Goal: Task Accomplishment & Management: Manage account settings

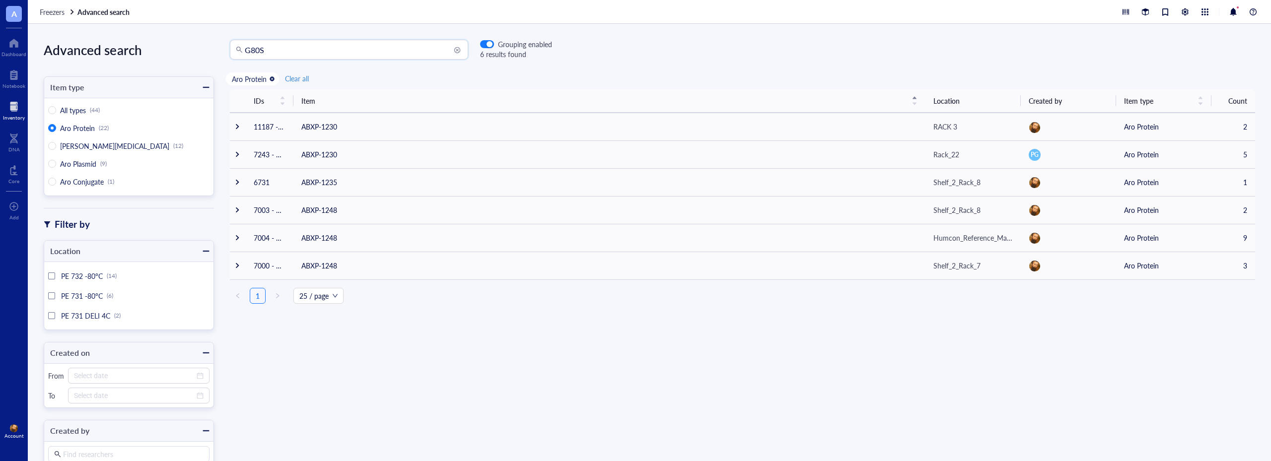
drag, startPoint x: 277, startPoint y: 52, endPoint x: 194, endPoint y: 43, distance: 82.9
click at [194, 43] on div "Advanced search Item type All types (44) Aro Protein (22) Aro E. coli (12) Aro …" at bounding box center [649, 242] width 1243 height 437
drag, startPoint x: 272, startPoint y: 46, endPoint x: 219, endPoint y: 50, distance: 52.8
click at [219, 50] on div "G80S G80S Grouping enabled 6 results found" at bounding box center [383, 50] width 338 height 20
type input "7110"
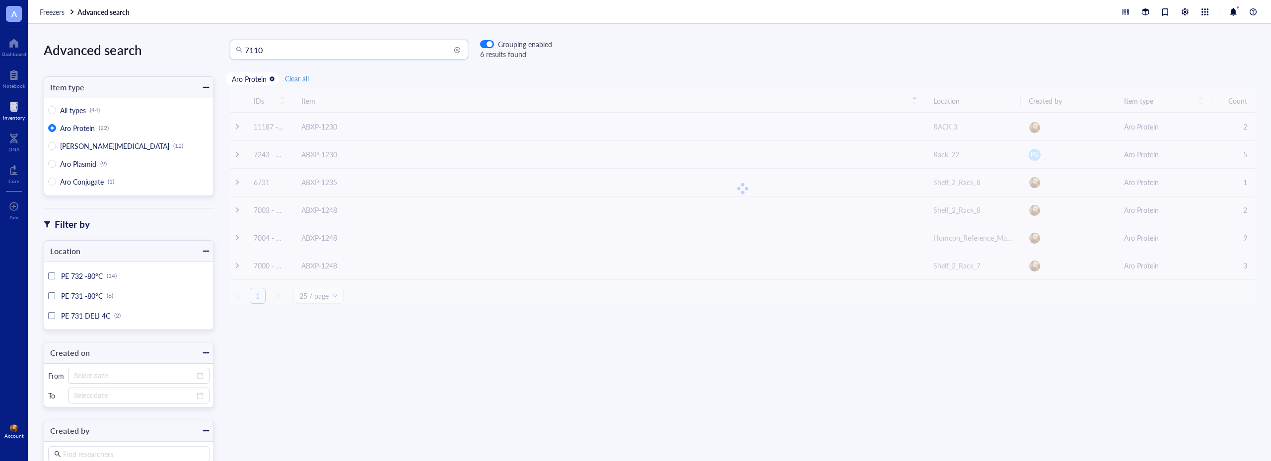
radio input "false"
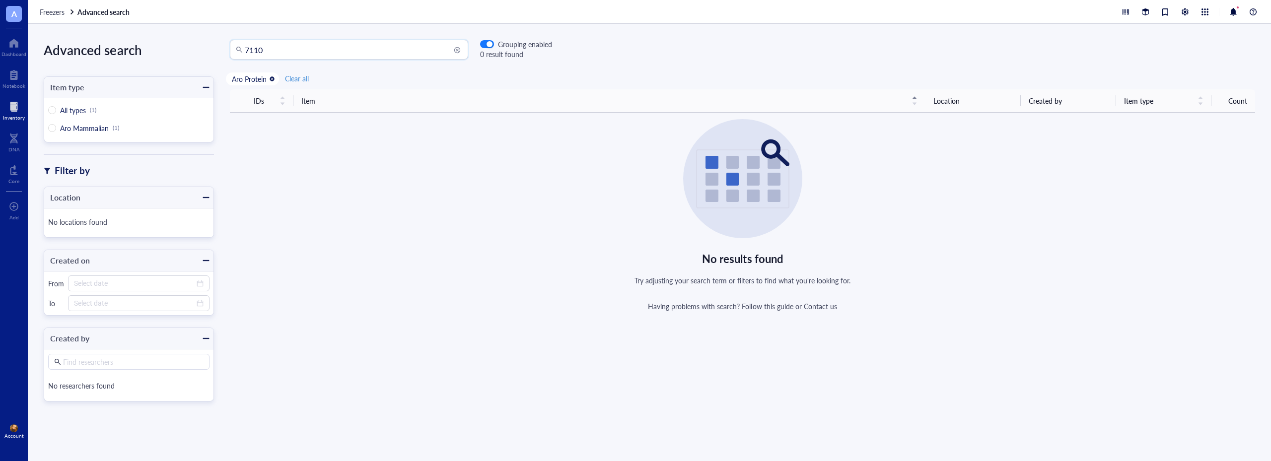
drag, startPoint x: 271, startPoint y: 52, endPoint x: 210, endPoint y: 57, distance: 60.3
click at [211, 59] on div "Advanced search Item type All types (1) Aro Mammalian (1) Filter by Location No…" at bounding box center [649, 242] width 1243 height 437
type input "abxas-1"
click at [60, 126] on span "[PERSON_NAME] (1)" at bounding box center [92, 128] width 73 height 9
click at [56, 126] on input "[PERSON_NAME] (1)" at bounding box center [52, 128] width 8 height 8
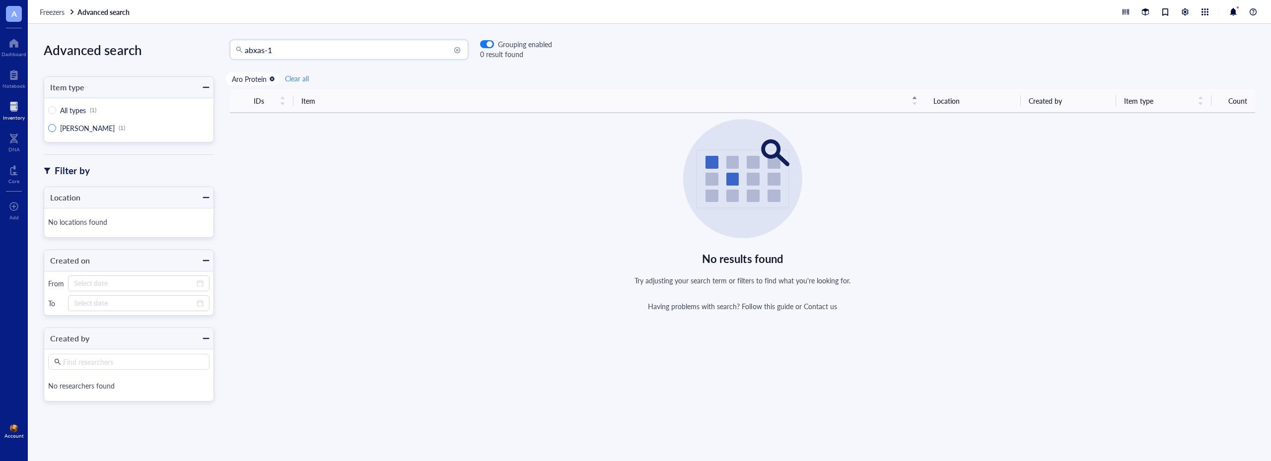
radio input "true"
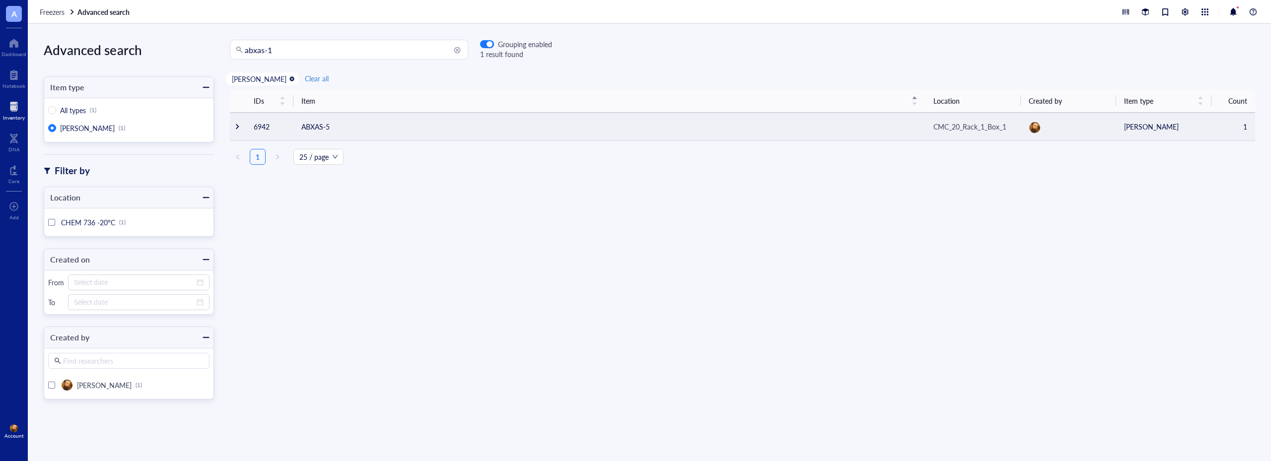
click at [235, 125] on div at bounding box center [237, 126] width 7 height 7
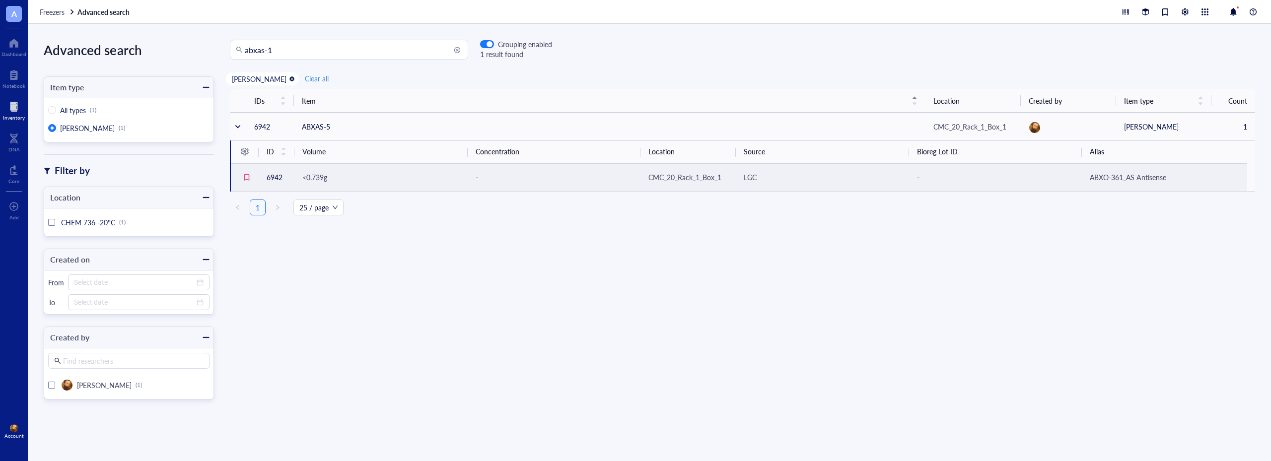
click at [322, 180] on span "<0.739g" at bounding box center [314, 177] width 25 height 10
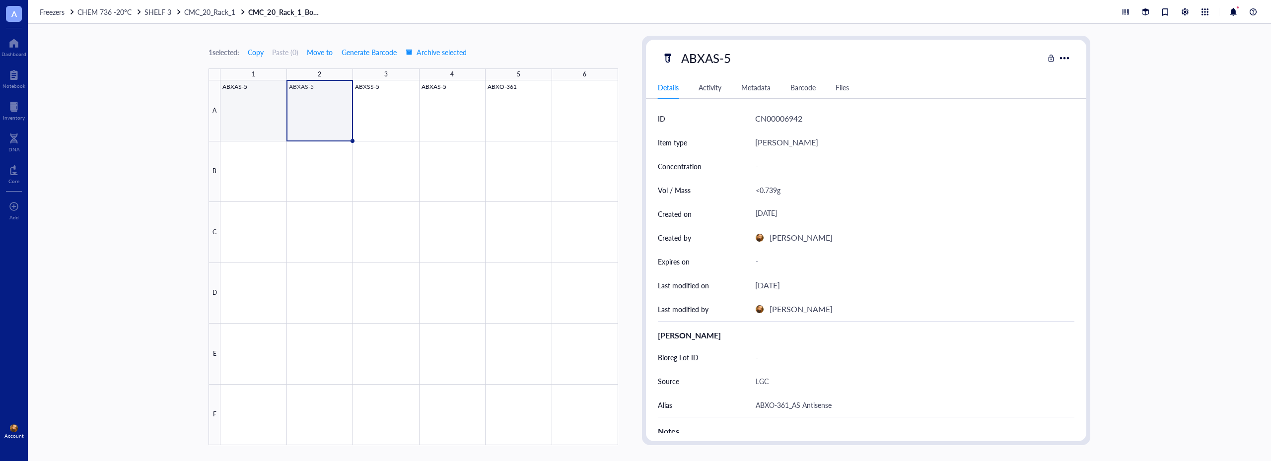
drag, startPoint x: 262, startPoint y: 114, endPoint x: 257, endPoint y: 115, distance: 5.5
click at [262, 114] on div at bounding box center [419, 262] width 398 height 365
click at [317, 113] on div at bounding box center [419, 262] width 398 height 365
click at [382, 120] on div at bounding box center [419, 262] width 398 height 365
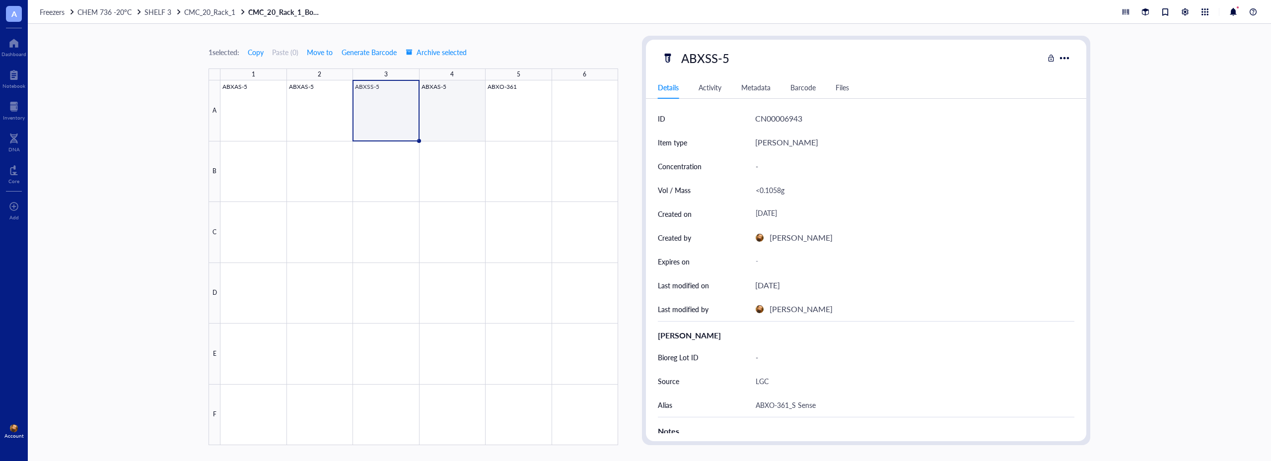
click at [470, 113] on div at bounding box center [419, 262] width 398 height 365
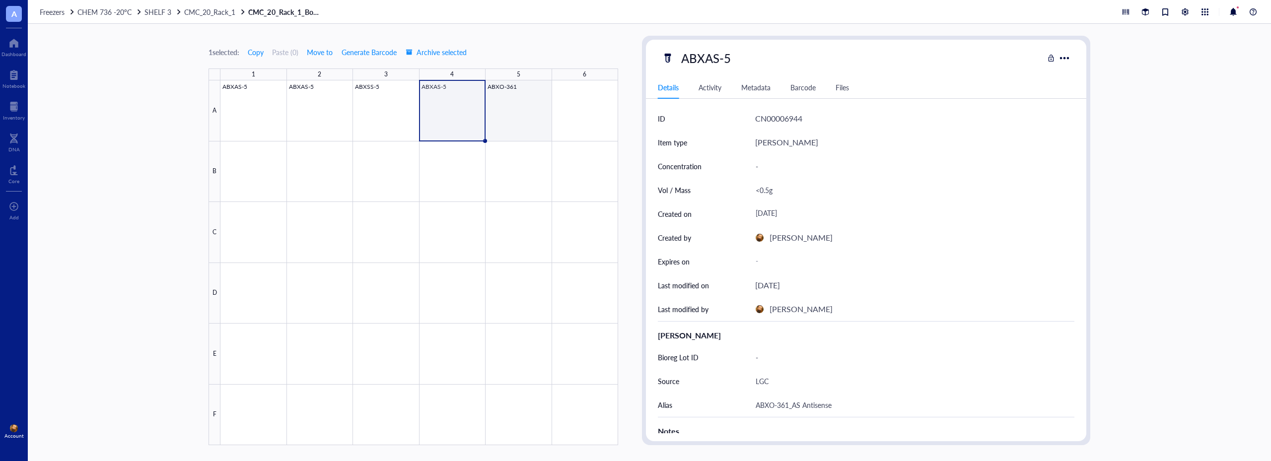
click at [527, 116] on div at bounding box center [419, 262] width 398 height 365
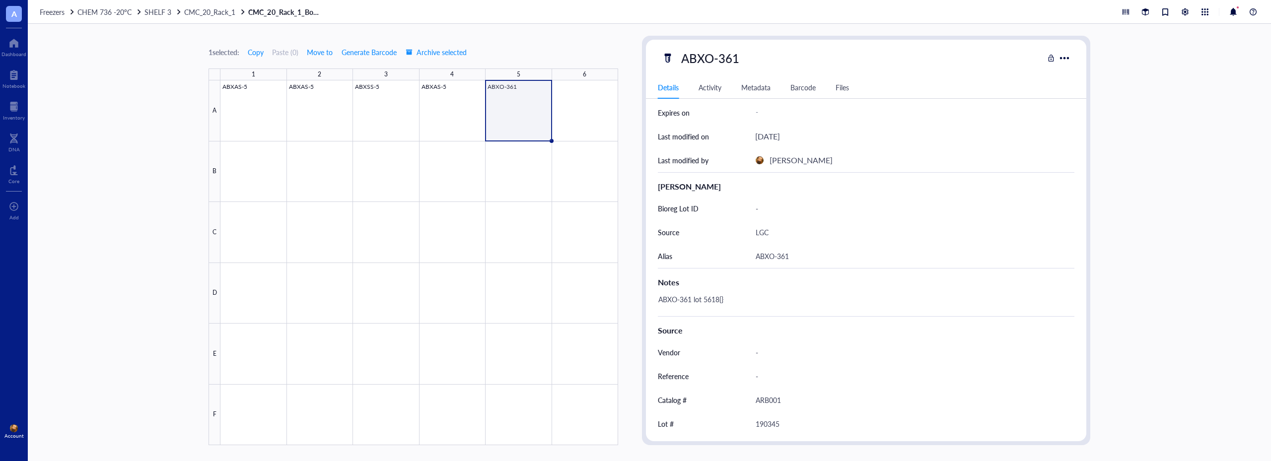
scroll to position [99, 0]
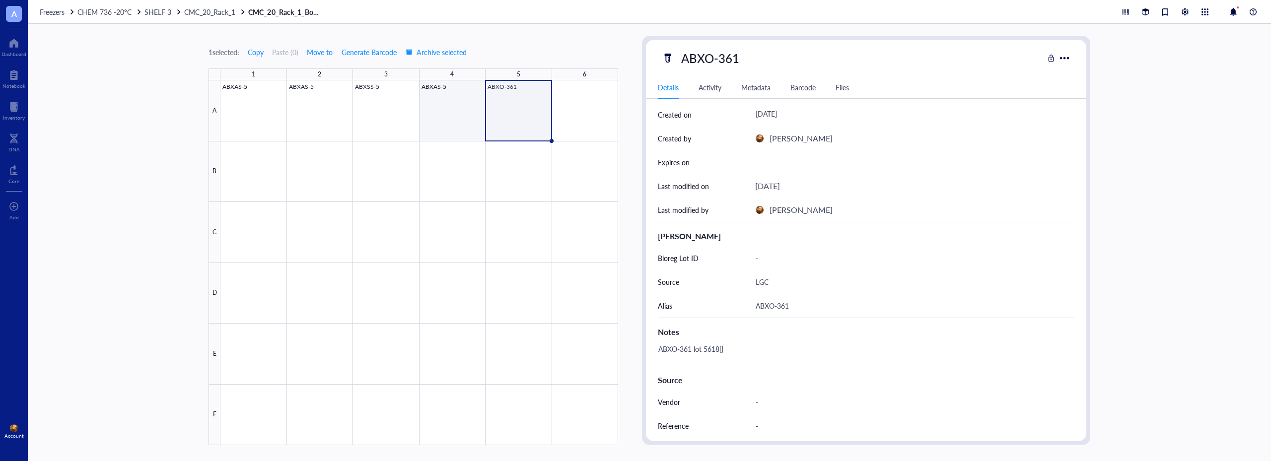
click at [444, 104] on div at bounding box center [419, 262] width 398 height 365
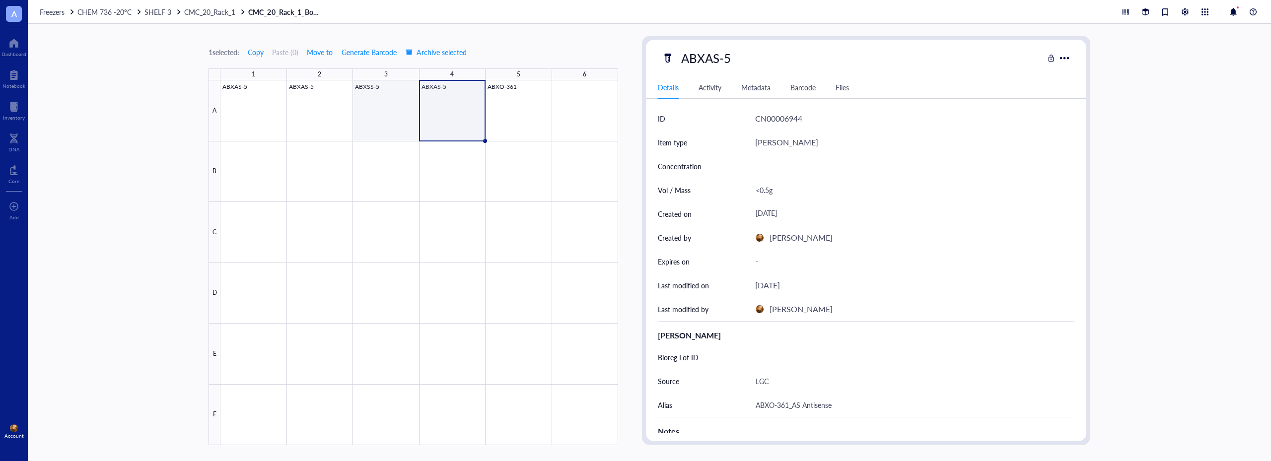
click at [392, 107] on div at bounding box center [419, 262] width 398 height 365
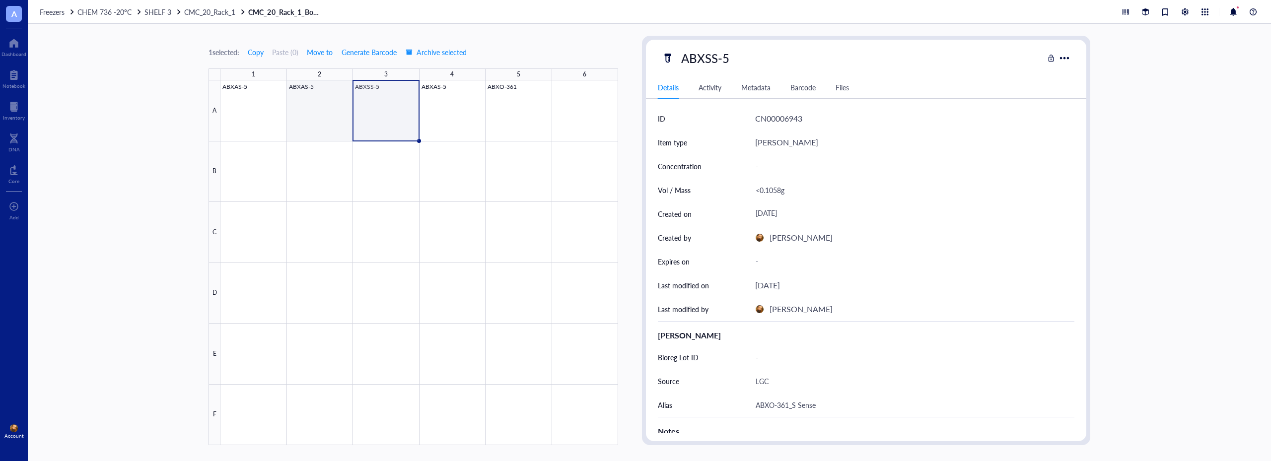
click at [319, 110] on div at bounding box center [419, 262] width 398 height 365
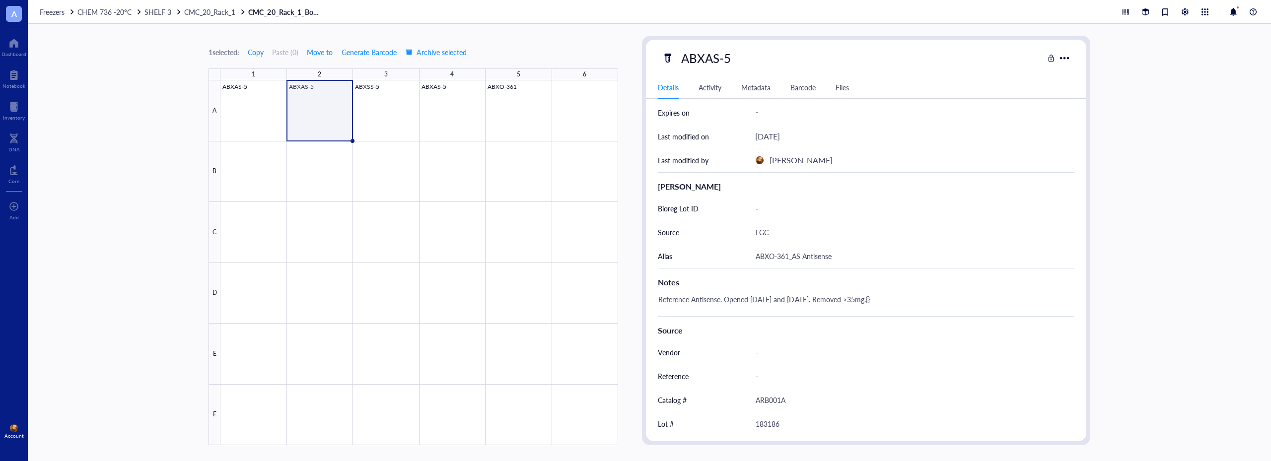
scroll to position [199, 0]
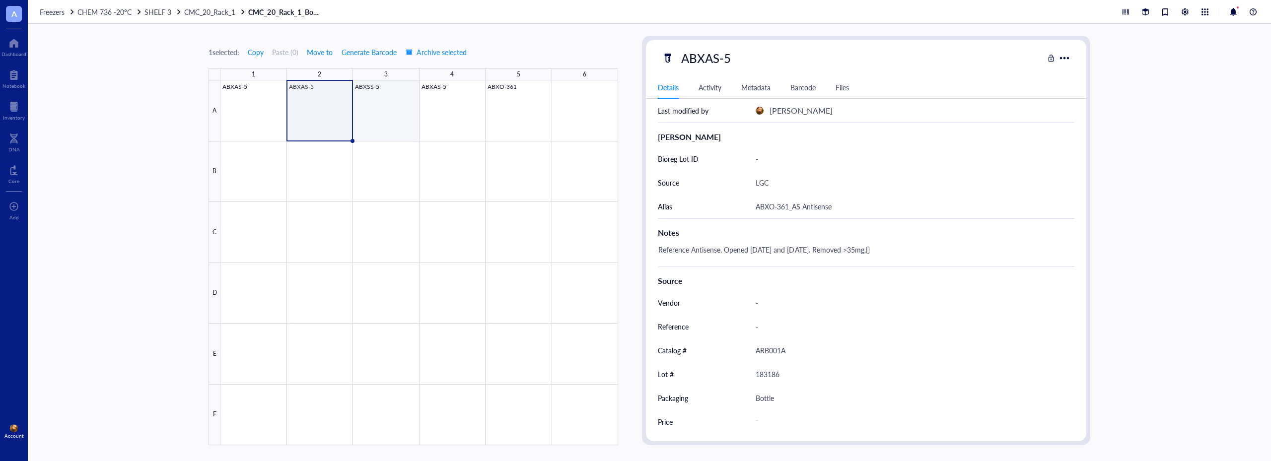
click at [381, 100] on div at bounding box center [419, 262] width 398 height 365
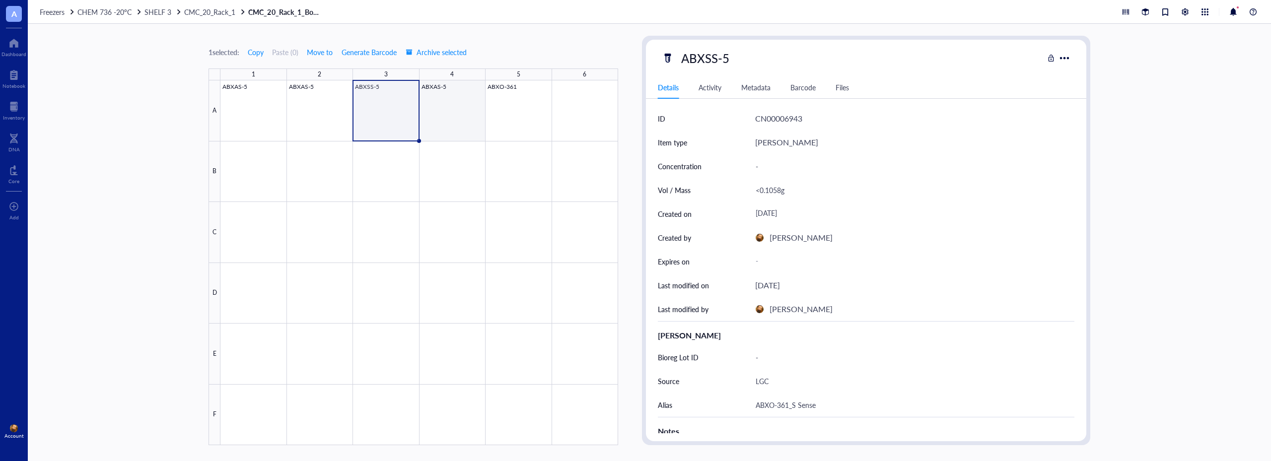
click at [444, 96] on div at bounding box center [419, 262] width 398 height 365
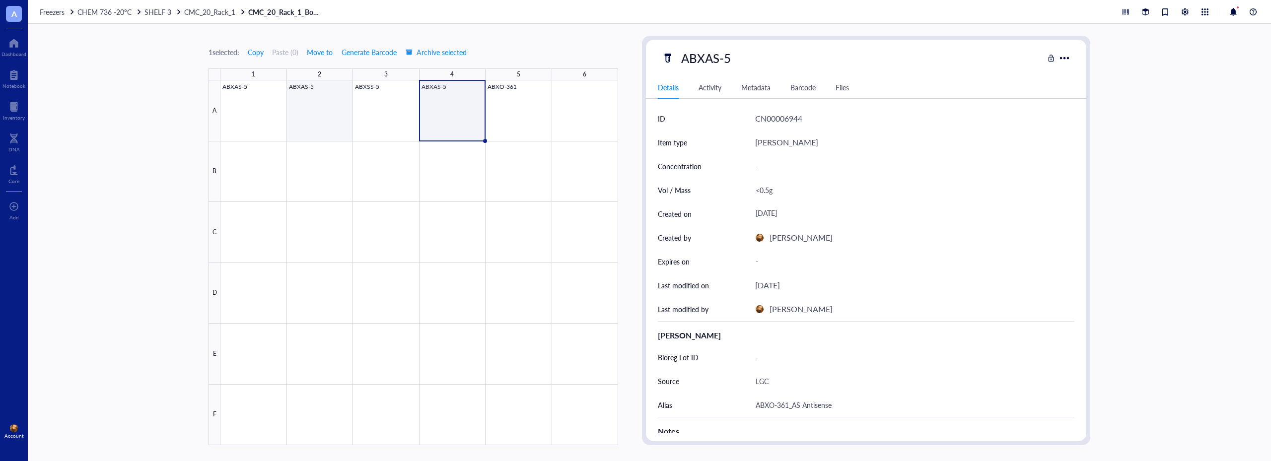
click at [321, 94] on div at bounding box center [419, 262] width 398 height 365
click at [467, 109] on div at bounding box center [419, 262] width 398 height 365
click at [316, 92] on div at bounding box center [419, 262] width 398 height 365
click at [330, 55] on span "Move to" at bounding box center [320, 52] width 26 height 8
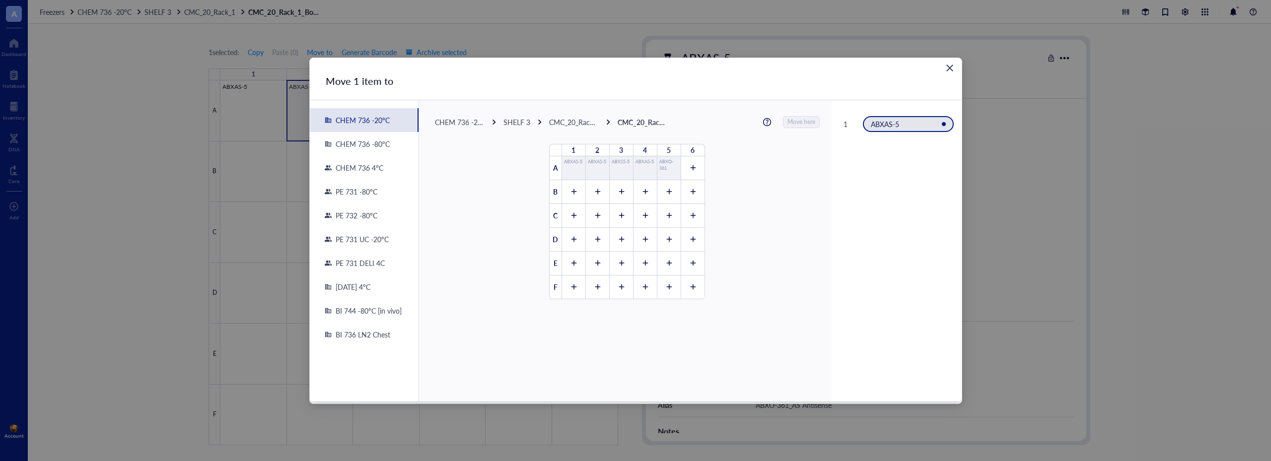
click at [358, 166] on div "CHEM 736 4°C" at bounding box center [358, 167] width 52 height 9
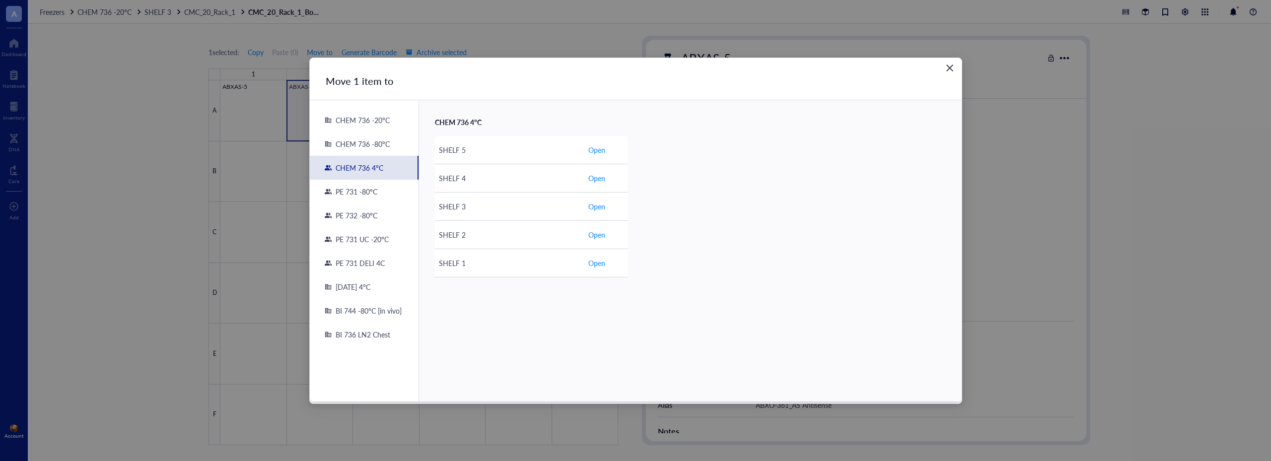
click at [952, 67] on icon "Close" at bounding box center [949, 67] width 9 height 9
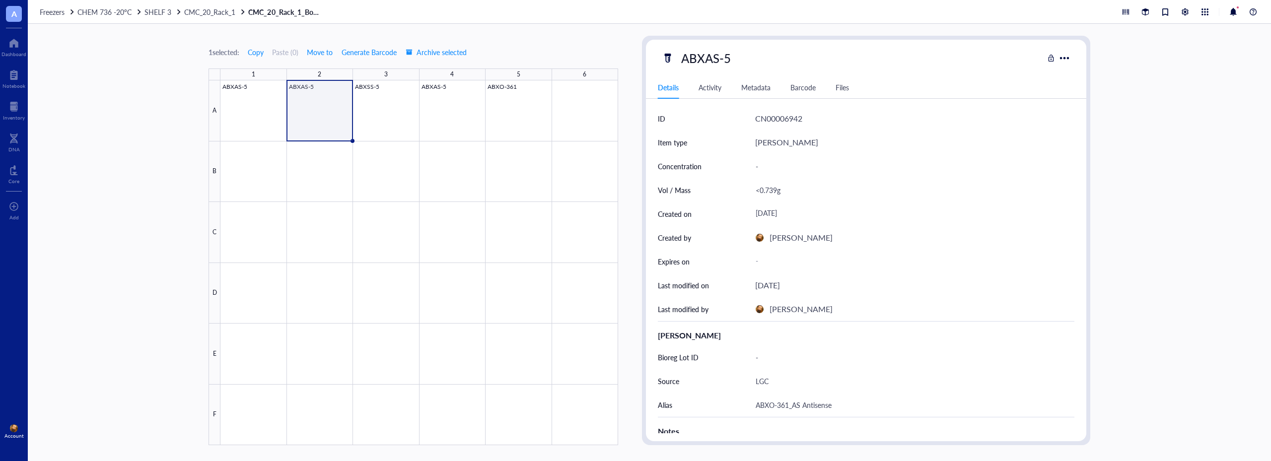
click at [1052, 58] on div at bounding box center [1050, 58] width 7 height 7
click at [1051, 59] on div at bounding box center [1050, 58] width 7 height 7
click at [322, 53] on span "Move to" at bounding box center [320, 52] width 26 height 8
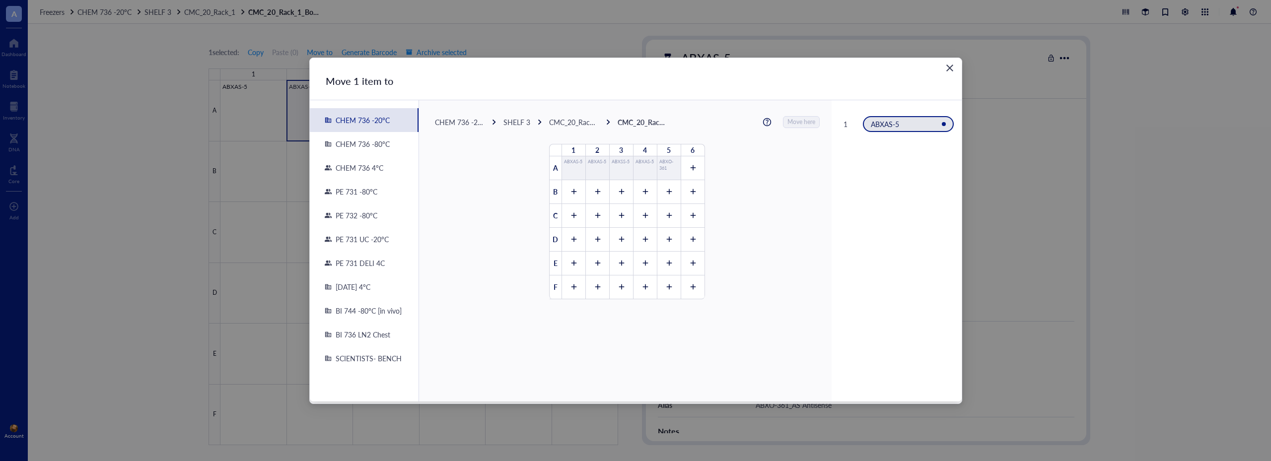
click at [358, 359] on div "SCIENTISTS- BENCH" at bounding box center [367, 358] width 70 height 9
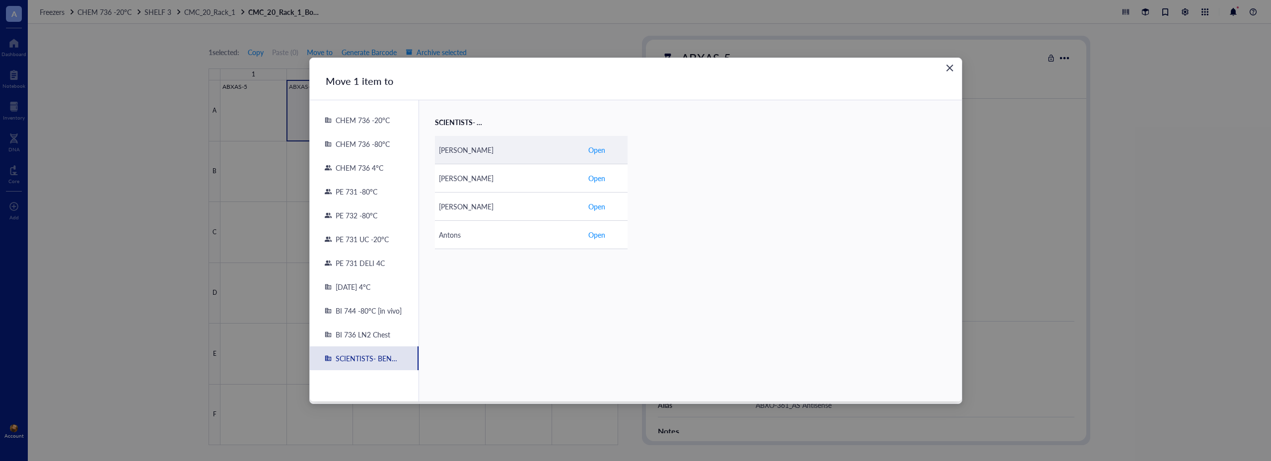
click at [599, 151] on span "Open" at bounding box center [596, 149] width 17 height 11
click at [947, 67] on icon "Close" at bounding box center [949, 67] width 9 height 9
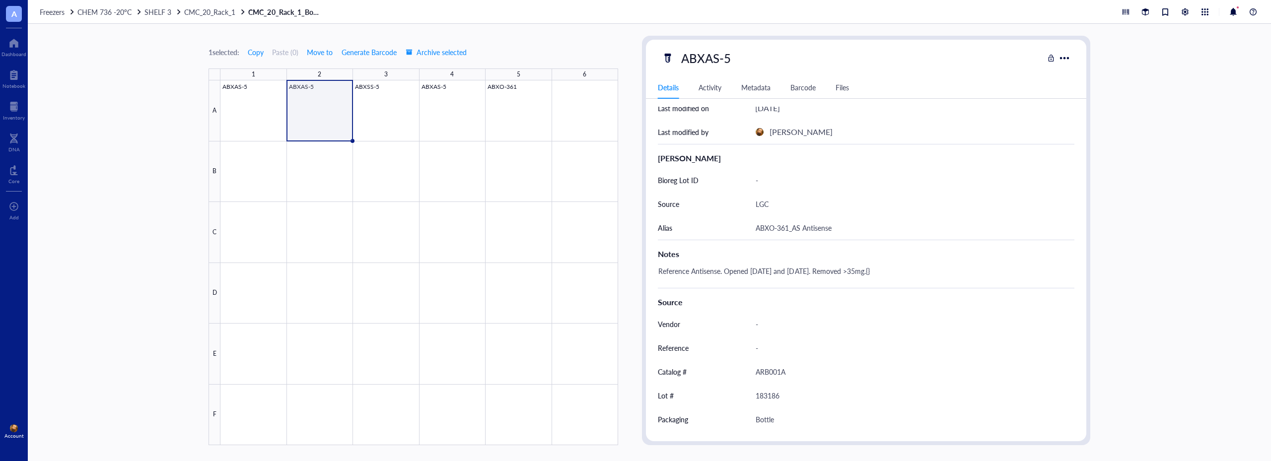
scroll to position [199, 0]
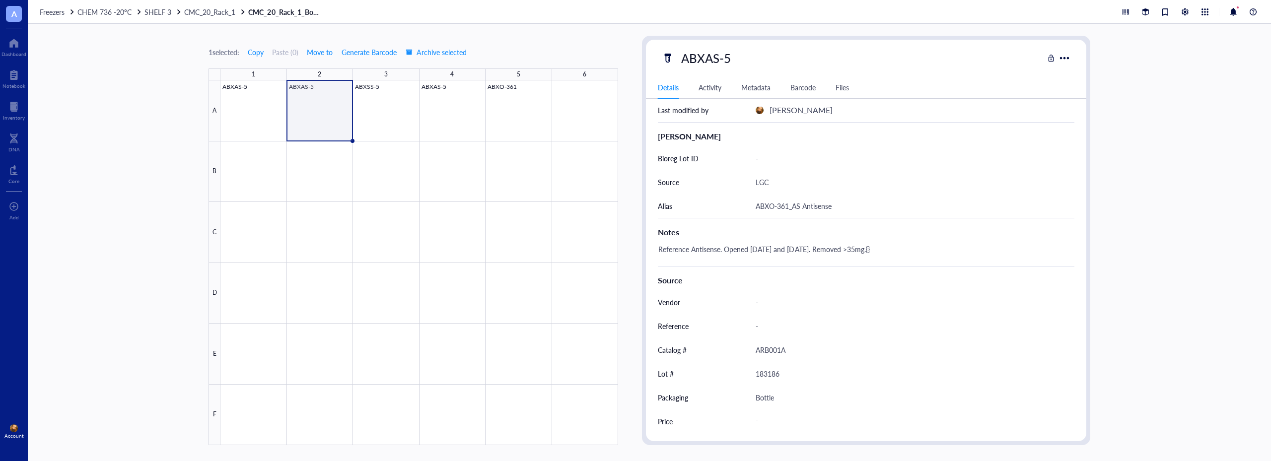
click at [916, 254] on div "Reference Antisense. Opened [DATE] and [DATE]. Removed >35mg.{}" at bounding box center [862, 254] width 416 height 24
click at [956, 249] on textarea "Reference Antisense. Opened [DATE] and [DATE]. Removed >35mg. Removed from -20C…" at bounding box center [862, 254] width 416 height 22
click at [770, 264] on textarea "Reference Antisense. Opened [DATE] and [DATE]. Removed >35mg. Removed from -20C…" at bounding box center [862, 254] width 416 height 22
type textarea "Reference Antisense. Opened [DATE] and [DATE]. Removed >35mg. Removed from -20C…"
click at [447, 52] on span "Archive selected" at bounding box center [436, 52] width 61 height 8
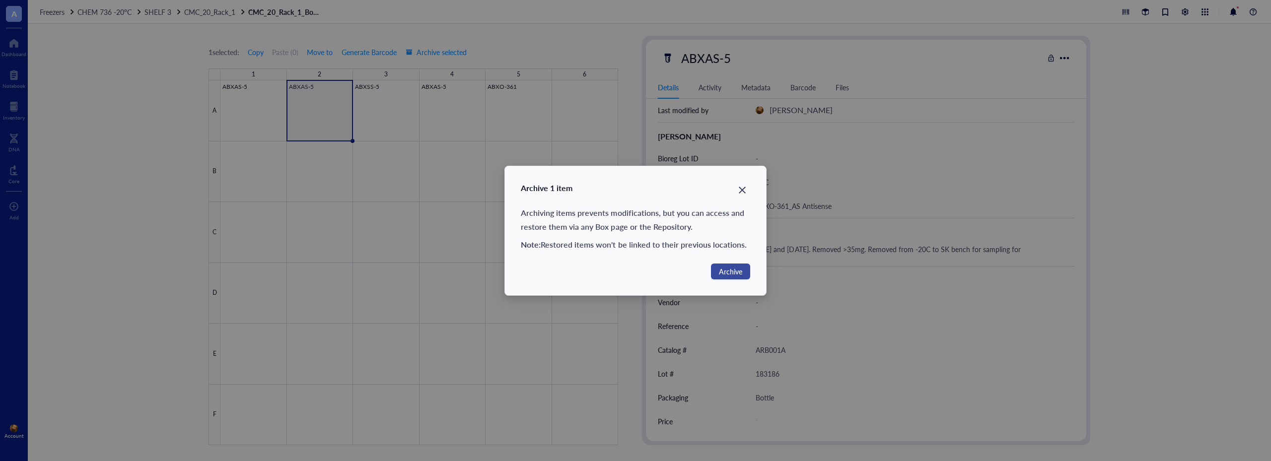
click at [728, 272] on span "Archive" at bounding box center [730, 271] width 23 height 11
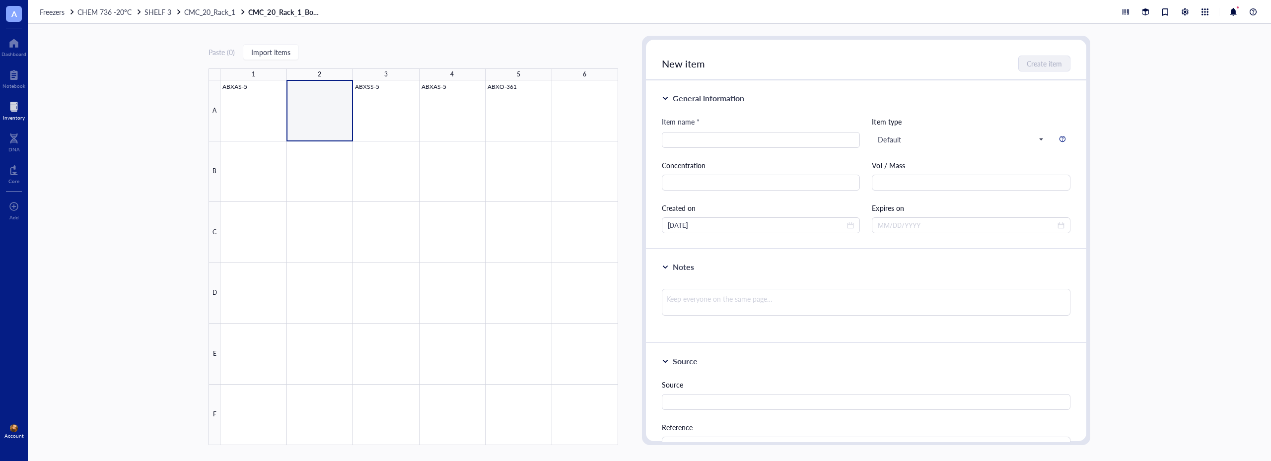
click at [14, 104] on div at bounding box center [14, 107] width 22 height 16
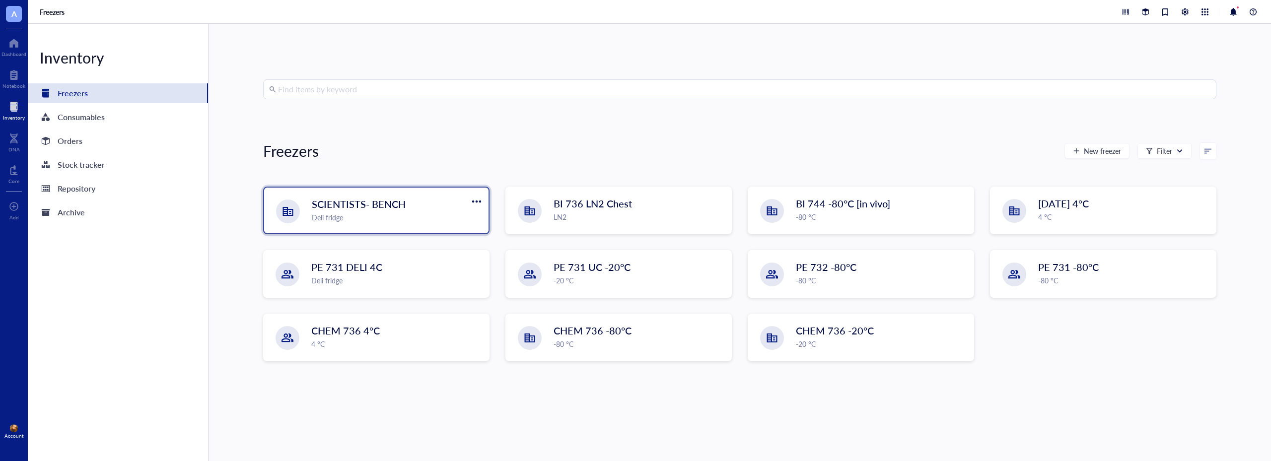
click at [381, 212] on div "Deli fridge" at bounding box center [397, 217] width 171 height 11
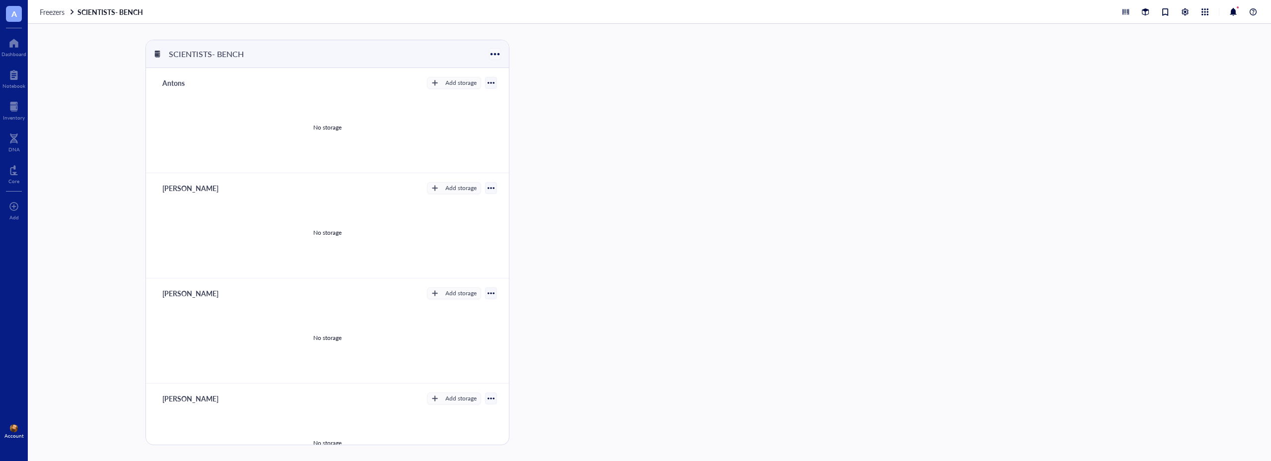
click at [493, 55] on div at bounding box center [494, 54] width 14 height 14
click at [509, 90] on div "Settings" at bounding box center [508, 86] width 24 height 9
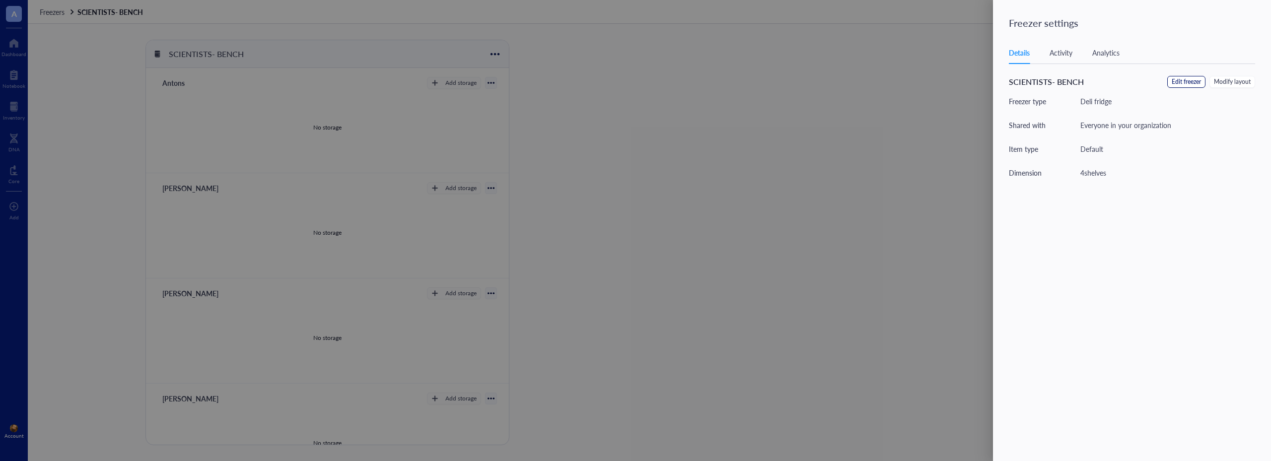
click at [1181, 85] on span "Edit freezer" at bounding box center [1186, 81] width 29 height 9
type textarea "Keep everyone on the same page"
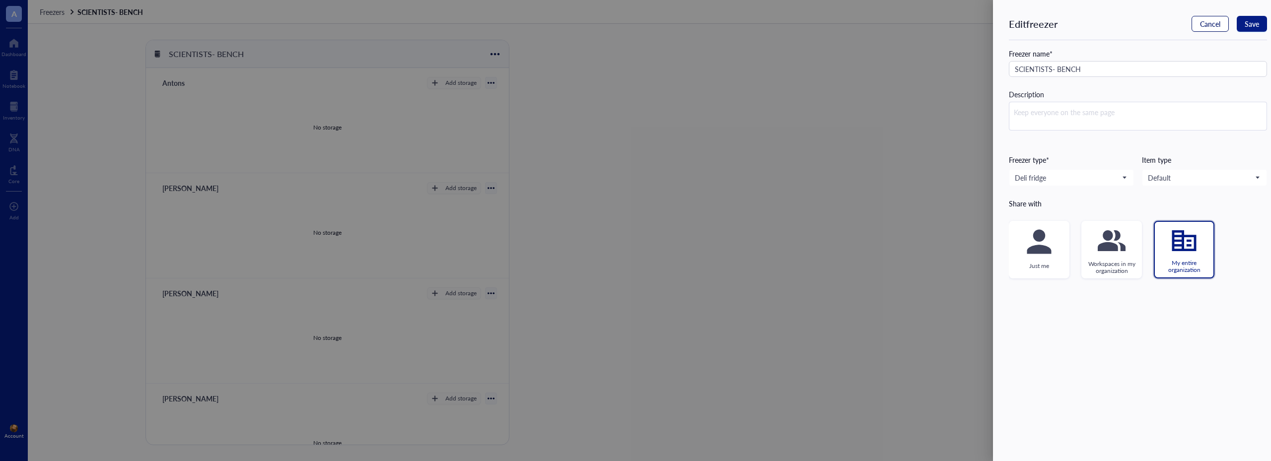
click at [1217, 25] on span "Cancel" at bounding box center [1210, 24] width 20 height 8
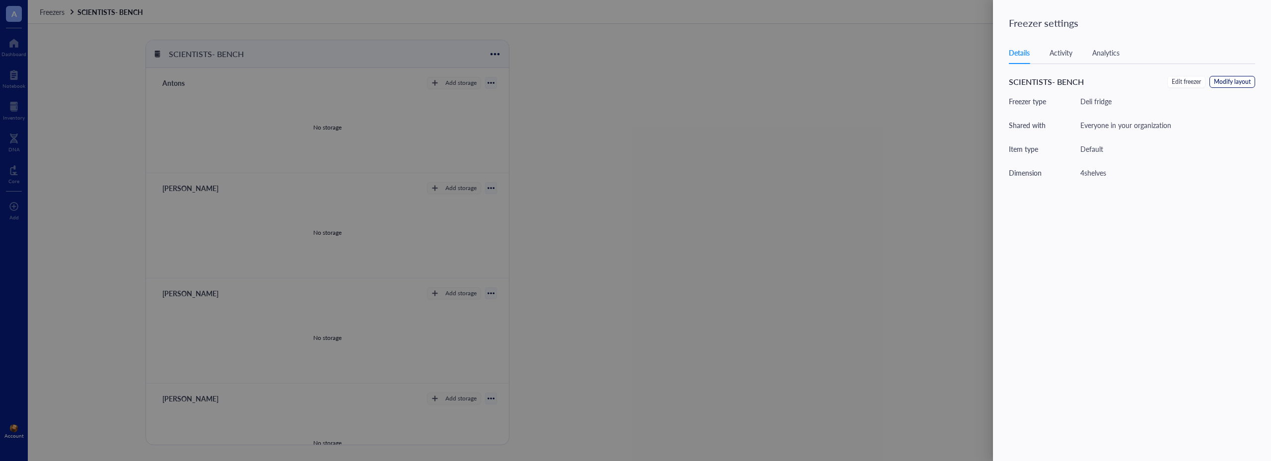
click at [1230, 78] on span "Modify layout" at bounding box center [1232, 81] width 37 height 9
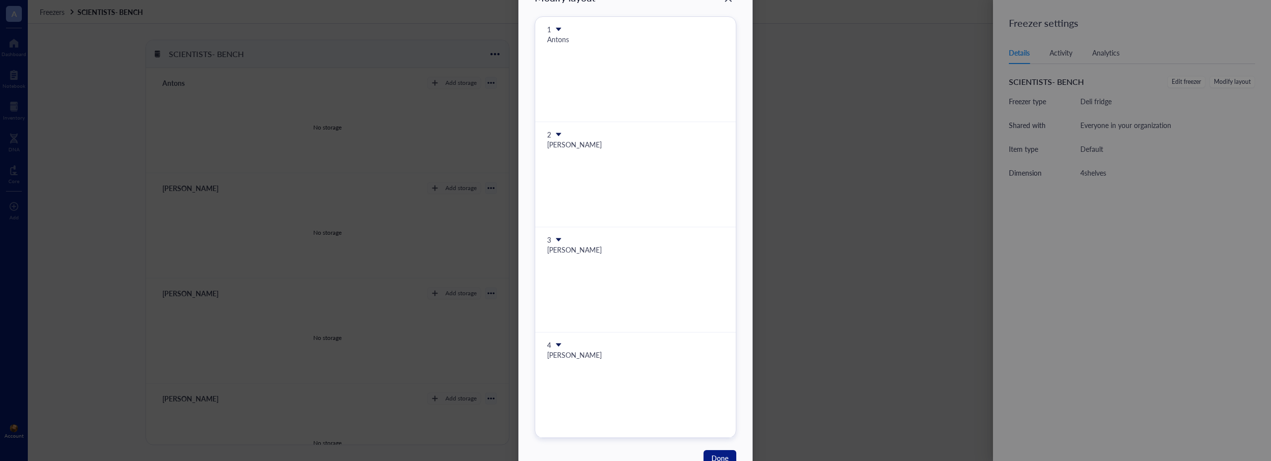
scroll to position [79, 0]
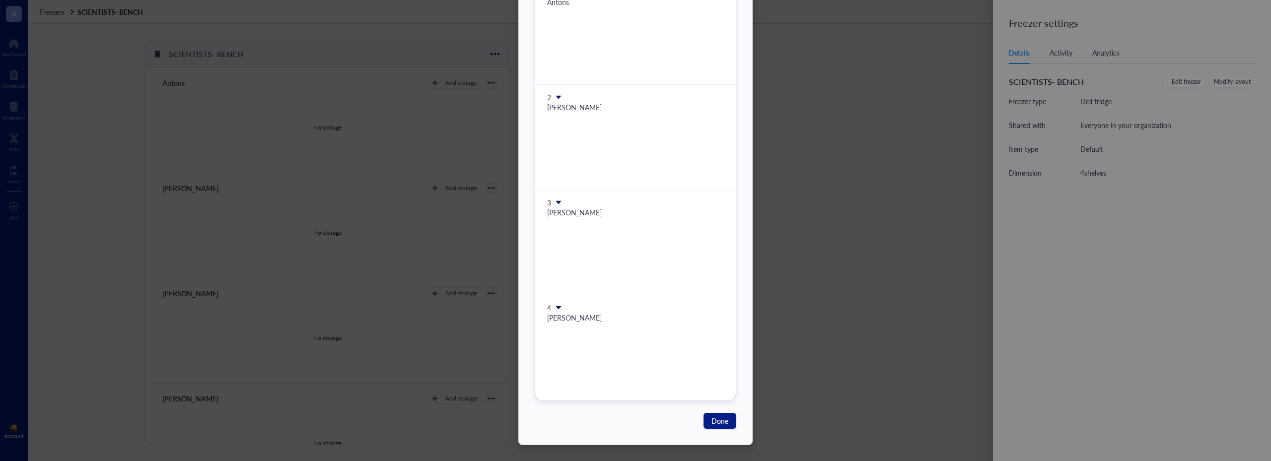
drag, startPoint x: 573, startPoint y: 346, endPoint x: 570, endPoint y: 363, distance: 18.2
click at [570, 363] on div at bounding box center [635, 349] width 177 height 40
click at [555, 308] on icon at bounding box center [558, 307] width 7 height 7
click at [571, 336] on span "Insert 1 below" at bounding box center [588, 338] width 57 height 11
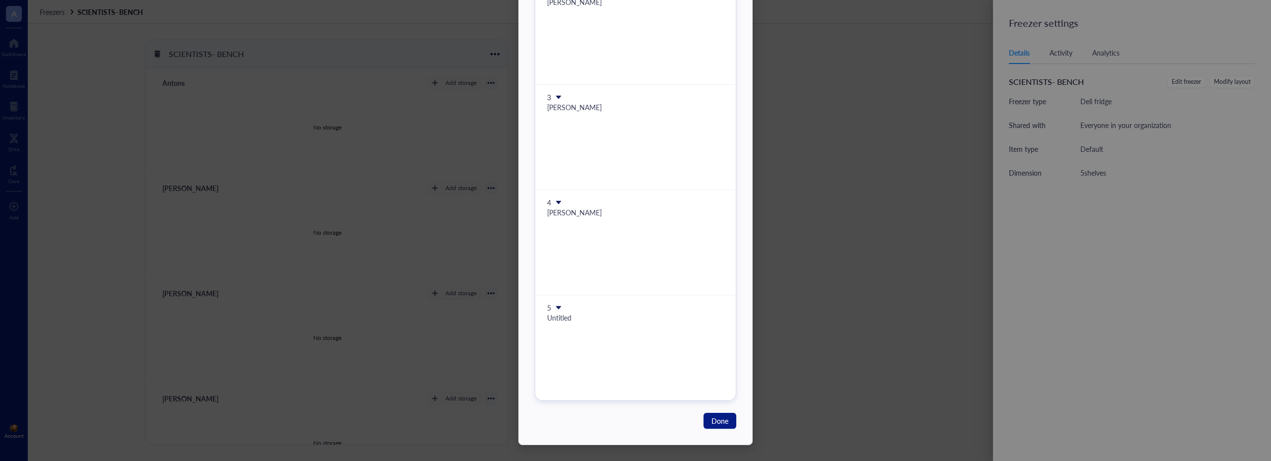
click at [555, 308] on icon at bounding box center [558, 307] width 7 height 7
click at [579, 341] on span "Insert 1 below" at bounding box center [588, 338] width 57 height 11
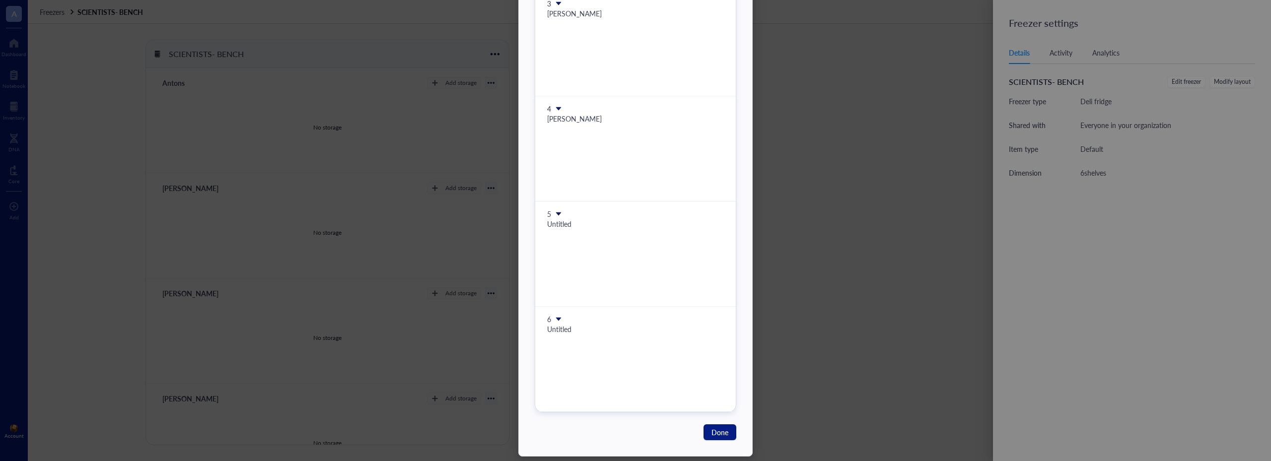
scroll to position [289, 0]
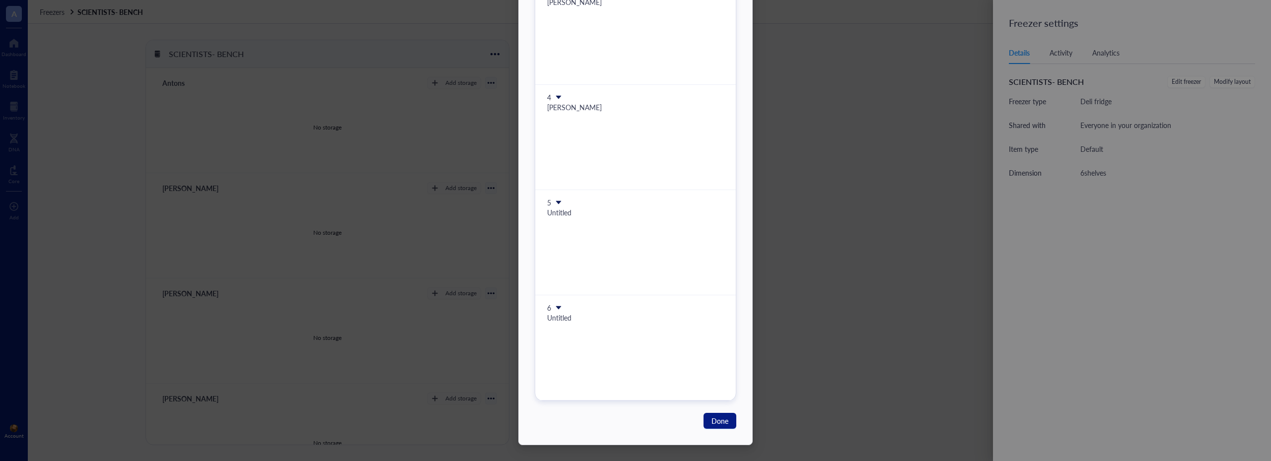
click at [556, 307] on icon at bounding box center [558, 307] width 5 height 3
click at [568, 339] on span "Insert 1 below" at bounding box center [588, 338] width 57 height 11
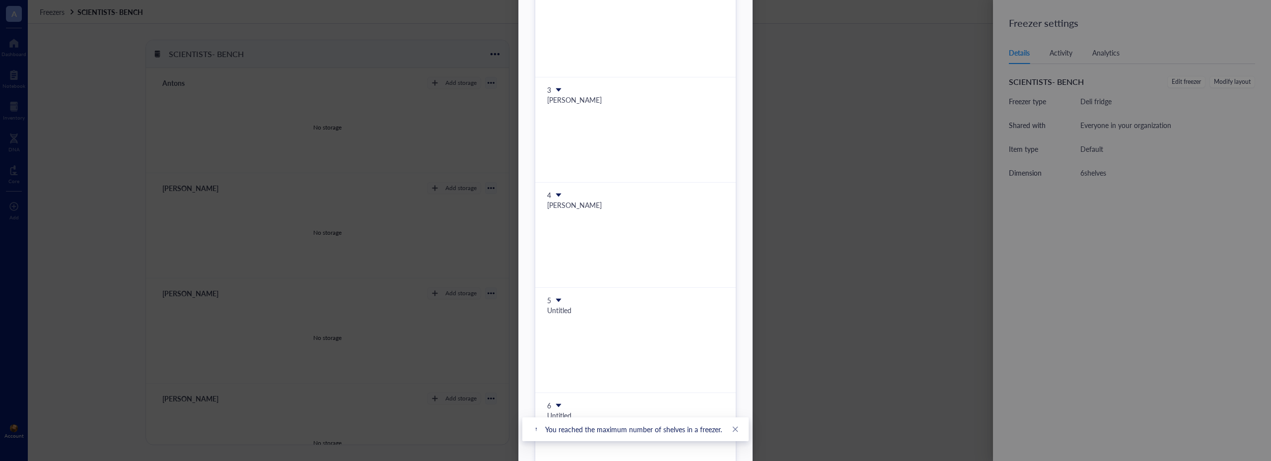
scroll to position [0, 0]
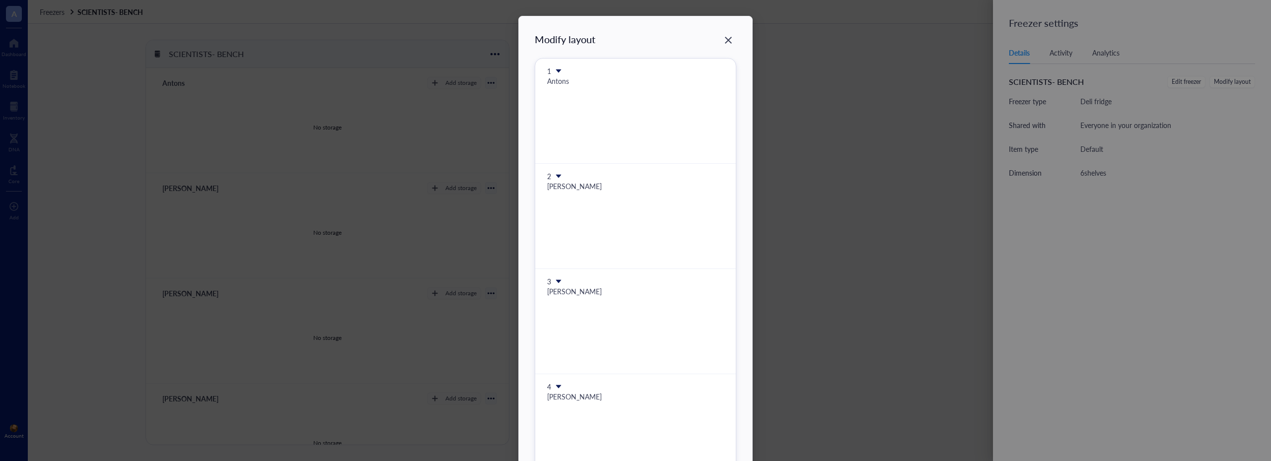
click at [559, 81] on div "Antons" at bounding box center [635, 80] width 177 height 11
click at [556, 70] on icon at bounding box center [558, 70] width 5 height 3
click at [726, 40] on icon "Close" at bounding box center [728, 40] width 7 height 7
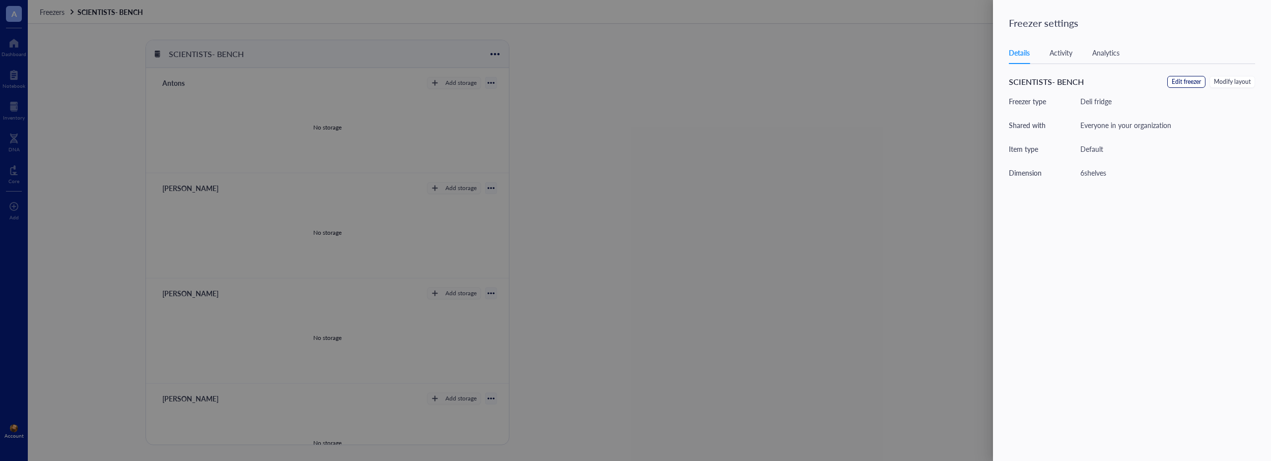
click at [1195, 83] on span "Edit freezer" at bounding box center [1186, 81] width 29 height 9
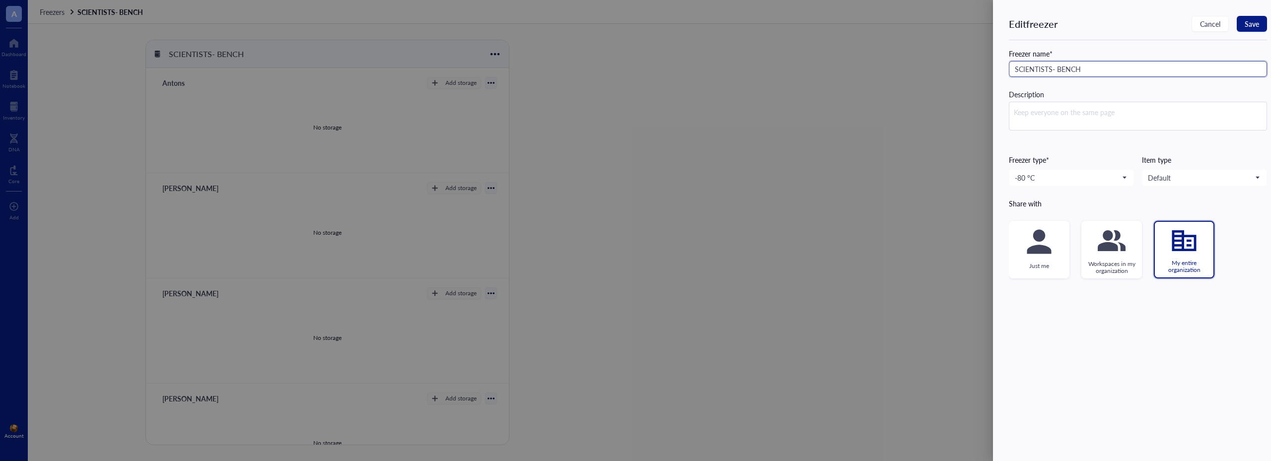
click at [1014, 69] on input "SCIENTISTS- BENCH" at bounding box center [1138, 69] width 258 height 16
click at [1051, 70] on input "SCIENTISTS- BENCH" at bounding box center [1138, 69] width 258 height 16
click at [1012, 67] on input "SCIENTISTS - BENCH" at bounding box center [1138, 69] width 258 height 16
click at [1058, 68] on input "SCIENTISTS - BENCH" at bounding box center [1138, 69] width 258 height 16
click at [1059, 67] on input "SCIENTISTS - BENCH" at bounding box center [1138, 69] width 258 height 16
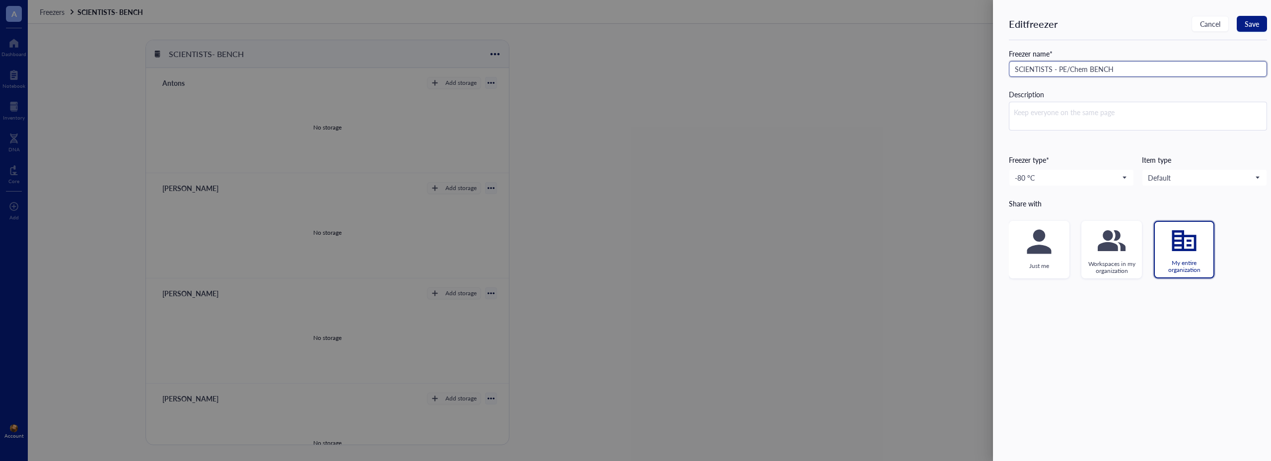
drag, startPoint x: 1086, startPoint y: 69, endPoint x: 1077, endPoint y: 71, distance: 9.2
click at [1077, 71] on input "SCIENTISTS - PE/Chem BENCH" at bounding box center [1138, 69] width 258 height 16
click at [1126, 175] on span at bounding box center [1071, 177] width 113 height 15
type input "SCIENTISTS - PE/CHEM BENCH"
click at [1050, 229] on div "4 °C" at bounding box center [1071, 226] width 112 height 9
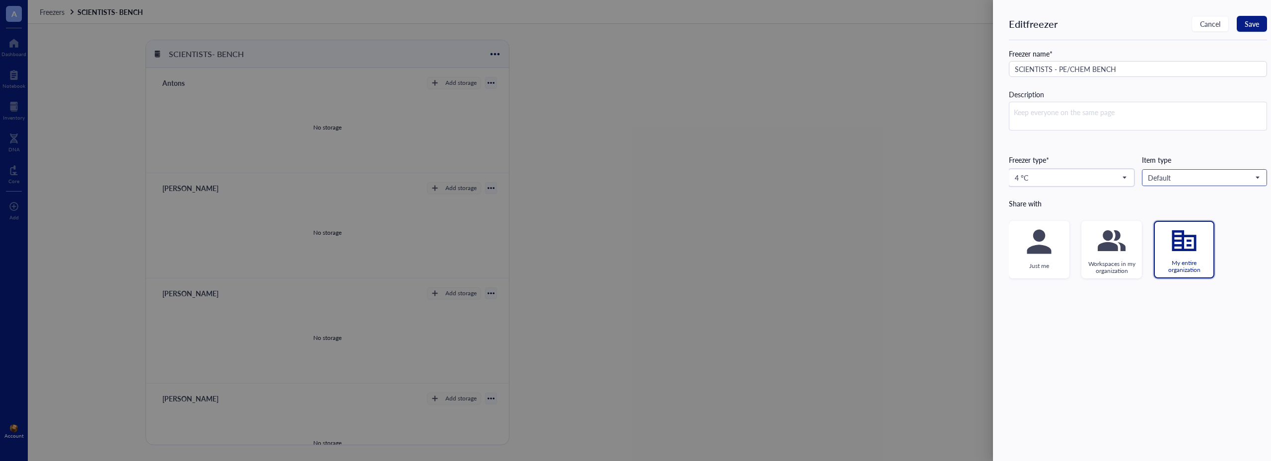
click at [1196, 173] on span "Default" at bounding box center [1203, 177] width 111 height 9
click at [1196, 175] on span "Default" at bounding box center [1203, 177] width 111 height 9
click at [1117, 175] on span "4 °C" at bounding box center [1070, 177] width 111 height 9
click at [1059, 239] on div "Deli fridge" at bounding box center [1071, 242] width 112 height 9
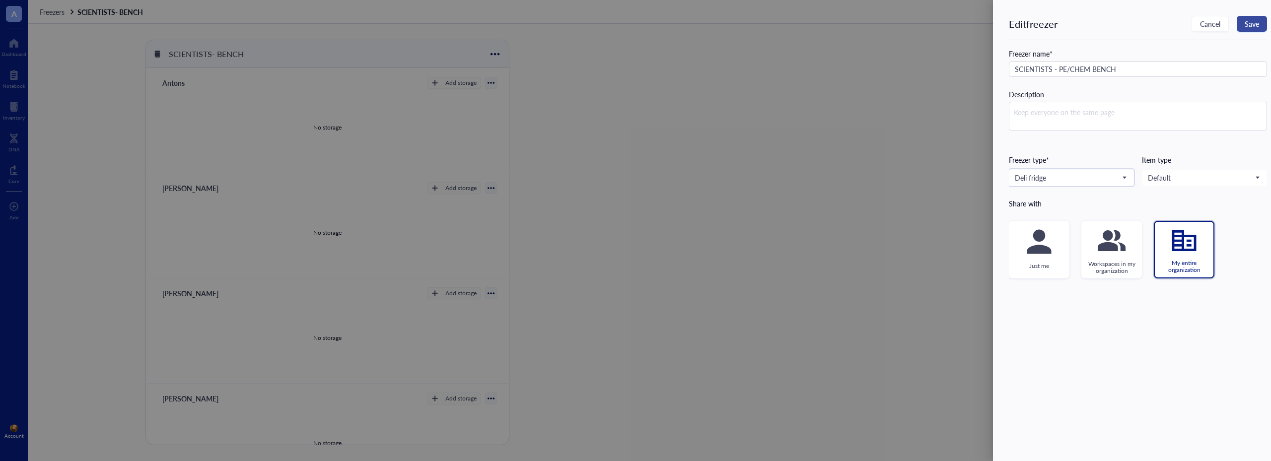
click at [1249, 25] on span "Save" at bounding box center [1252, 24] width 14 height 8
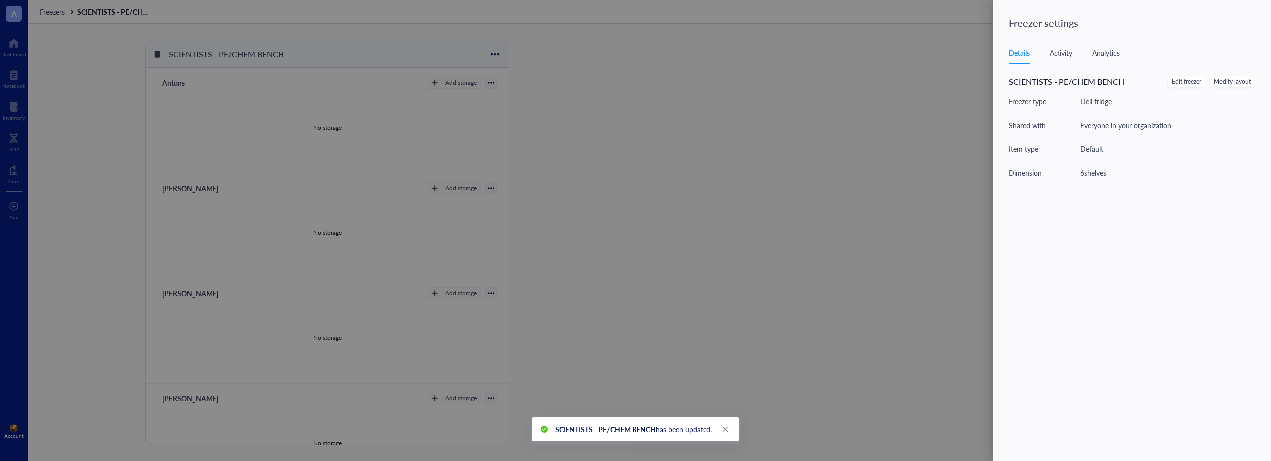
click at [724, 137] on div at bounding box center [635, 230] width 1271 height 461
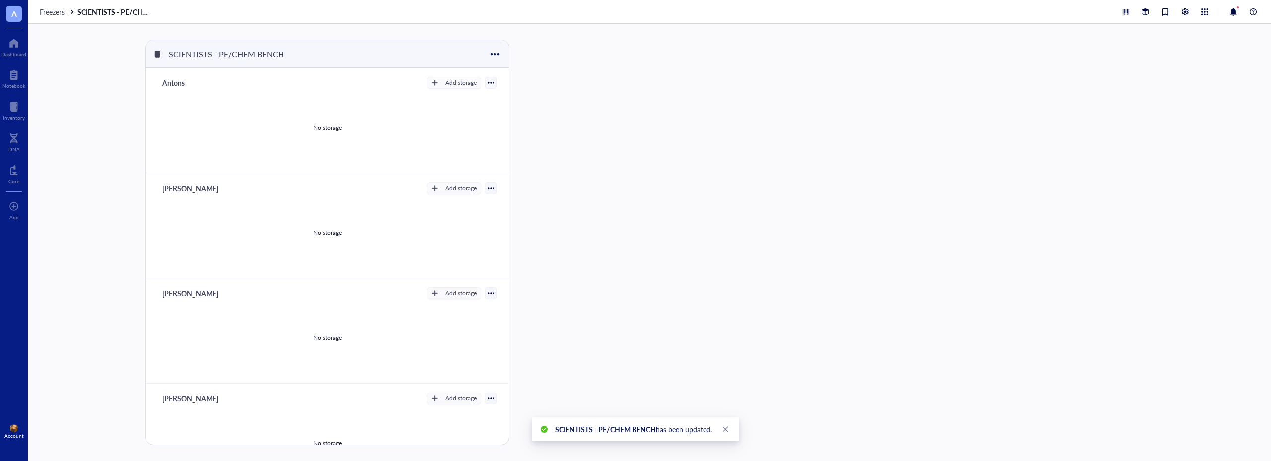
click at [176, 85] on div "Antons" at bounding box center [188, 83] width 60 height 14
drag, startPoint x: 188, startPoint y: 84, endPoint x: 153, endPoint y: 83, distance: 34.8
click at [153, 83] on div "Antons Add storage No storage" at bounding box center [327, 120] width 363 height 105
type input "P"
type input "Bioconjugation"
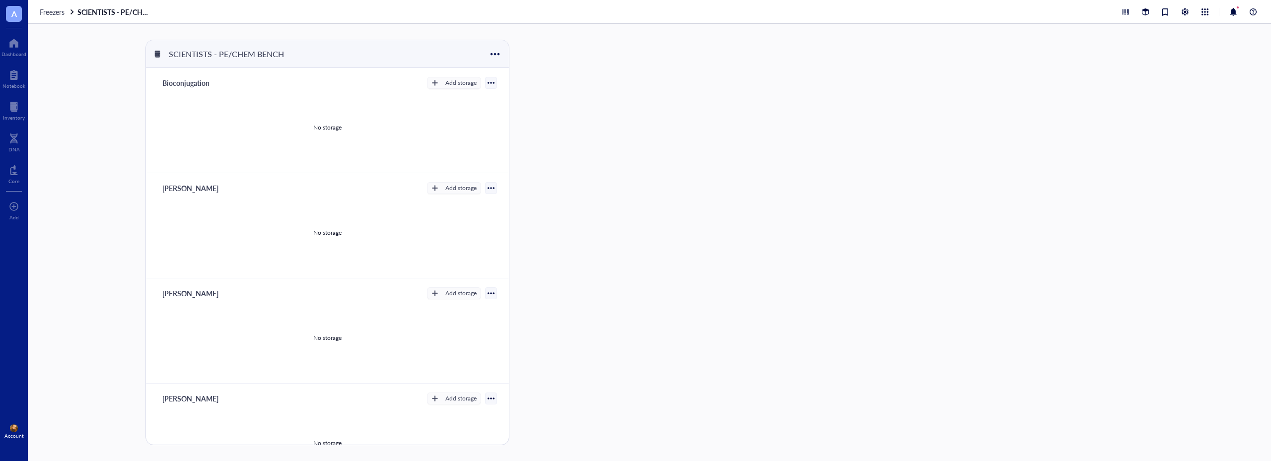
click at [178, 187] on div "[PERSON_NAME]" at bounding box center [190, 188] width 65 height 14
drag, startPoint x: 194, startPoint y: 187, endPoint x: 151, endPoint y: 193, distance: 43.2
click at [151, 193] on div "[PERSON_NAME] Add storage No storage" at bounding box center [327, 225] width 363 height 105
type input "Oligo"
click at [171, 295] on div "[PERSON_NAME]" at bounding box center [190, 293] width 65 height 14
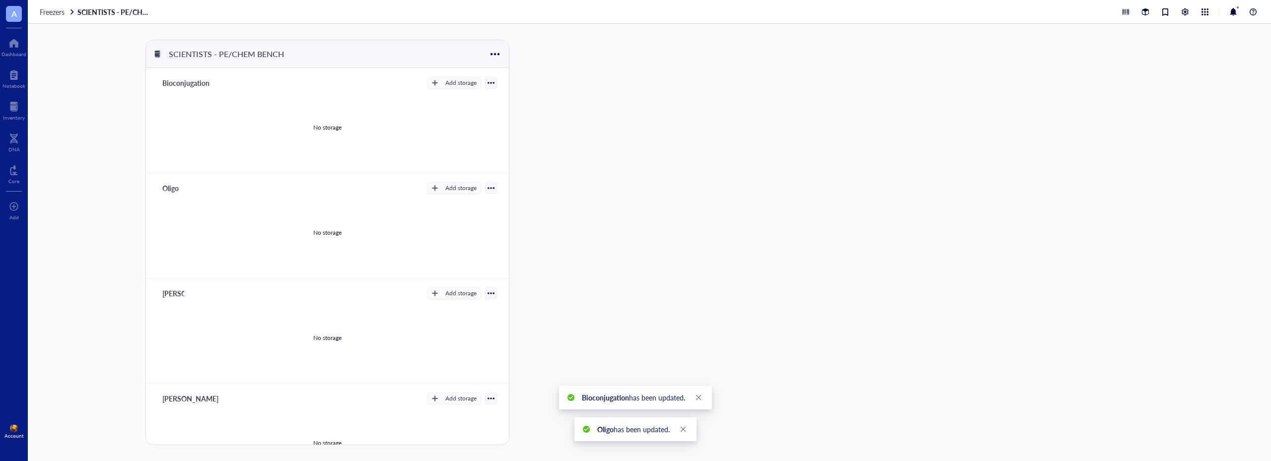
scroll to position [0, 0]
drag, startPoint x: 171, startPoint y: 295, endPoint x: 148, endPoint y: 299, distance: 22.8
click at [148, 299] on div "Nick Add storage No storage" at bounding box center [327, 330] width 363 height 105
type input "PE"
click at [180, 403] on div "[PERSON_NAME]" at bounding box center [190, 399] width 65 height 14
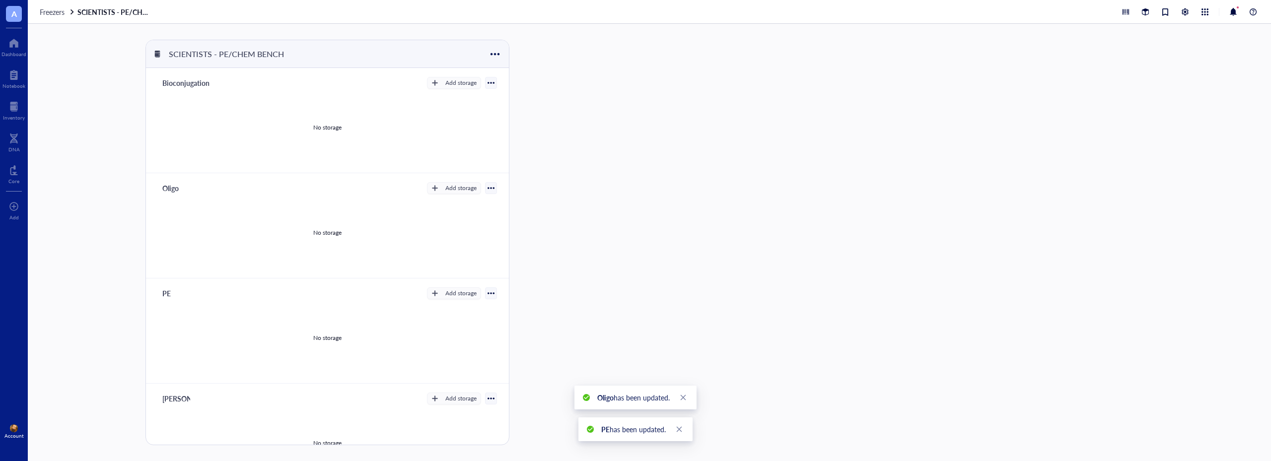
drag, startPoint x: 194, startPoint y: 402, endPoint x: 145, endPoint y: 401, distance: 48.2
click at [146, 401] on div "[PERSON_NAME] Add storage No storage" at bounding box center [327, 436] width 363 height 105
type input "NPL"
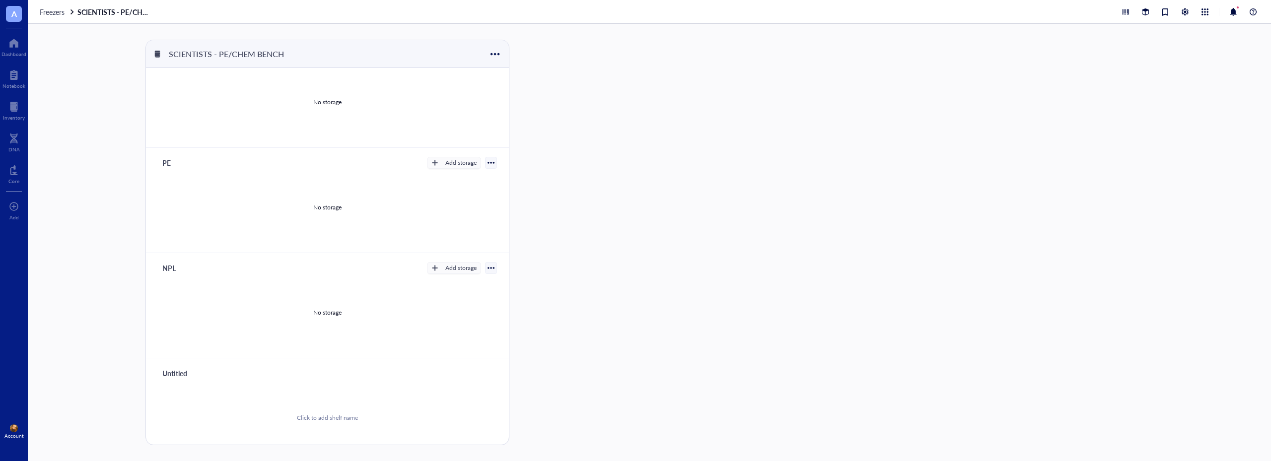
scroll to position [48, 0]
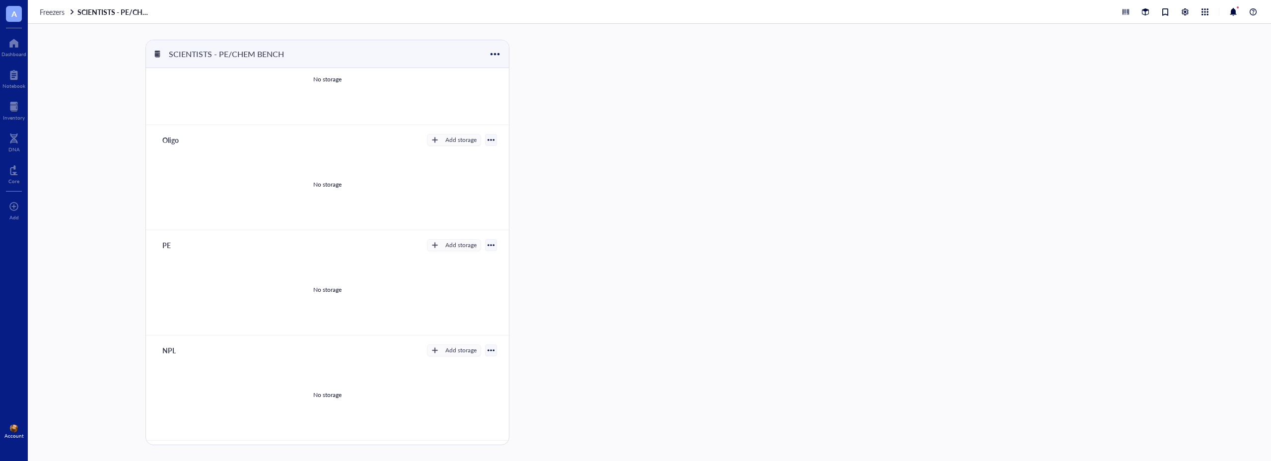
click at [168, 244] on div "PE" at bounding box center [188, 245] width 60 height 14
type input "PE / NPL"
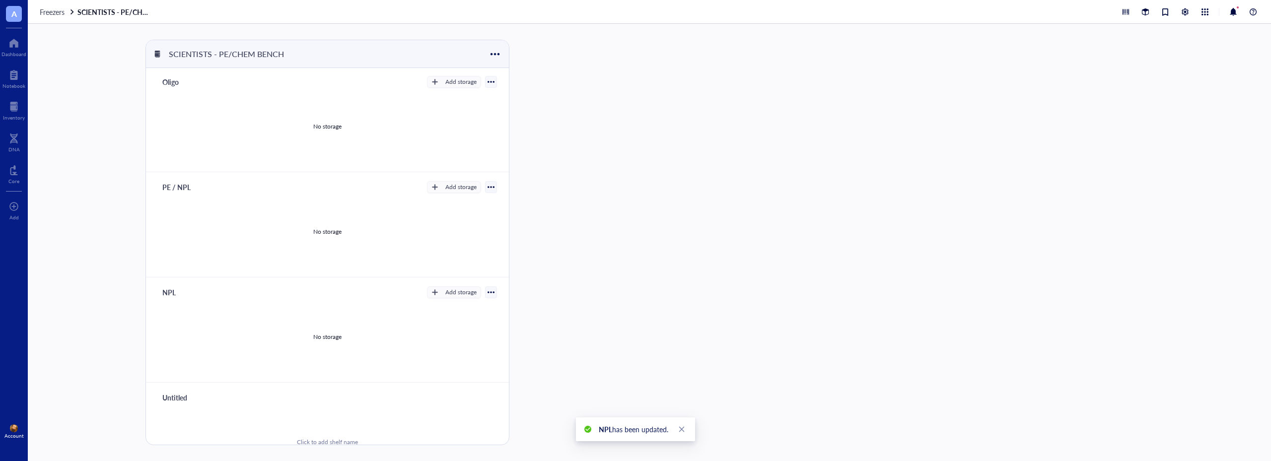
scroll to position [247, 0]
click at [172, 154] on div "NPL" at bounding box center [188, 152] width 60 height 14
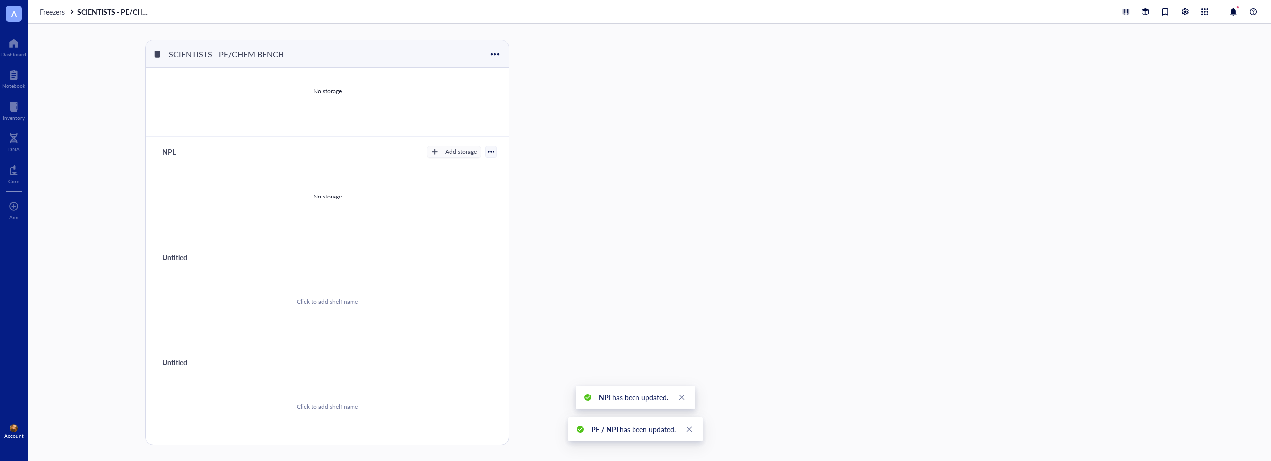
scroll to position [0, 0]
drag, startPoint x: 178, startPoint y: 150, endPoint x: 134, endPoint y: 162, distance: 45.2
click at [134, 162] on div "SCIENTISTS - PE/CHEM BENCH Bioconjugation Add storage No storage Oligo Add stor…" at bounding box center [649, 242] width 1243 height 437
type input "Untitled"
click at [133, 164] on div "SCIENTISTS - PE/CHEM BENCH Bioconjugation Add storage No storage Oligo Add stor…" at bounding box center [649, 242] width 1243 height 437
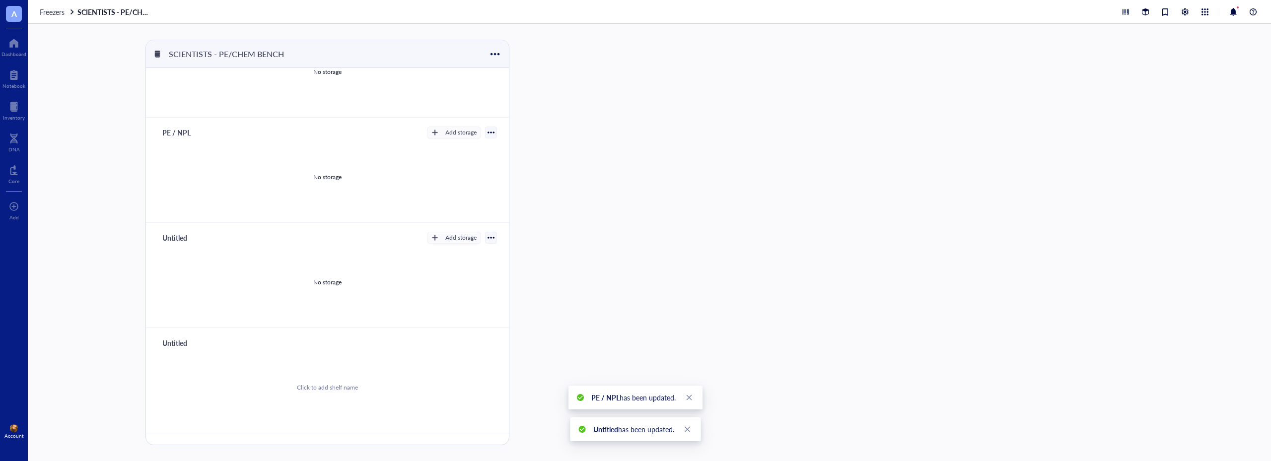
scroll to position [0, 0]
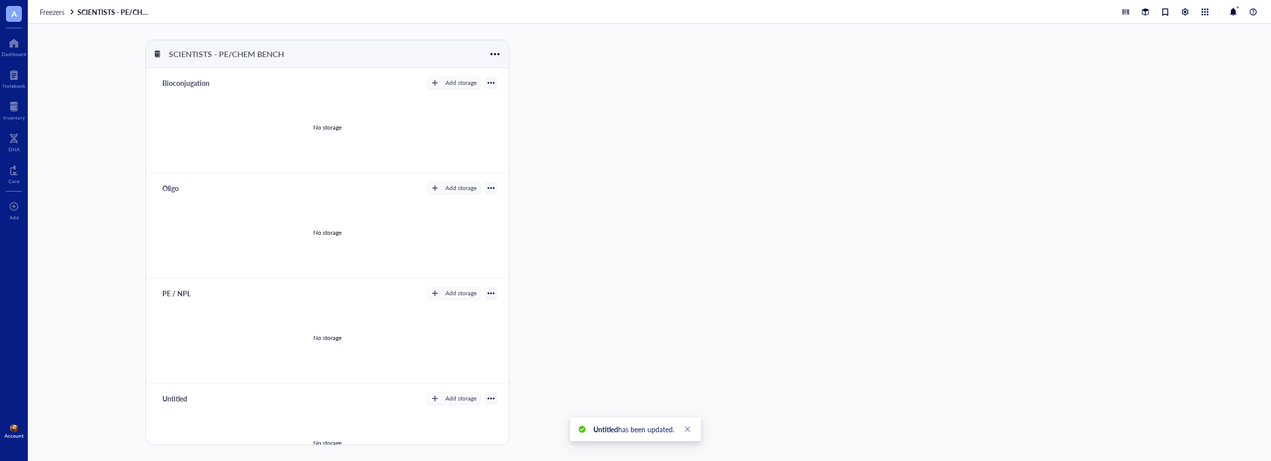
click at [487, 82] on div at bounding box center [490, 82] width 7 height 7
click at [436, 81] on button "Add storage" at bounding box center [454, 83] width 54 height 12
click at [446, 114] on span "Category" at bounding box center [458, 115] width 57 height 11
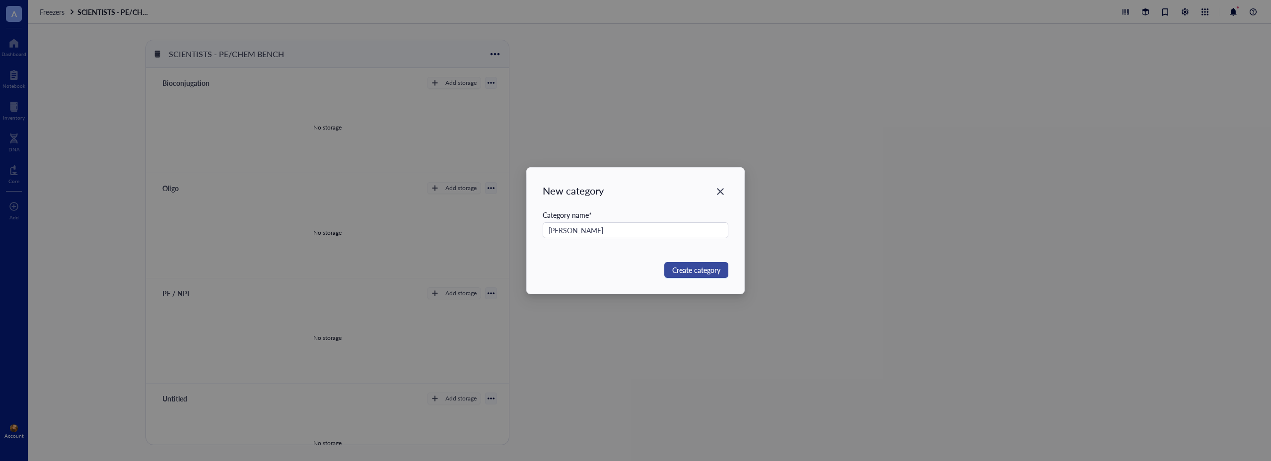
type input "[PERSON_NAME]"
click at [689, 270] on span "Create category" at bounding box center [696, 270] width 48 height 11
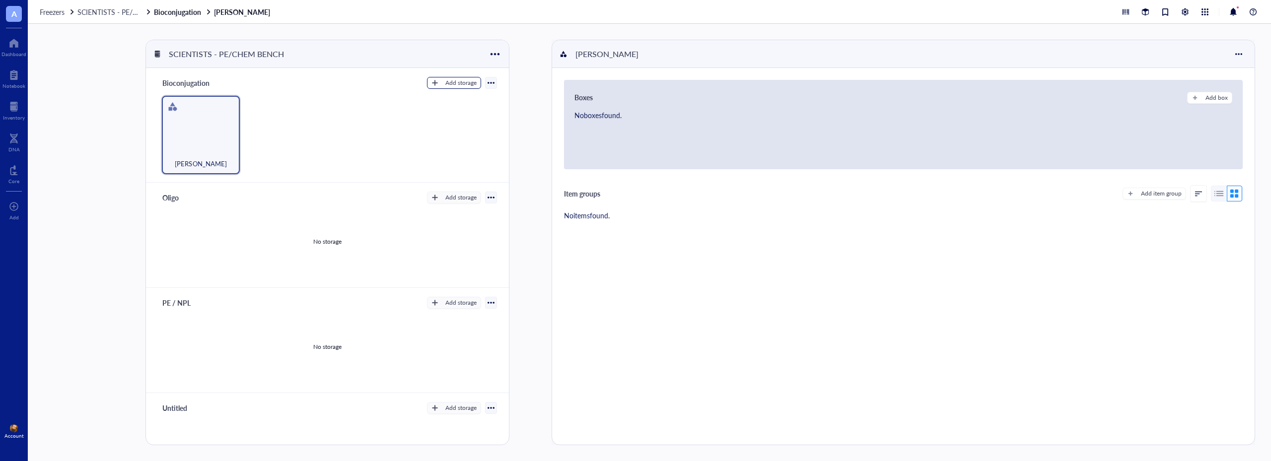
click at [450, 84] on div "Add storage" at bounding box center [460, 82] width 31 height 9
click at [468, 115] on span "Category" at bounding box center [458, 115] width 57 height 11
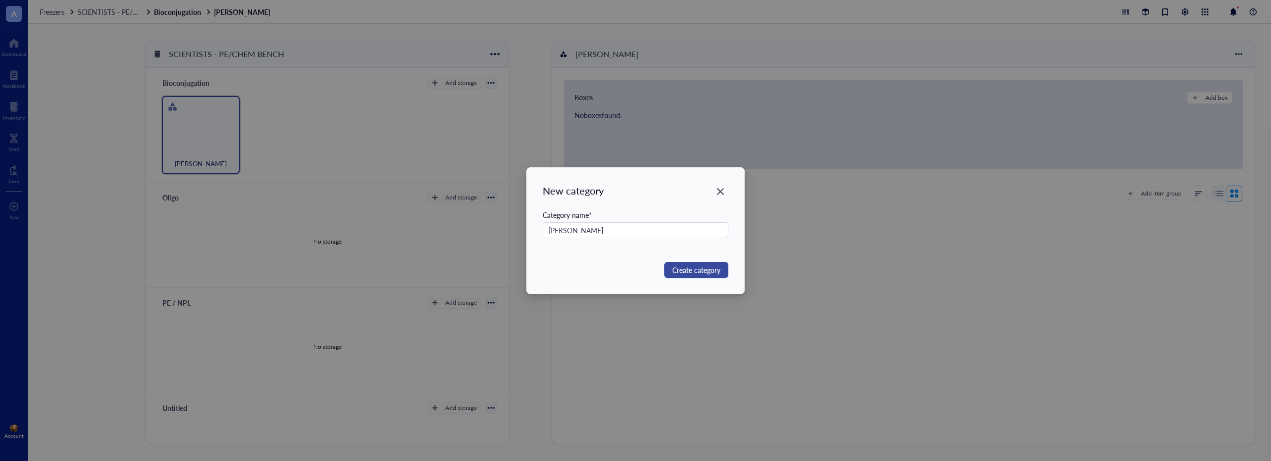
type input "[PERSON_NAME]"
click at [679, 266] on span "Create category" at bounding box center [696, 270] width 48 height 11
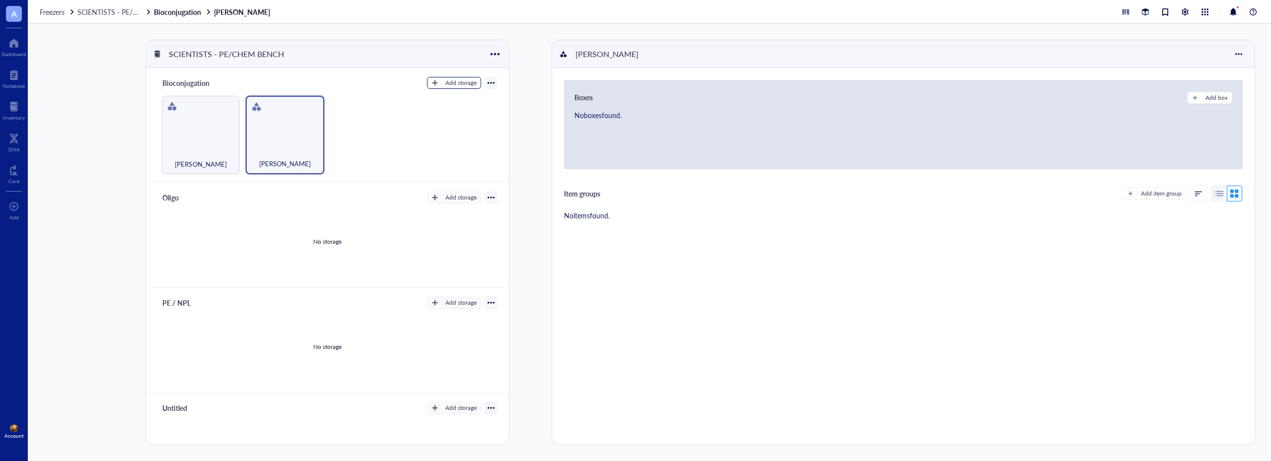
click at [448, 83] on div "Add storage" at bounding box center [460, 82] width 31 height 9
click at [443, 117] on span "Category" at bounding box center [458, 115] width 57 height 11
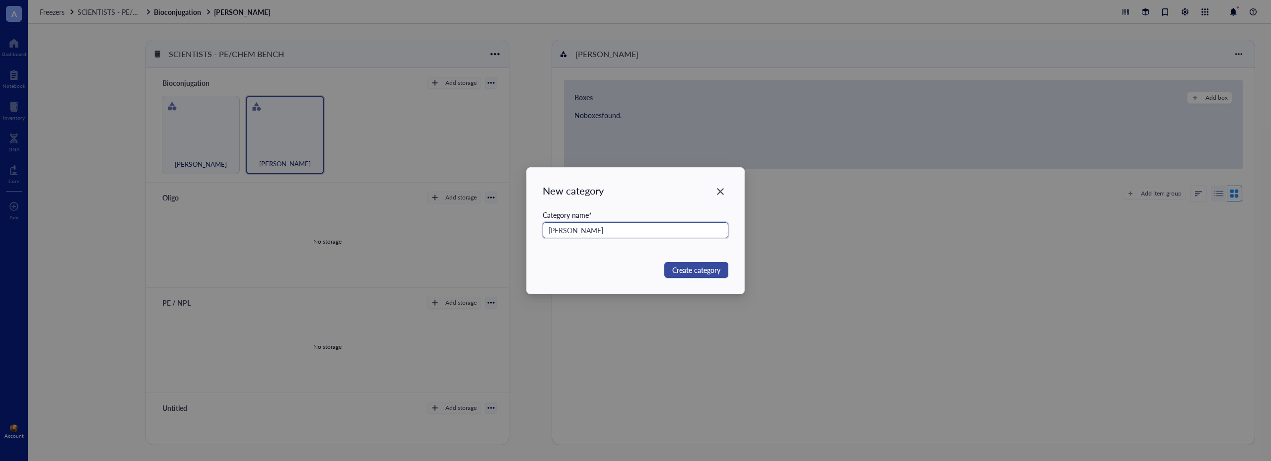
type input "[PERSON_NAME]"
click at [693, 265] on span "Create category" at bounding box center [696, 270] width 48 height 11
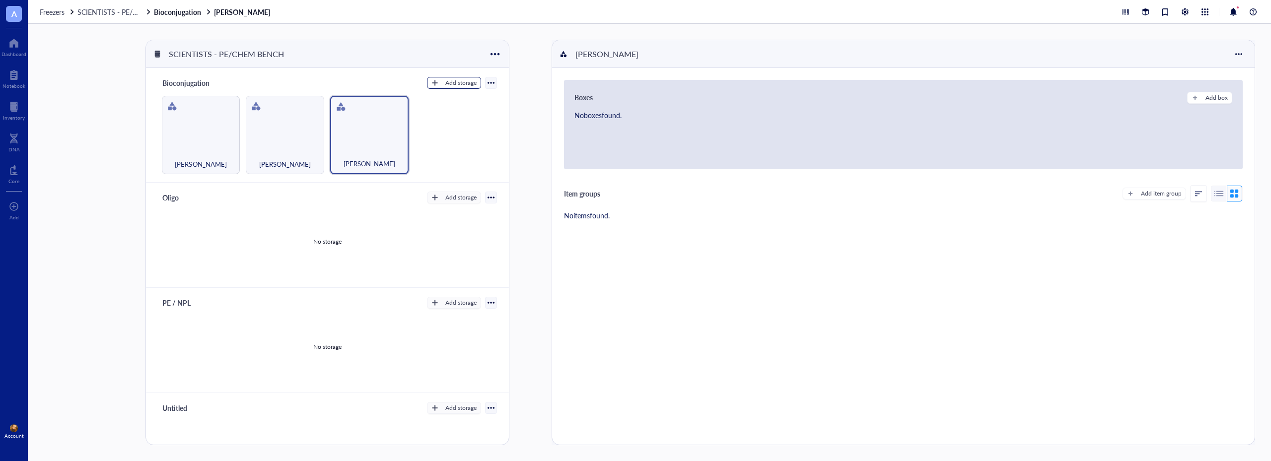
click at [462, 84] on div "Add storage" at bounding box center [460, 82] width 31 height 9
click at [451, 118] on span "Category" at bounding box center [458, 115] width 57 height 11
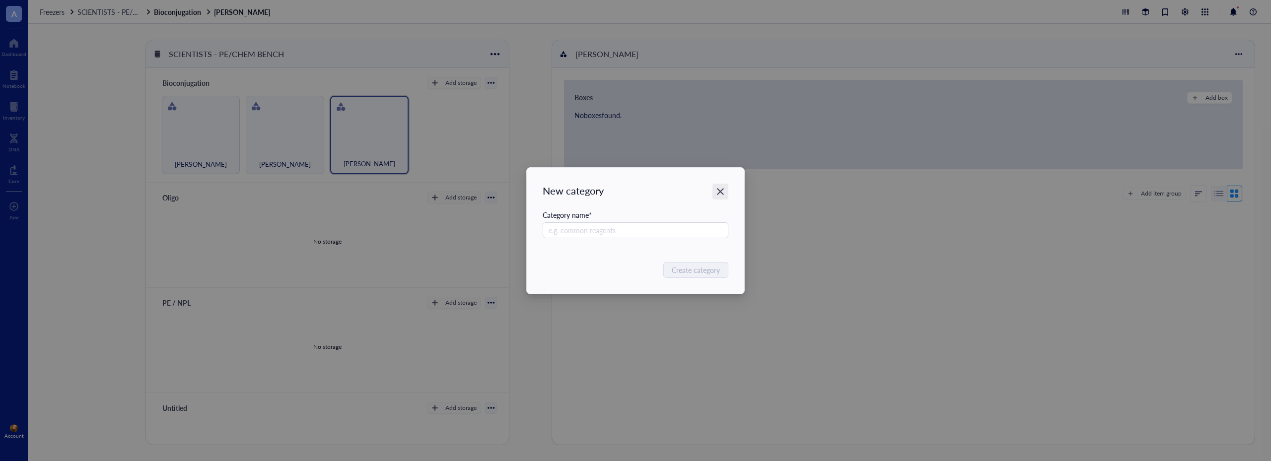
click at [724, 192] on icon "Close" at bounding box center [720, 191] width 9 height 9
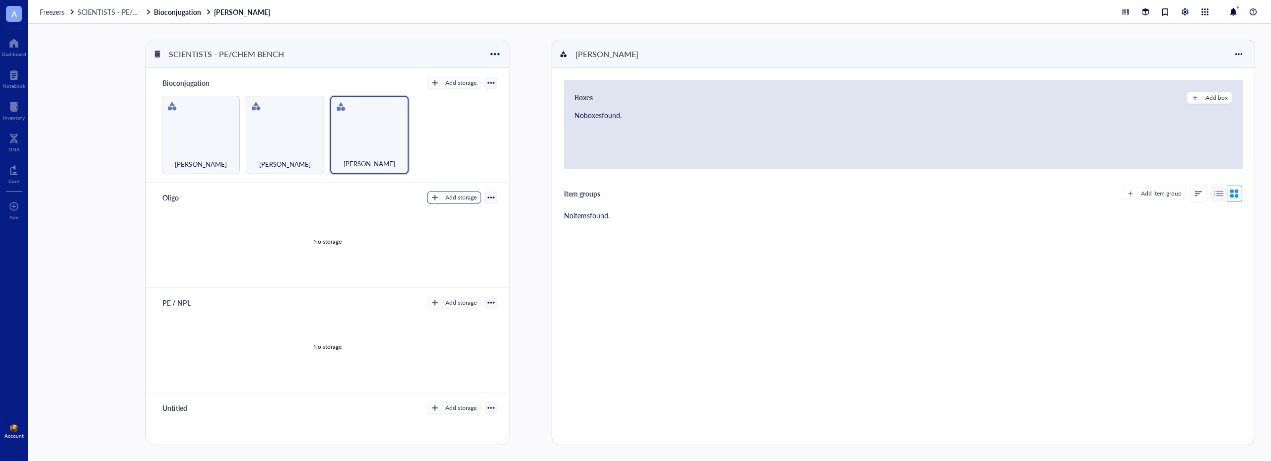
click at [445, 200] on div "Add storage" at bounding box center [460, 197] width 31 height 9
click at [450, 227] on span "Category" at bounding box center [458, 229] width 57 height 11
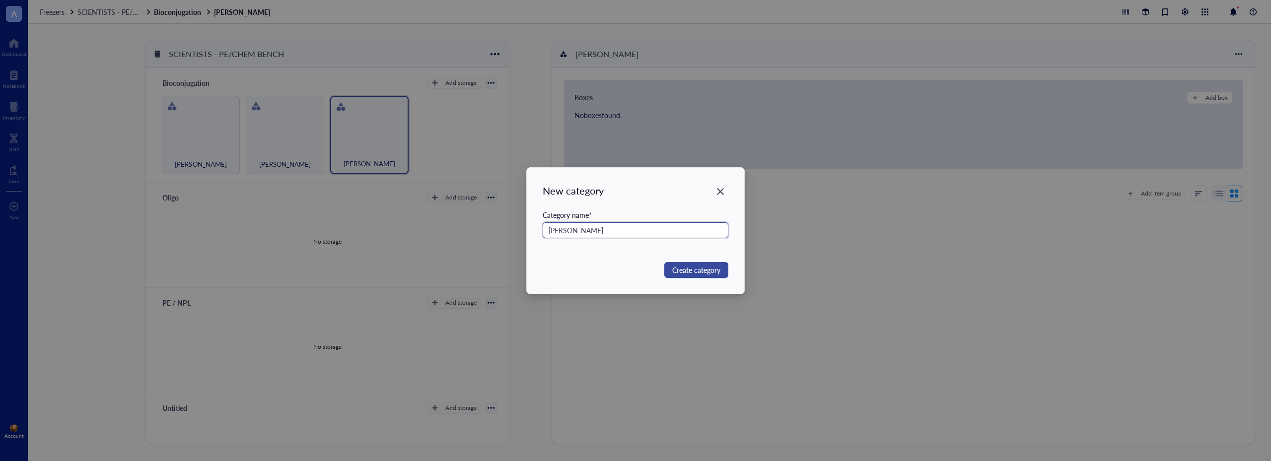
type input "[PERSON_NAME]"
click at [682, 275] on span "Create category" at bounding box center [696, 270] width 48 height 11
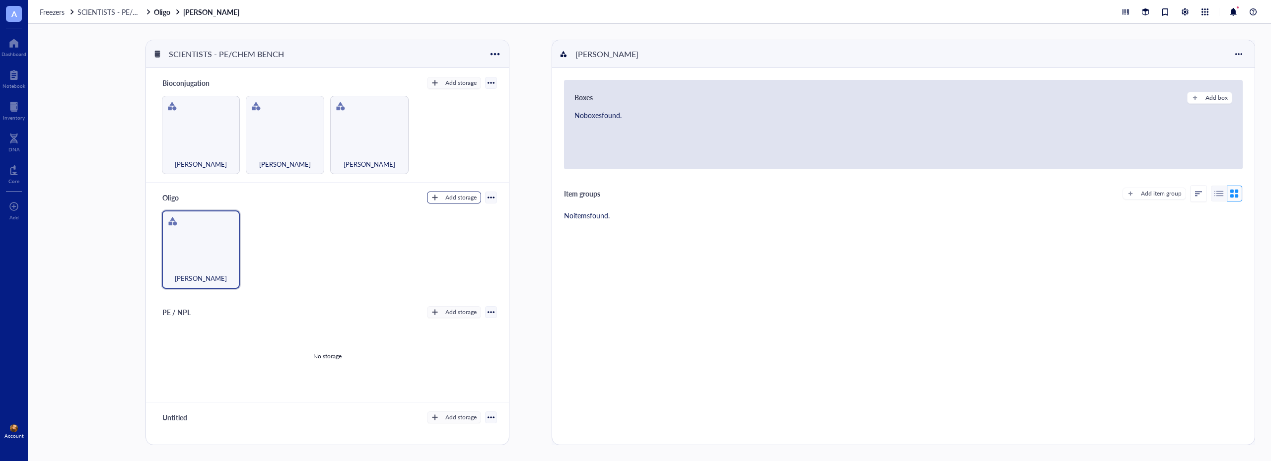
click at [449, 195] on div "Add storage" at bounding box center [460, 197] width 31 height 9
click at [456, 227] on span "Category" at bounding box center [458, 229] width 57 height 11
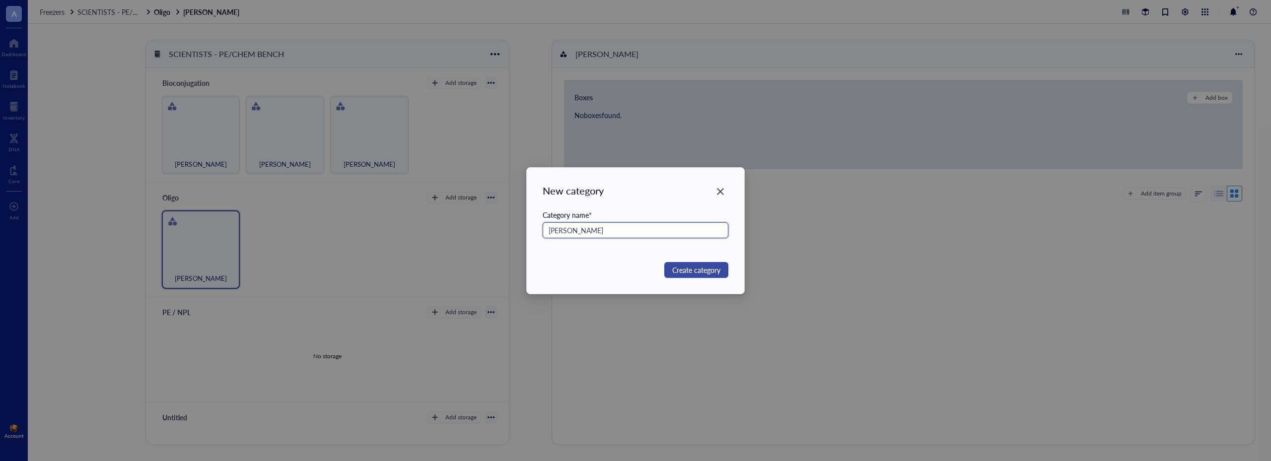
type input "[PERSON_NAME]"
click at [715, 270] on span "Create category" at bounding box center [696, 270] width 48 height 11
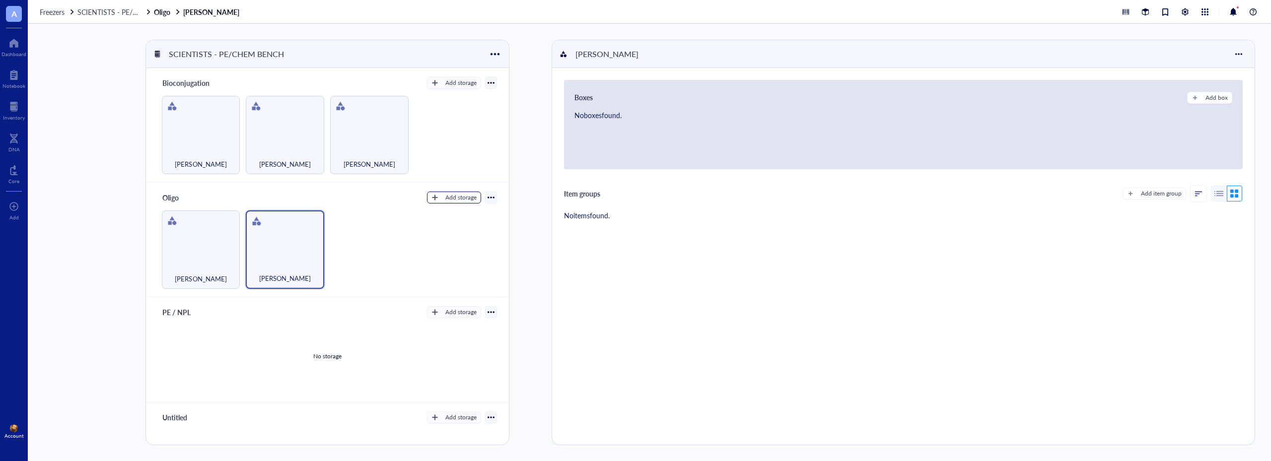
click at [458, 196] on div "Add storage" at bounding box center [460, 197] width 31 height 9
click at [461, 228] on span "Category" at bounding box center [458, 229] width 57 height 11
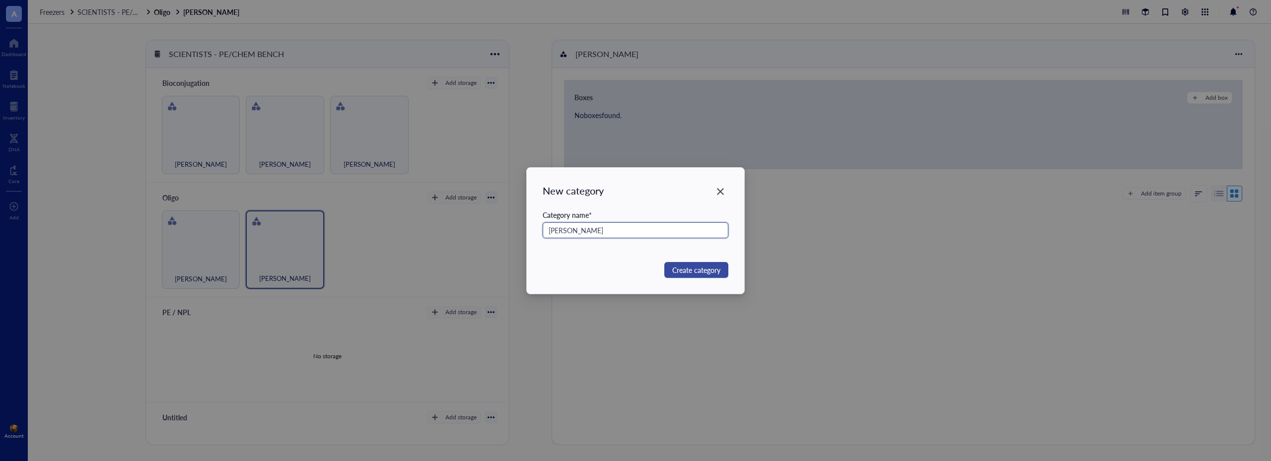
type input "[PERSON_NAME]"
click at [685, 271] on span "Create category" at bounding box center [696, 270] width 48 height 11
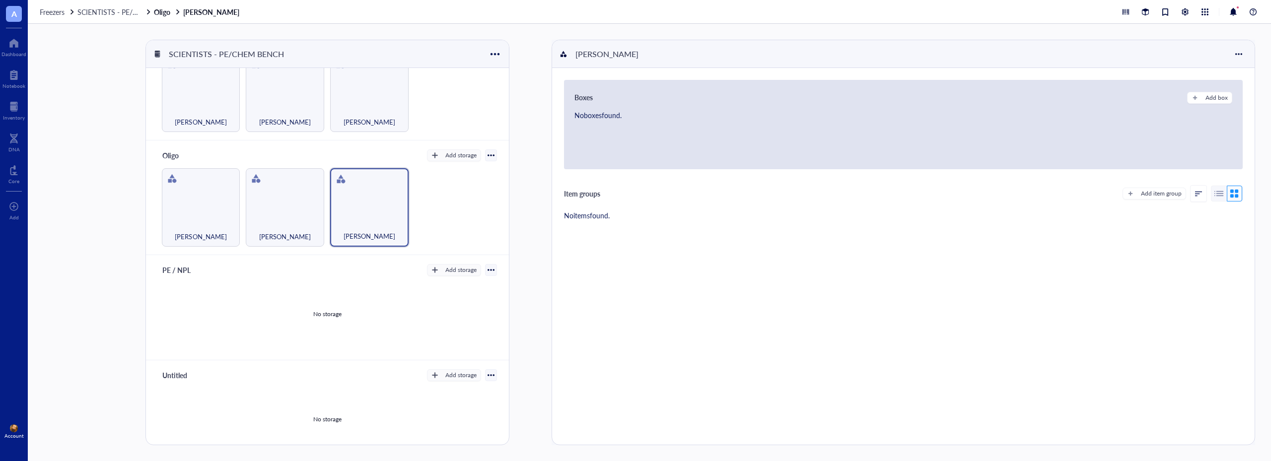
scroll to position [99, 0]
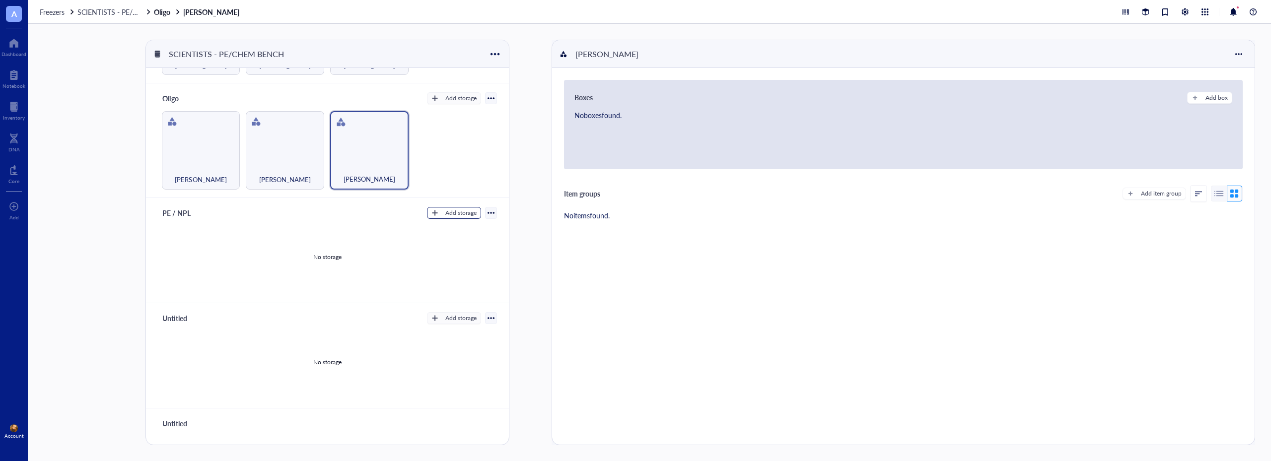
click at [459, 213] on div "Add storage" at bounding box center [460, 212] width 31 height 9
click at [448, 246] on span "Category" at bounding box center [458, 243] width 57 height 11
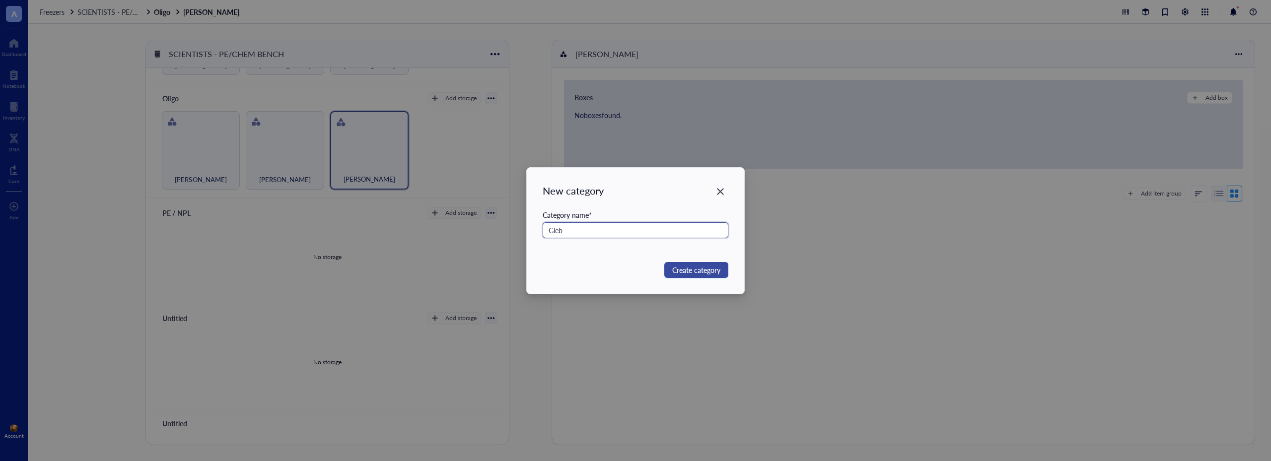
type input "Gleb"
click at [693, 268] on span "Create category" at bounding box center [696, 270] width 48 height 11
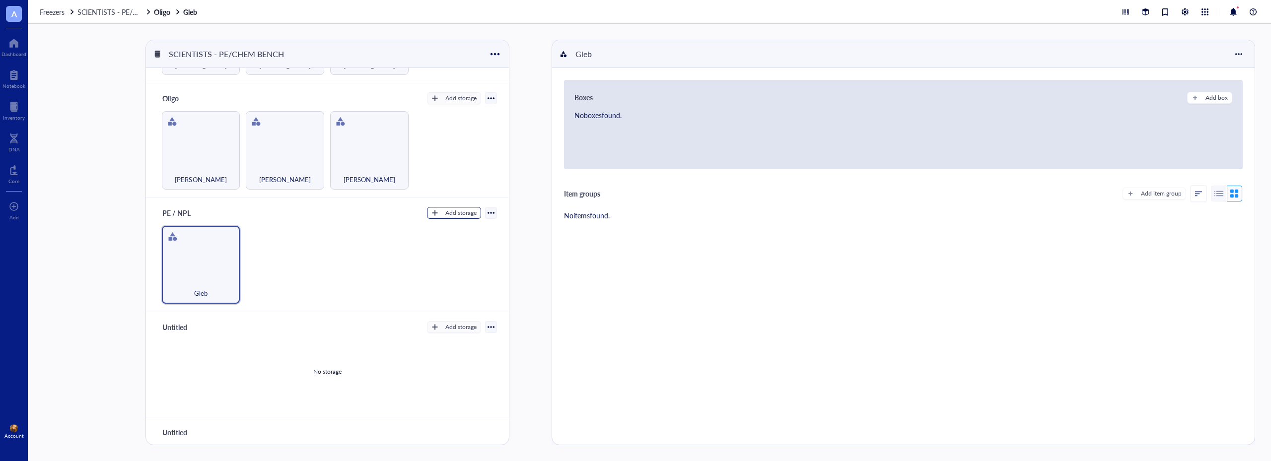
click at [445, 211] on div "Add storage" at bounding box center [460, 212] width 31 height 9
click at [447, 241] on span "Category" at bounding box center [458, 243] width 57 height 11
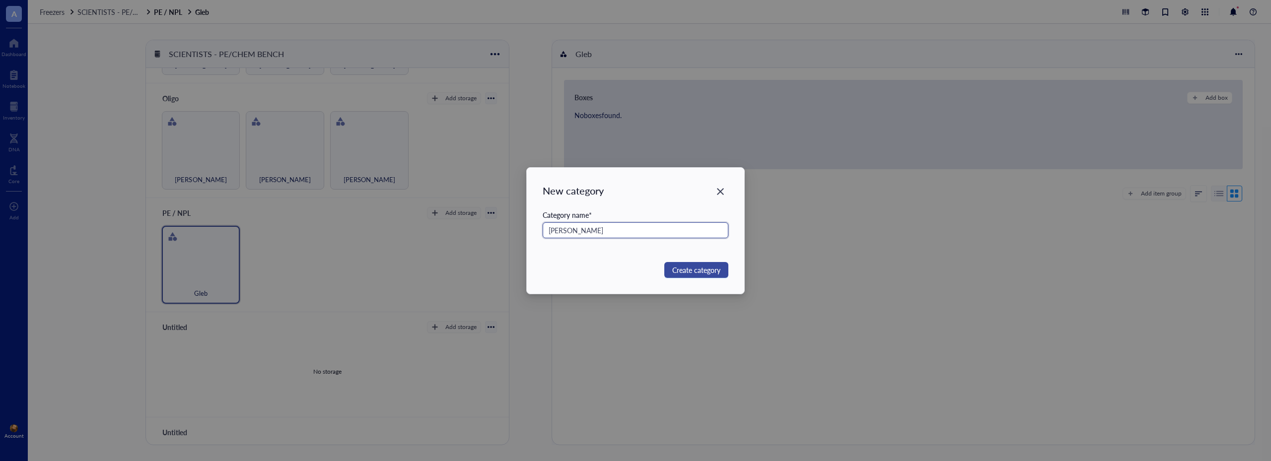
type input "[PERSON_NAME]"
click at [695, 269] on span "Create category" at bounding box center [696, 270] width 48 height 11
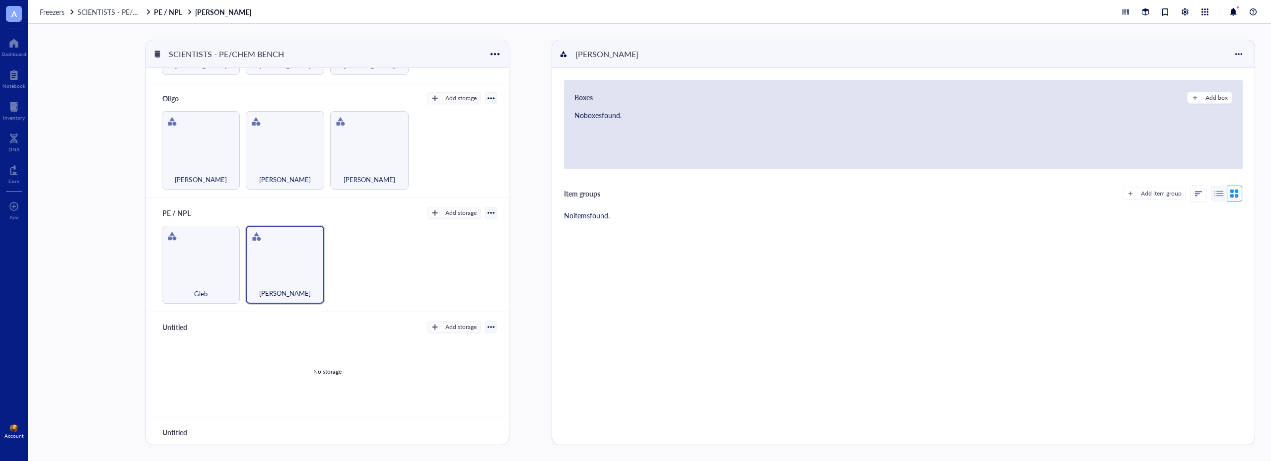
click at [454, 206] on div "PE / NPL Add storage Rack Category" at bounding box center [327, 213] width 339 height 14
click at [454, 212] on div "Add storage" at bounding box center [460, 212] width 31 height 9
click at [456, 240] on span "Category" at bounding box center [458, 243] width 57 height 11
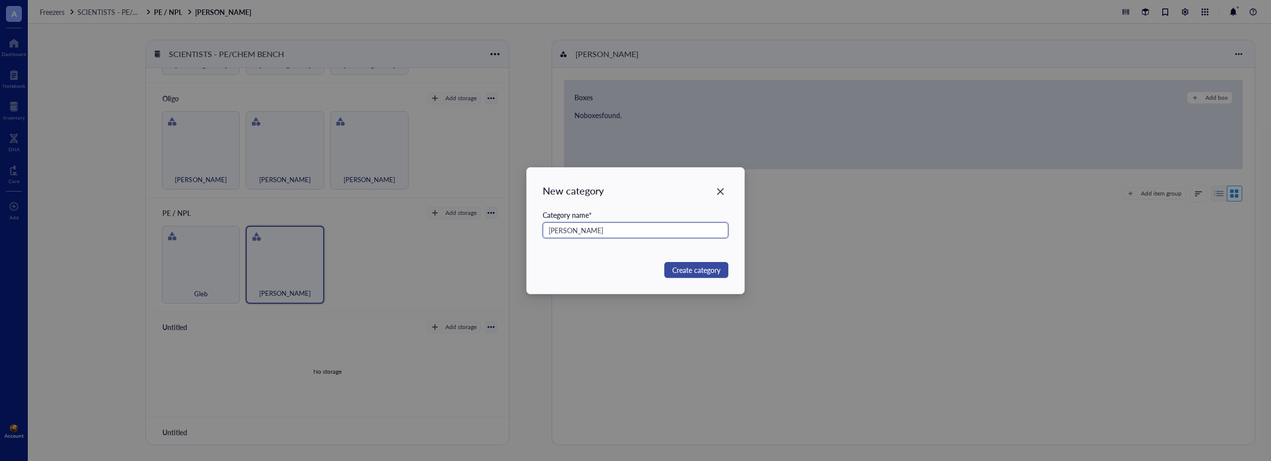
type input "[PERSON_NAME]"
click at [685, 270] on span "Create category" at bounding box center [696, 270] width 48 height 11
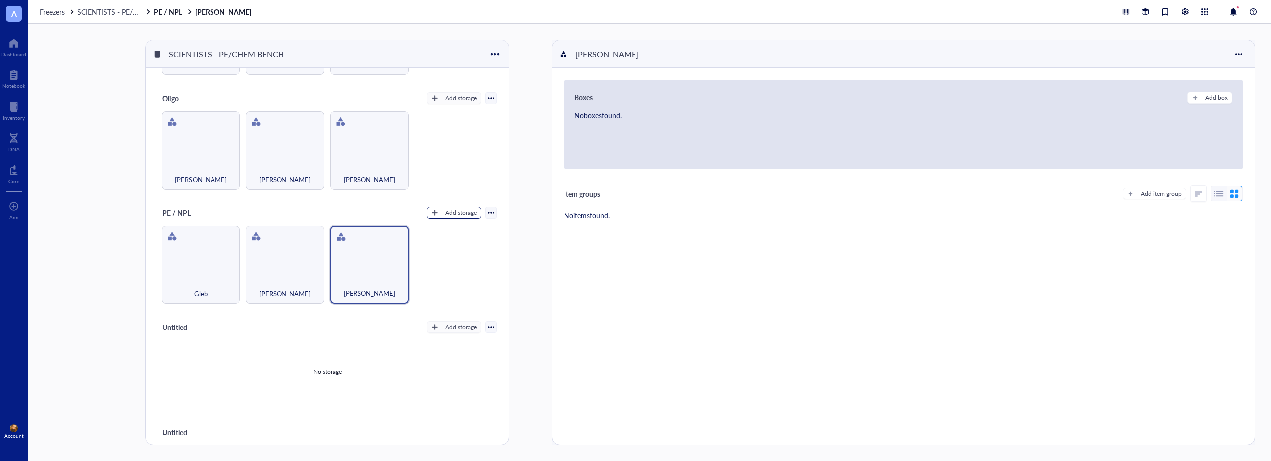
click at [445, 215] on div "Add storage" at bounding box center [460, 212] width 31 height 9
click at [448, 241] on span "Category" at bounding box center [458, 243] width 57 height 11
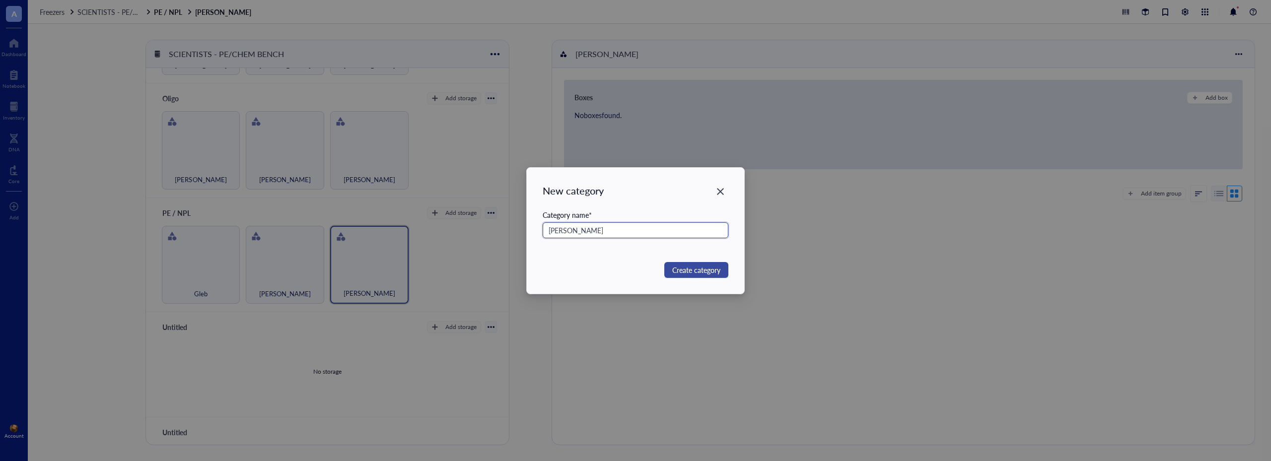
type input "[PERSON_NAME]"
click at [673, 271] on span "Create category" at bounding box center [696, 270] width 48 height 11
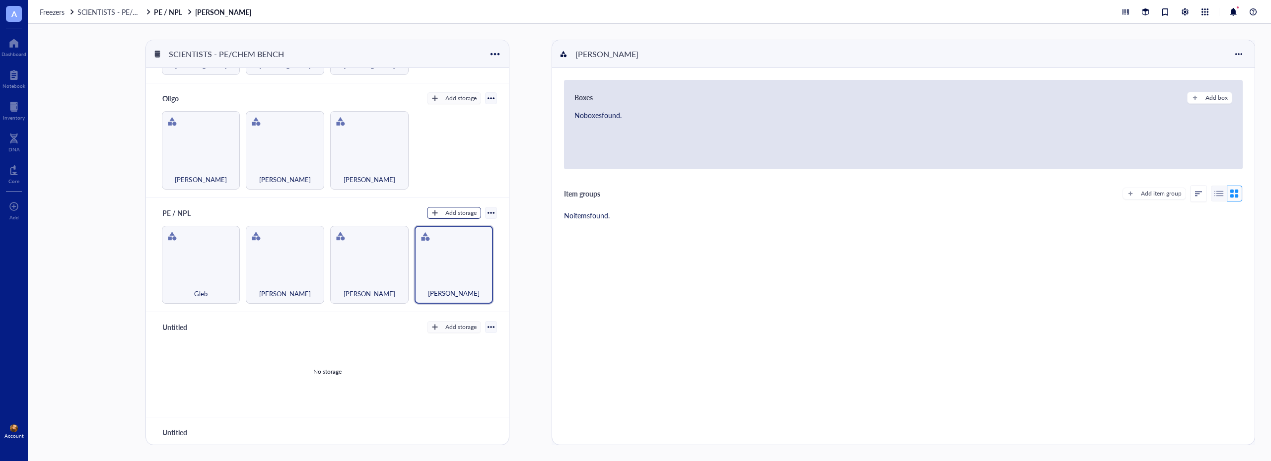
click at [453, 209] on div "Add storage" at bounding box center [460, 212] width 31 height 9
click at [449, 247] on span "Category" at bounding box center [458, 243] width 57 height 11
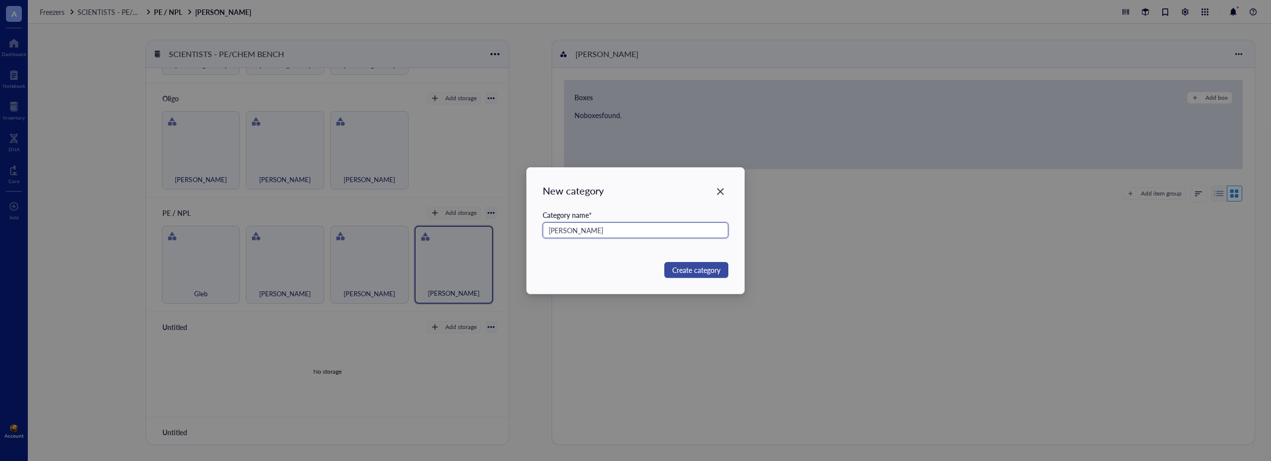
type input "[PERSON_NAME]"
click at [688, 268] on span "Create category" at bounding box center [696, 270] width 48 height 11
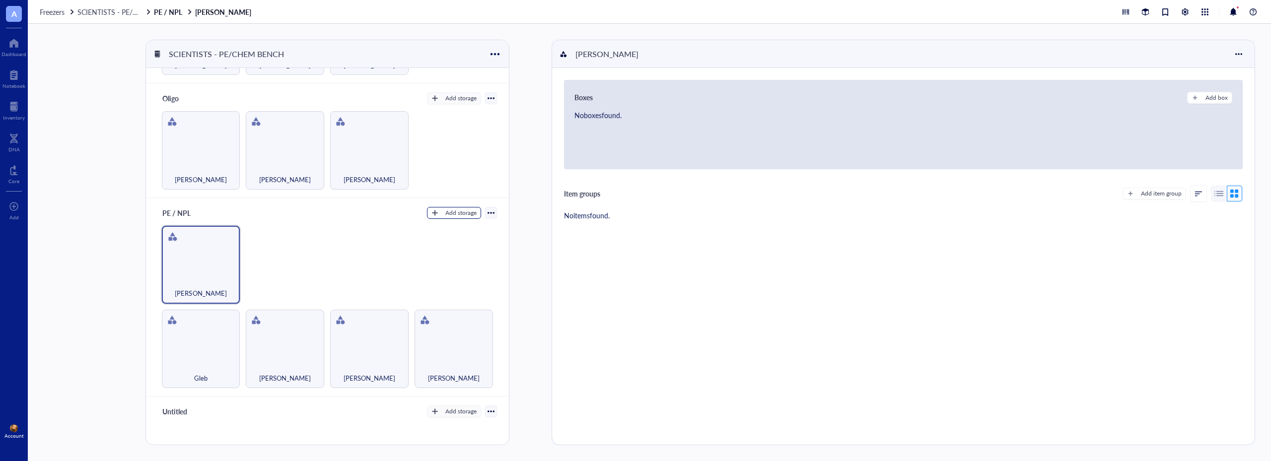
click at [445, 210] on div "Add storage" at bounding box center [460, 212] width 31 height 9
click at [454, 246] on span "Category" at bounding box center [458, 243] width 57 height 11
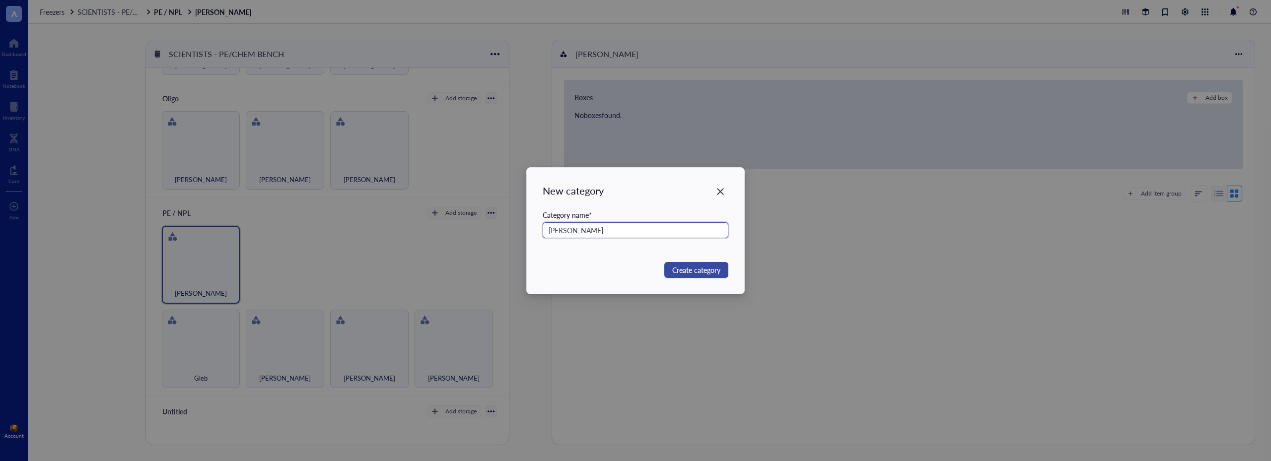
type input "[PERSON_NAME]"
click at [713, 266] on span "Create category" at bounding box center [696, 270] width 48 height 11
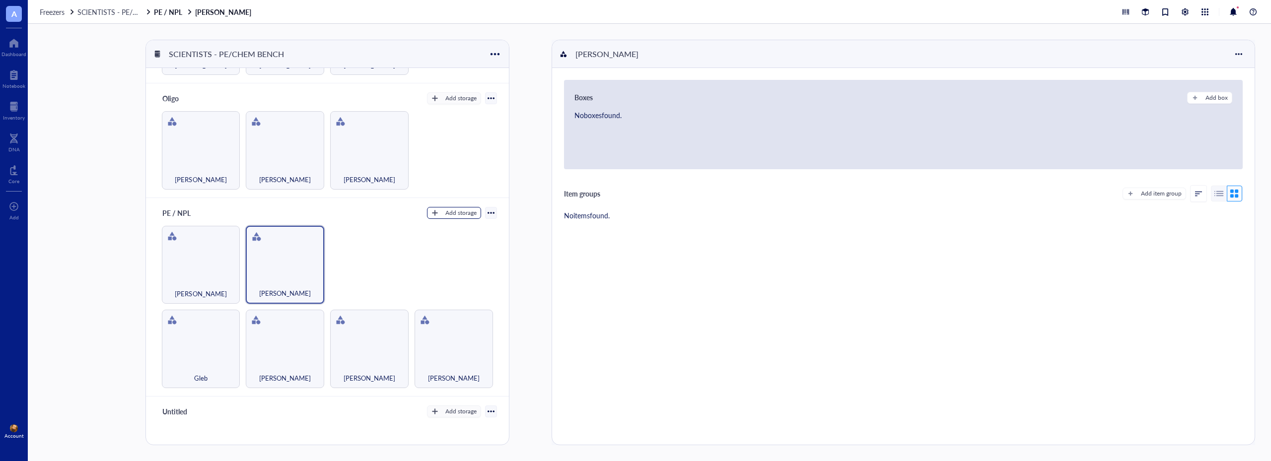
click at [453, 209] on div "Add storage" at bounding box center [460, 212] width 31 height 9
click at [463, 240] on span "Category" at bounding box center [458, 243] width 57 height 11
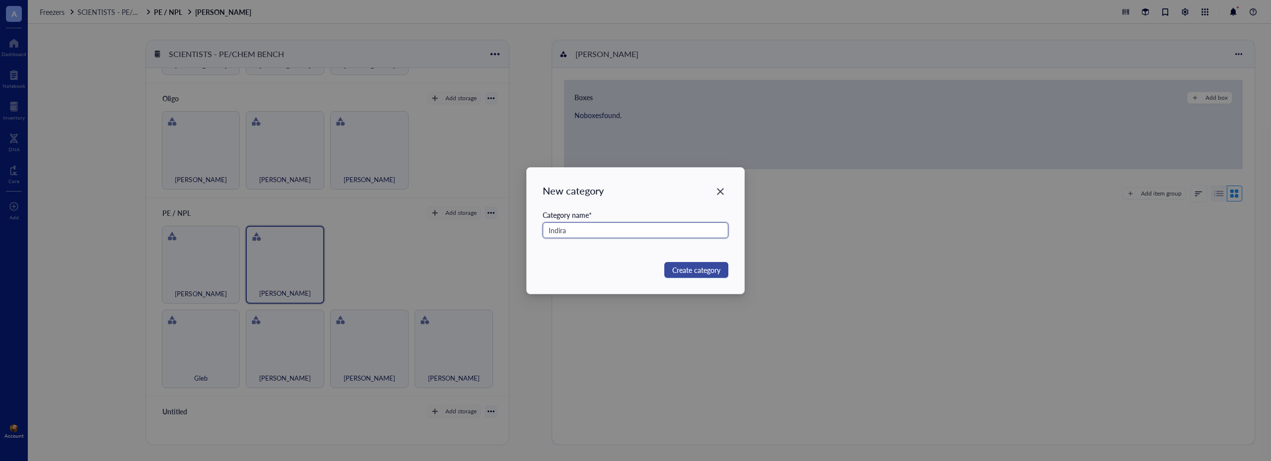
type input "Indira"
click at [682, 268] on span "Create category" at bounding box center [696, 270] width 48 height 11
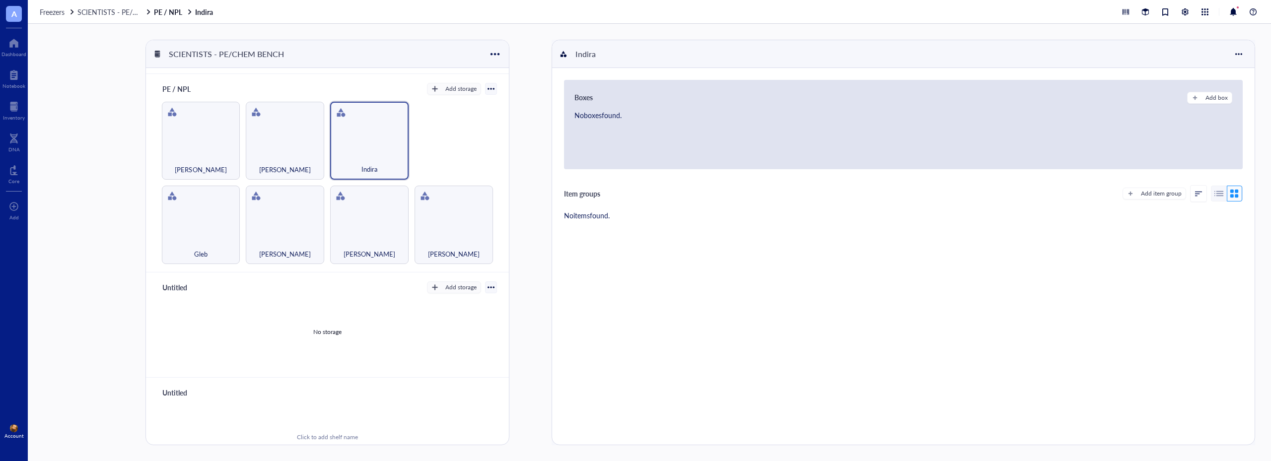
scroll to position [248, 0]
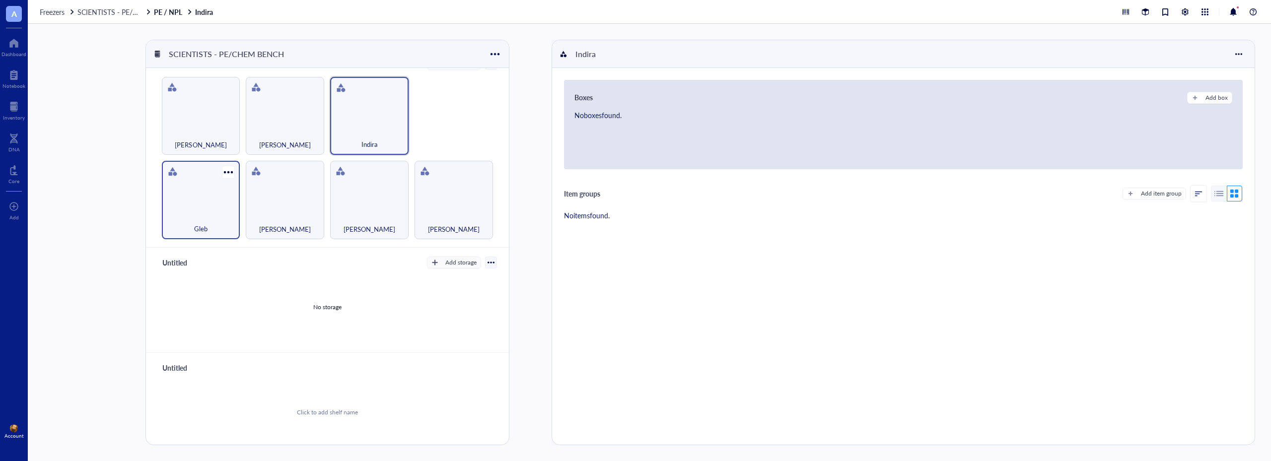
click at [201, 200] on div "Gleb" at bounding box center [201, 200] width 78 height 78
click at [1205, 98] on div "Add box" at bounding box center [1216, 97] width 22 height 9
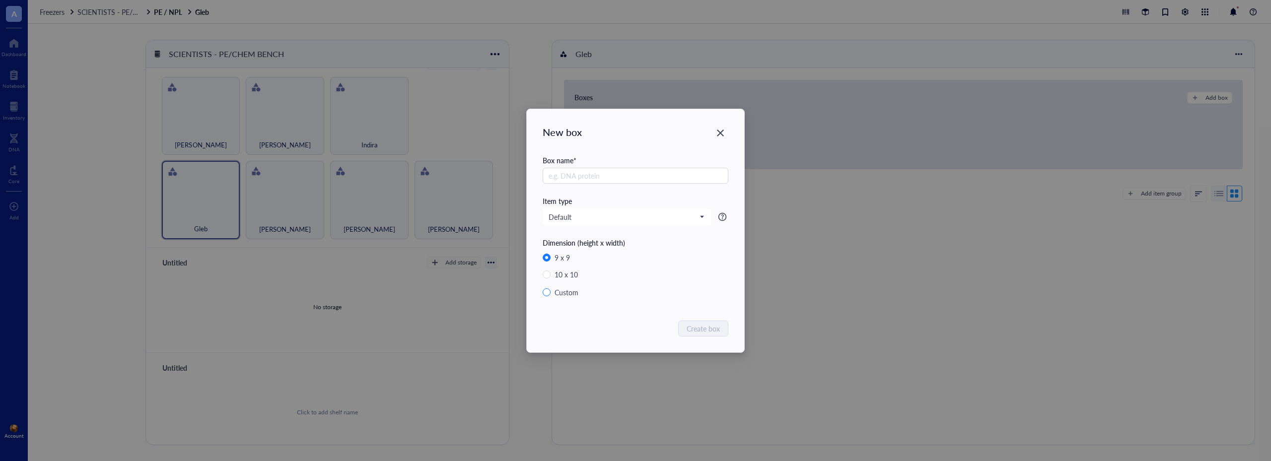
click at [546, 291] on input "Custom" at bounding box center [547, 292] width 8 height 8
radio input "true"
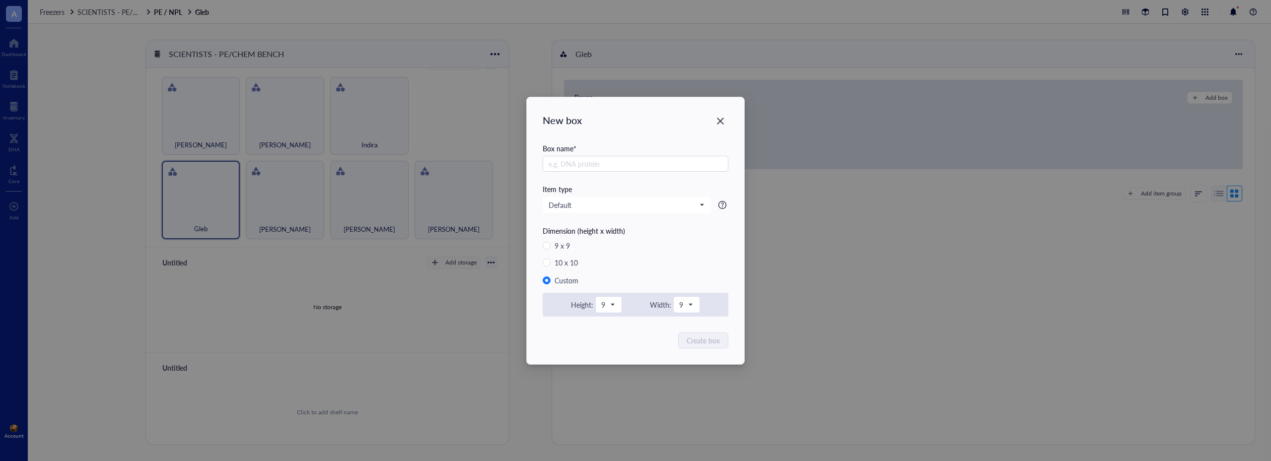
radio input "false"
click at [611, 304] on span "9" at bounding box center [607, 304] width 13 height 9
click at [611, 431] on div "15" at bounding box center [608, 431] width 9 height 9
click at [692, 306] on span "9" at bounding box center [687, 304] width 13 height 9
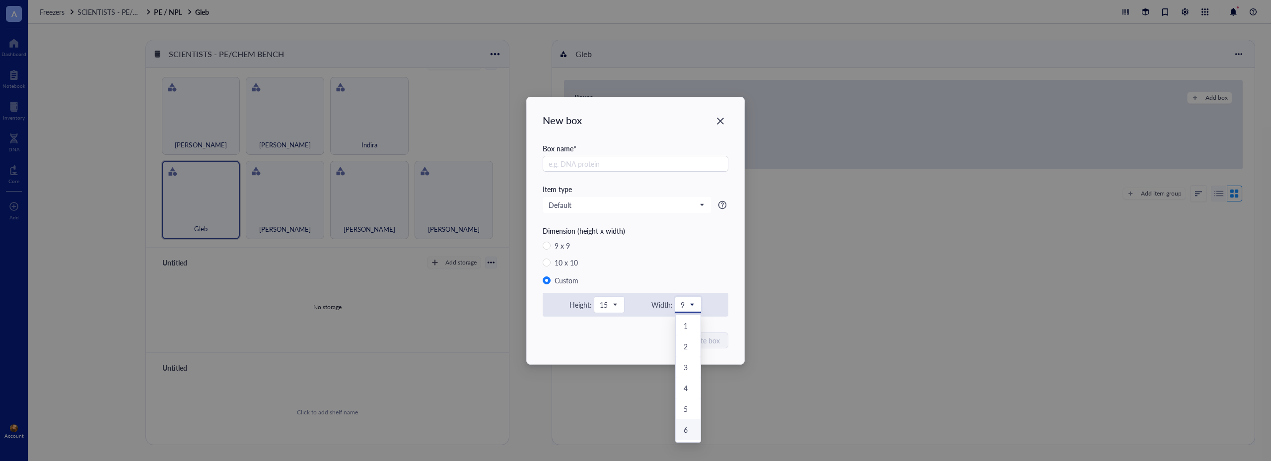
click at [686, 426] on div "6" at bounding box center [688, 429] width 9 height 9
click at [626, 330] on div "New box Box name * Item type Default Dimension (height x width) 9 x 9 10 x 10 C…" at bounding box center [635, 230] width 217 height 267
click at [568, 166] on input "text" at bounding box center [636, 164] width 186 height 16
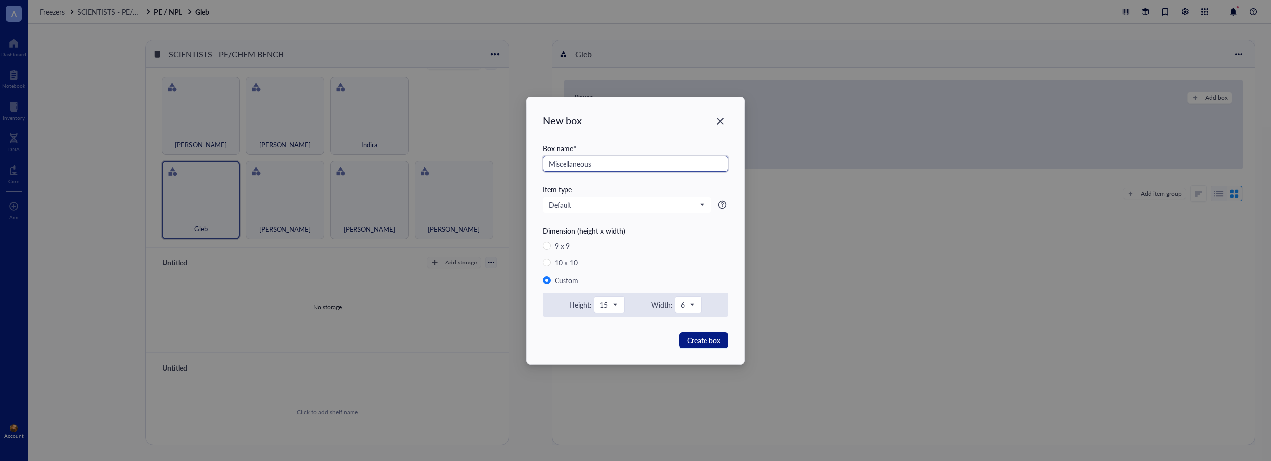
click at [549, 165] on input "Miscellaneous" at bounding box center [636, 164] width 186 height 16
click at [693, 307] on span "6" at bounding box center [687, 304] width 13 height 9
type input "RT - Miscellaneous"
click at [686, 432] on div "15" at bounding box center [688, 431] width 9 height 9
click at [705, 339] on span "Create box" at bounding box center [703, 340] width 33 height 11
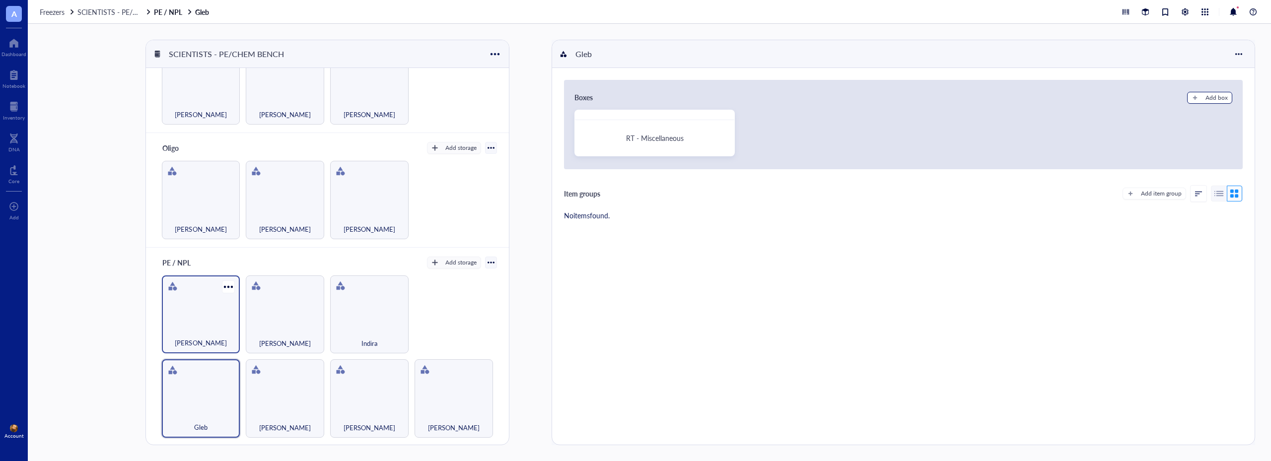
scroll to position [0, 0]
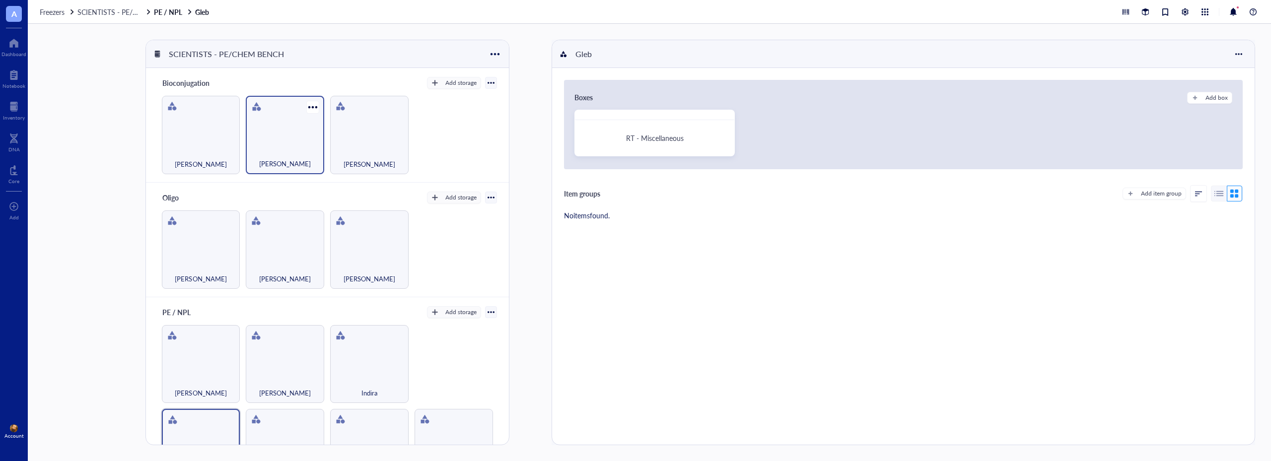
click at [312, 135] on div "[PERSON_NAME]" at bounding box center [285, 135] width 78 height 78
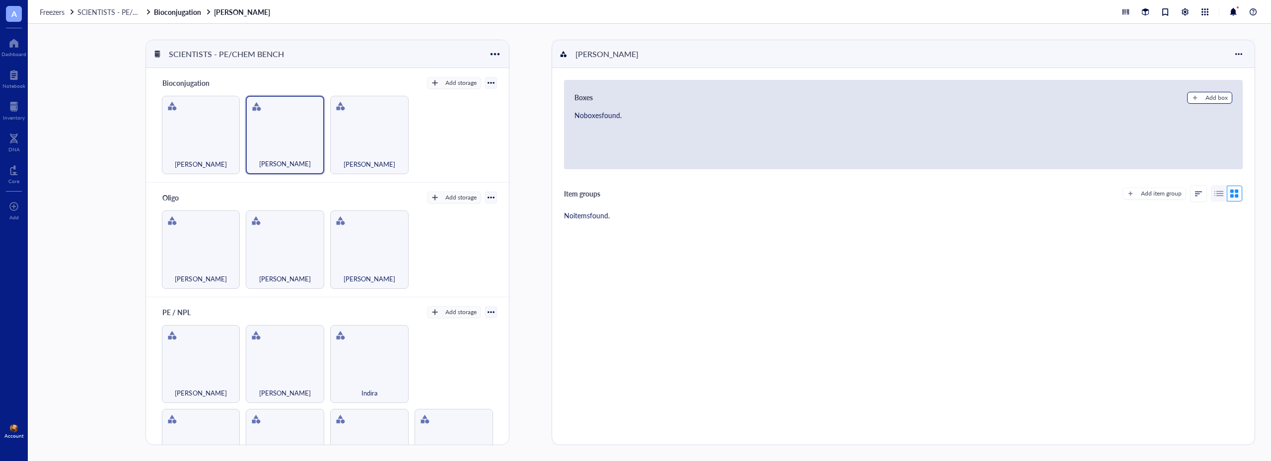
click at [1206, 98] on div "Add box" at bounding box center [1216, 97] width 22 height 9
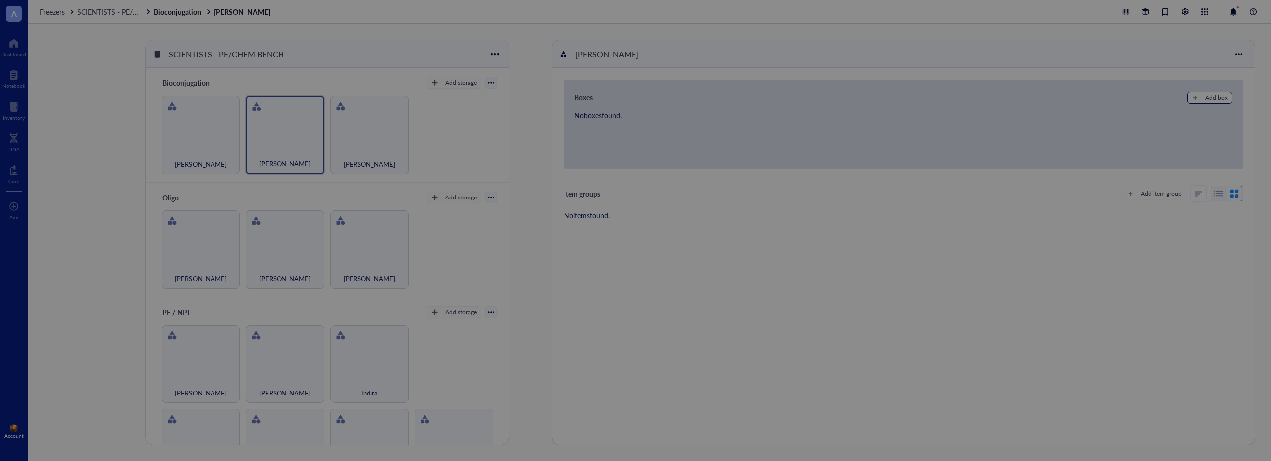
radio input "false"
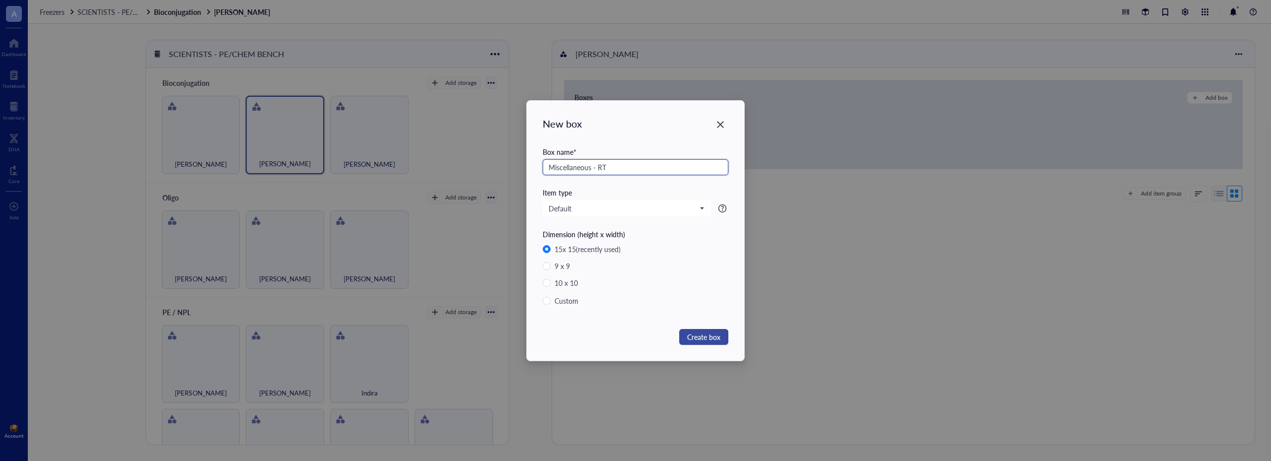
type input "Miscellaneous - RT"
click at [706, 334] on span "Create box" at bounding box center [703, 337] width 33 height 11
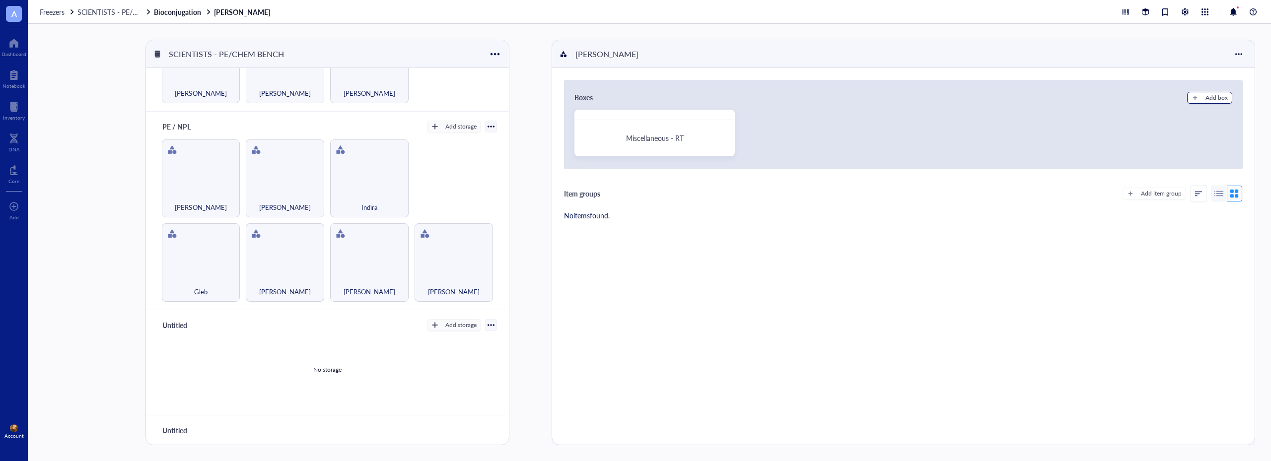
scroll to position [199, 0]
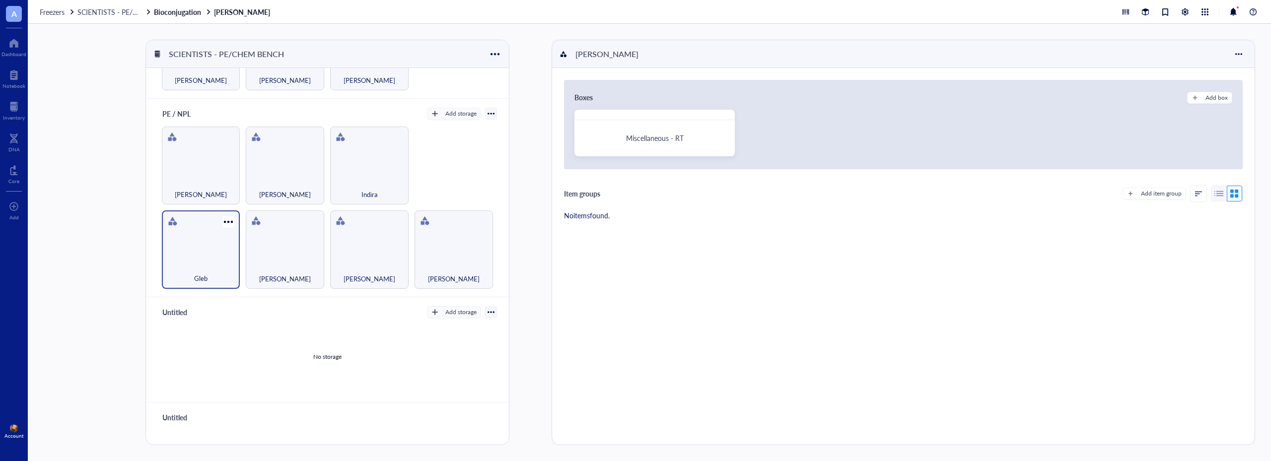
click at [212, 257] on div "Gleb" at bounding box center [201, 249] width 78 height 78
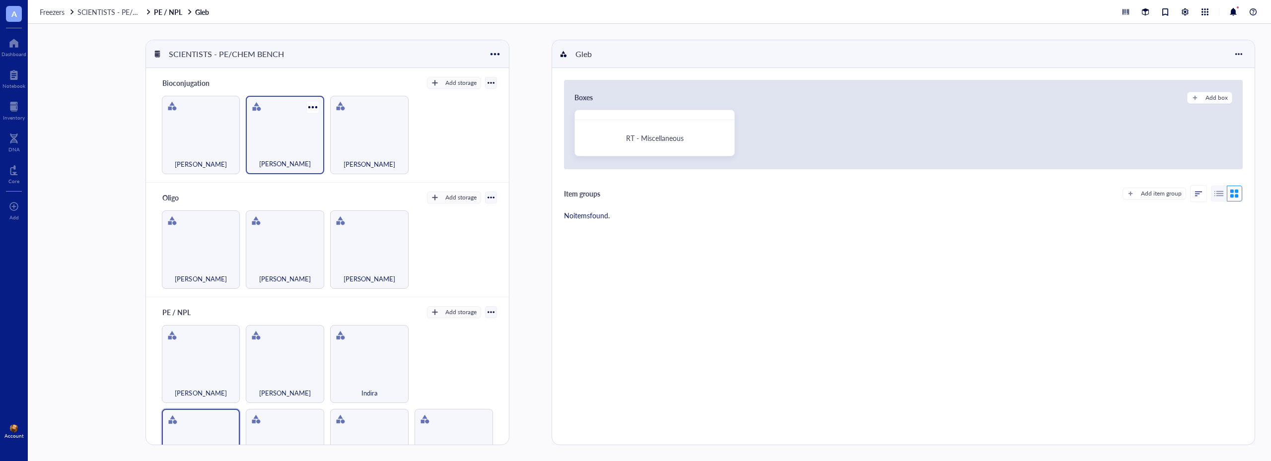
click at [312, 153] on div "[PERSON_NAME]" at bounding box center [285, 158] width 69 height 22
click at [725, 118] on div at bounding box center [726, 118] width 14 height 14
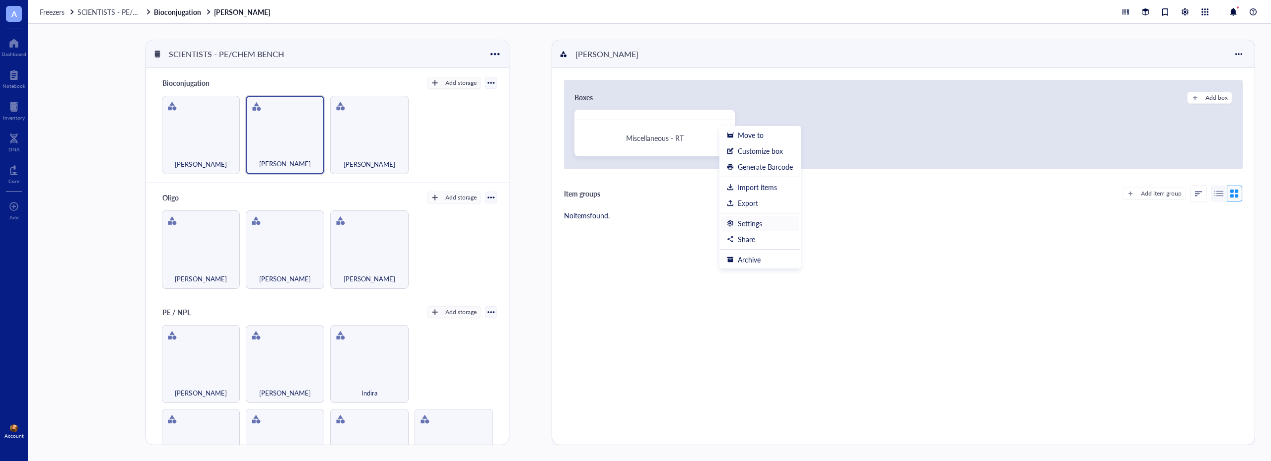
click at [752, 225] on div "Settings" at bounding box center [750, 223] width 24 height 9
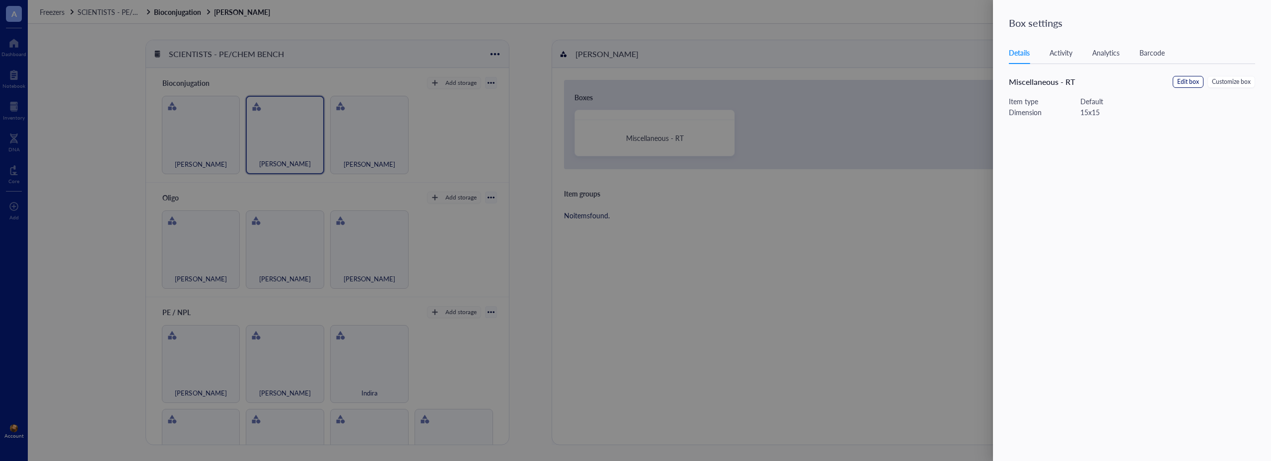
click at [1186, 82] on span "Edit box" at bounding box center [1188, 81] width 22 height 9
drag, startPoint x: 1065, startPoint y: 73, endPoint x: 974, endPoint y: 75, distance: 90.9
click at [974, 75] on div "Edit box Cancel Save Box name Miscellaneous - RT Item type Default" at bounding box center [635, 230] width 1271 height 461
click at [1048, 73] on input "RT" at bounding box center [1138, 69] width 258 height 16
paste input "Miscellaneous -"
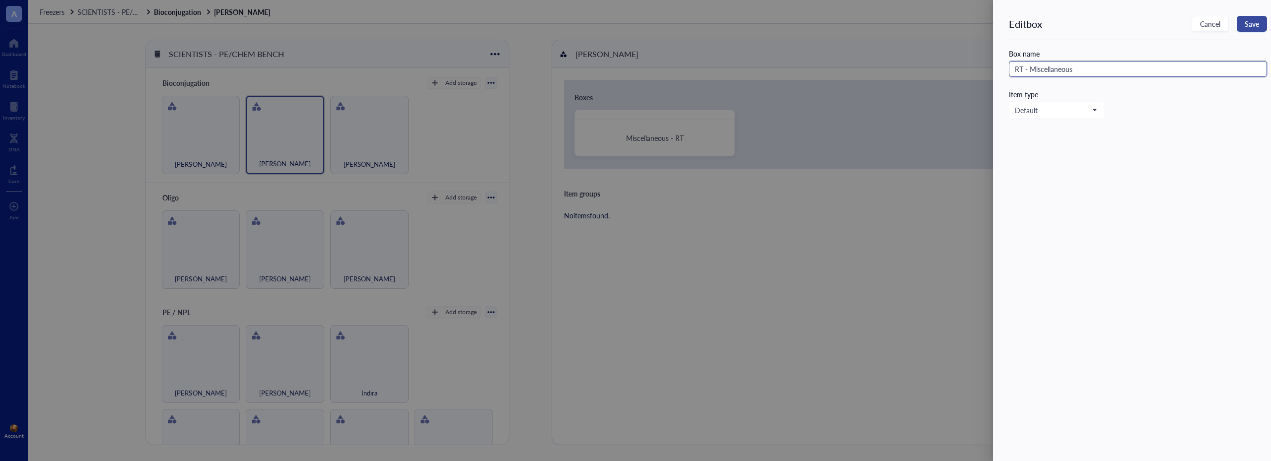
type input "RT - Miscellaneous"
click at [1253, 28] on span "Save" at bounding box center [1252, 24] width 14 height 8
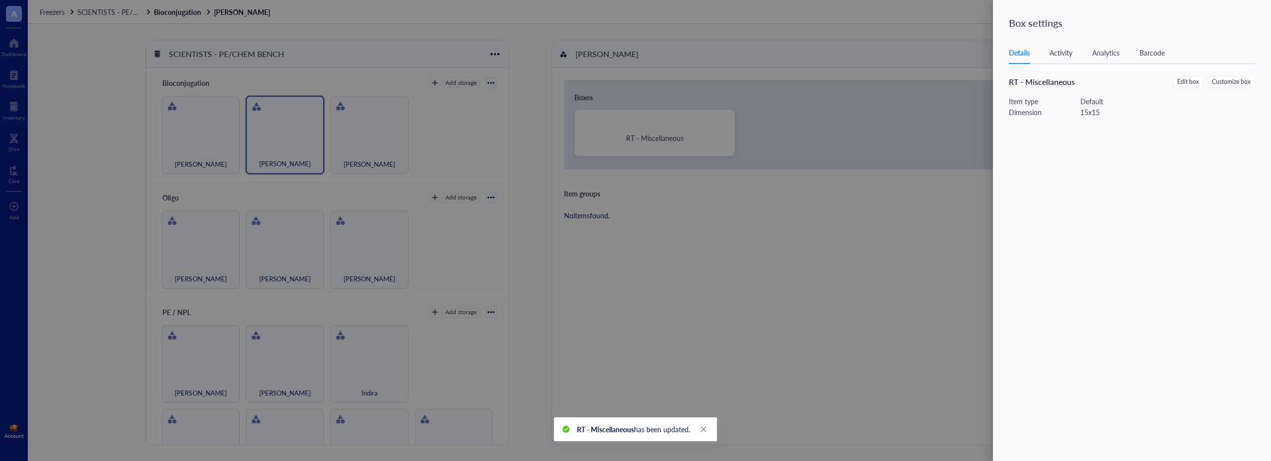
click at [541, 119] on div at bounding box center [635, 230] width 1271 height 461
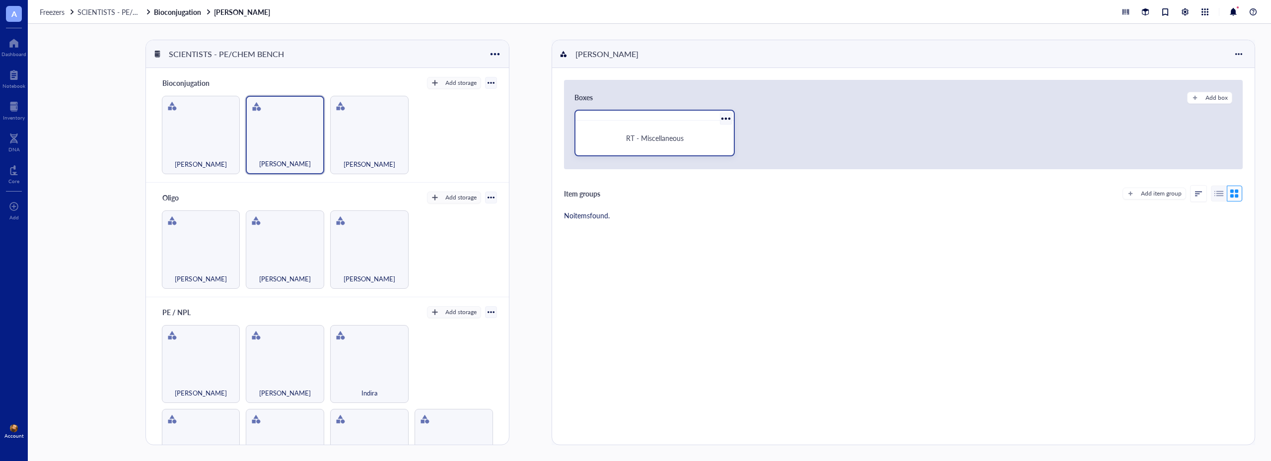
click at [725, 117] on div at bounding box center [726, 118] width 14 height 14
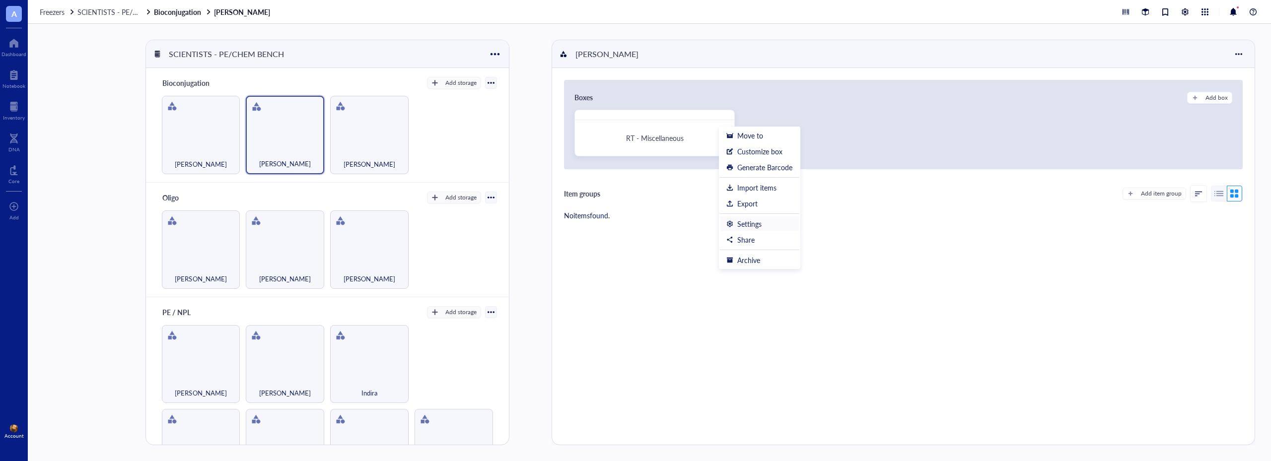
click at [751, 222] on div "Settings" at bounding box center [749, 223] width 24 height 9
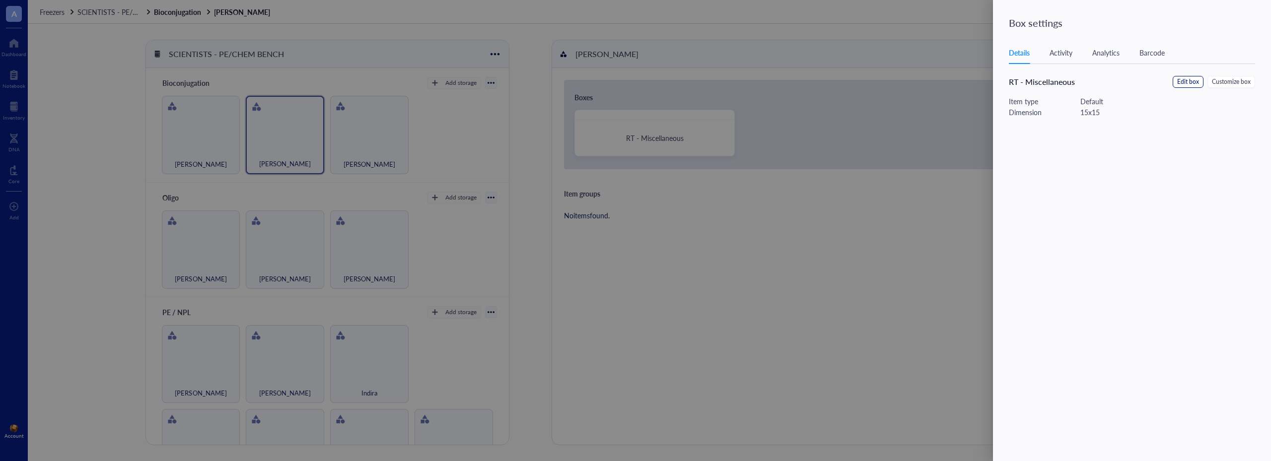
click at [1184, 85] on span "Edit box" at bounding box center [1188, 81] width 22 height 9
drag, startPoint x: 1104, startPoint y: 71, endPoint x: 981, endPoint y: 70, distance: 122.6
click at [981, 70] on div "Edit box Cancel Save Box name RT - Miscellaneous Item type Default" at bounding box center [635, 230] width 1271 height 461
click at [1250, 23] on span "Save" at bounding box center [1252, 24] width 14 height 8
click at [193, 138] on div at bounding box center [635, 230] width 1271 height 461
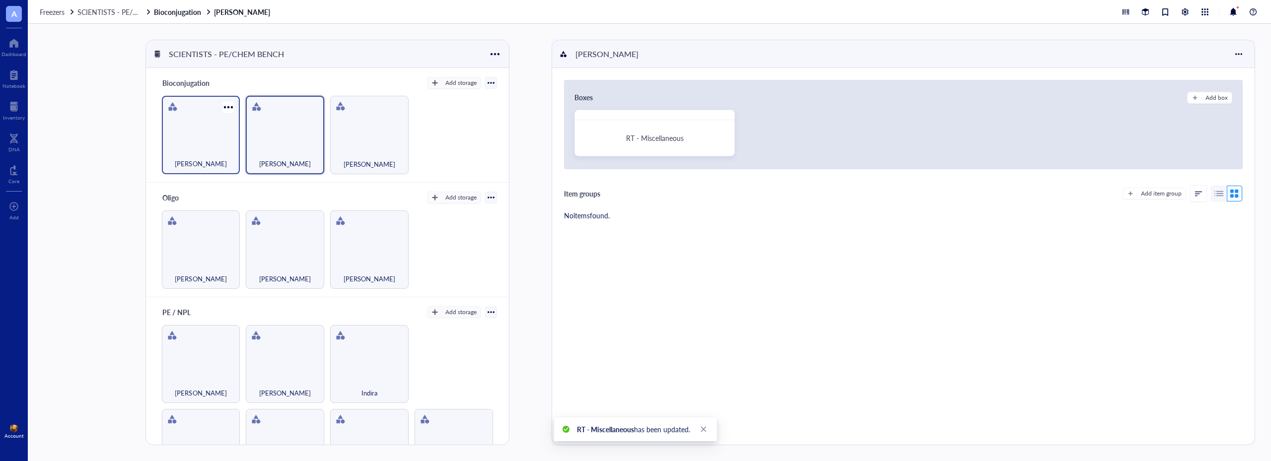
click at [205, 143] on div "[PERSON_NAME]" at bounding box center [201, 135] width 78 height 78
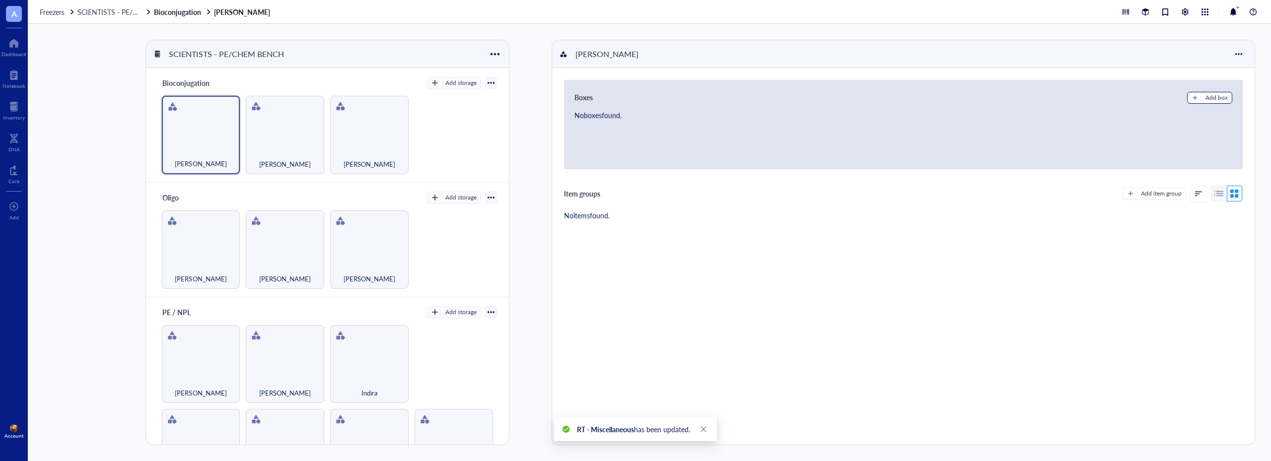
click at [1206, 96] on div "Add box" at bounding box center [1216, 97] width 22 height 9
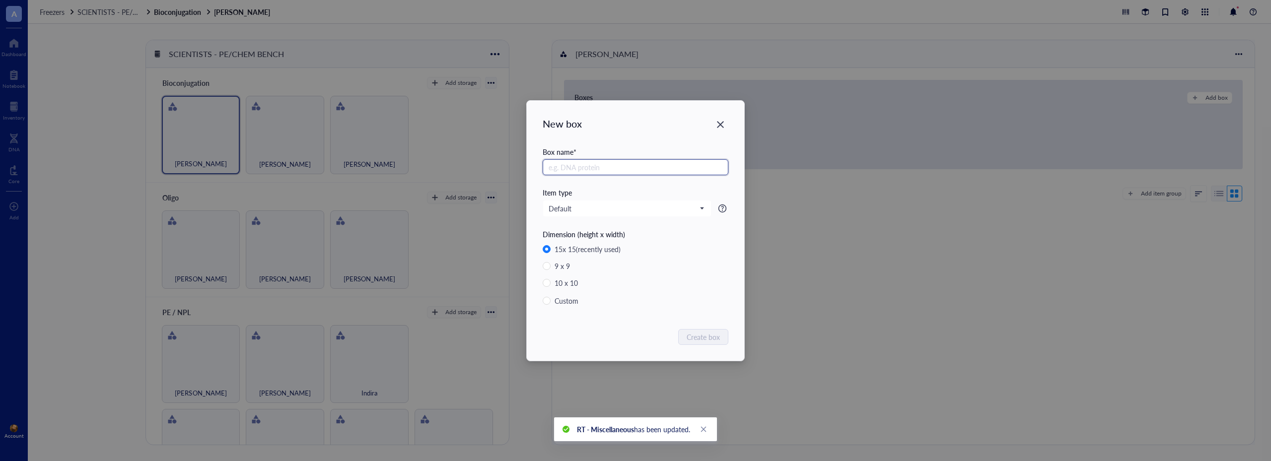
paste input "RT - Miscellaneous"
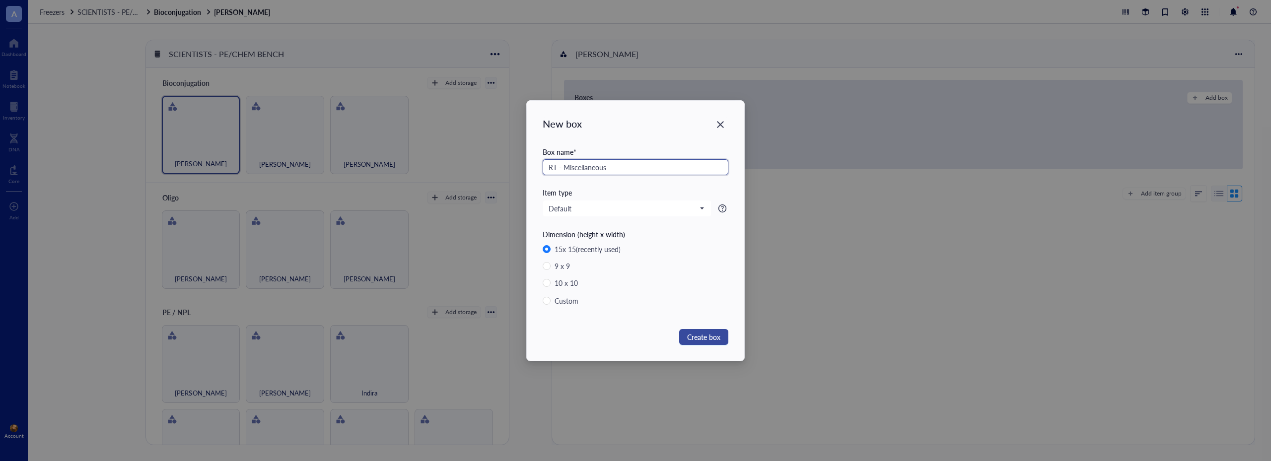
type input "RT - Miscellaneous"
click at [692, 336] on span "Create box" at bounding box center [703, 337] width 33 height 11
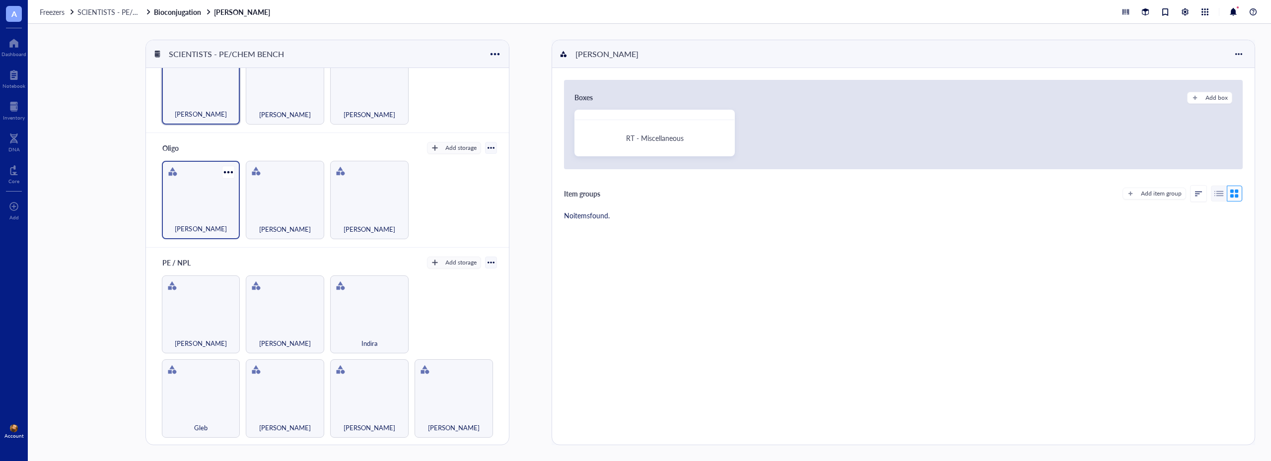
click at [198, 208] on div "[PERSON_NAME]" at bounding box center [201, 200] width 78 height 78
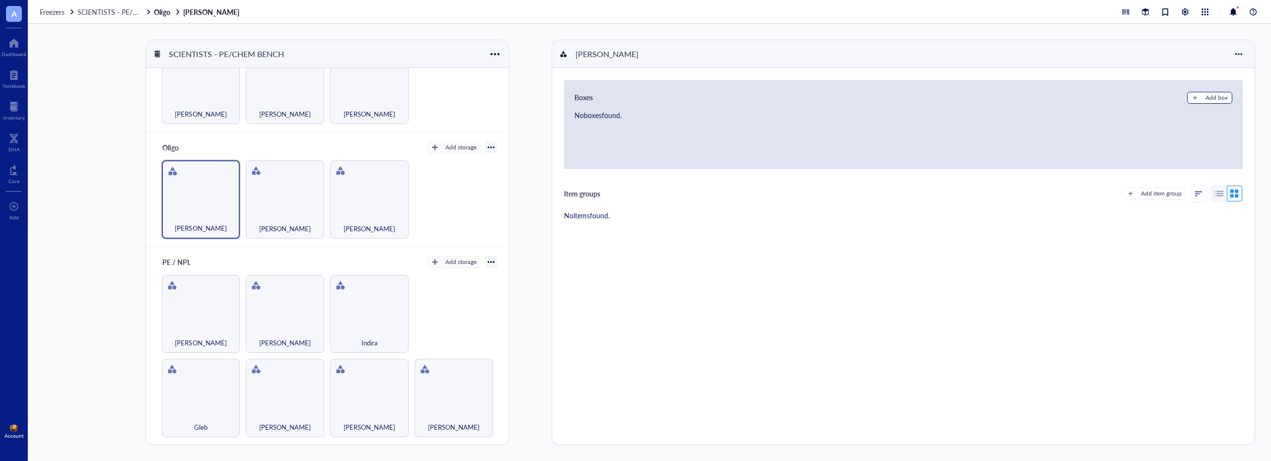
click at [1210, 98] on div "Add box" at bounding box center [1216, 97] width 22 height 9
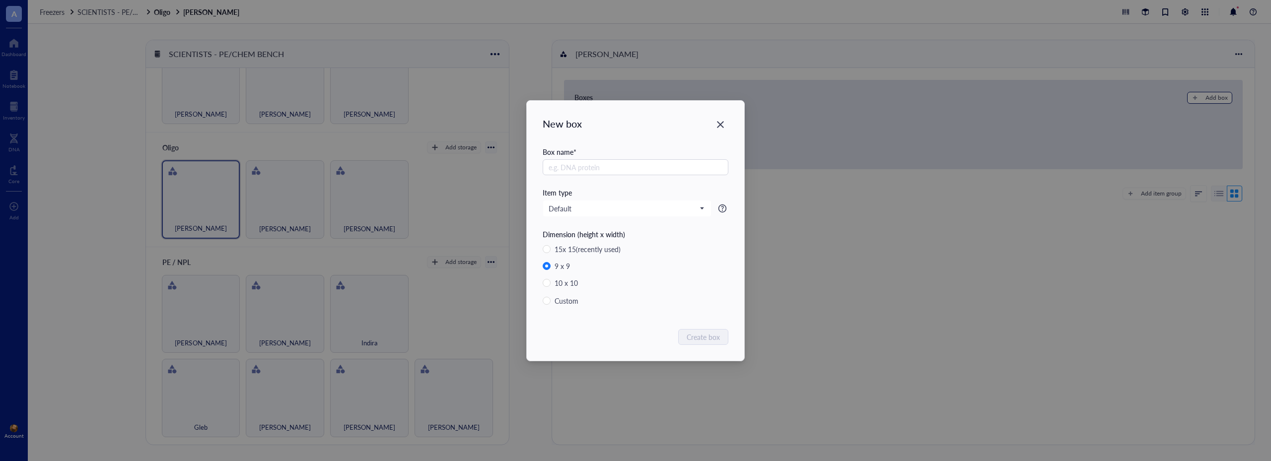
radio input "true"
radio input "false"
paste input "RT - Miscellaneous"
type input "RT - Miscellaneous"
click at [703, 339] on span "Create box" at bounding box center [703, 337] width 33 height 11
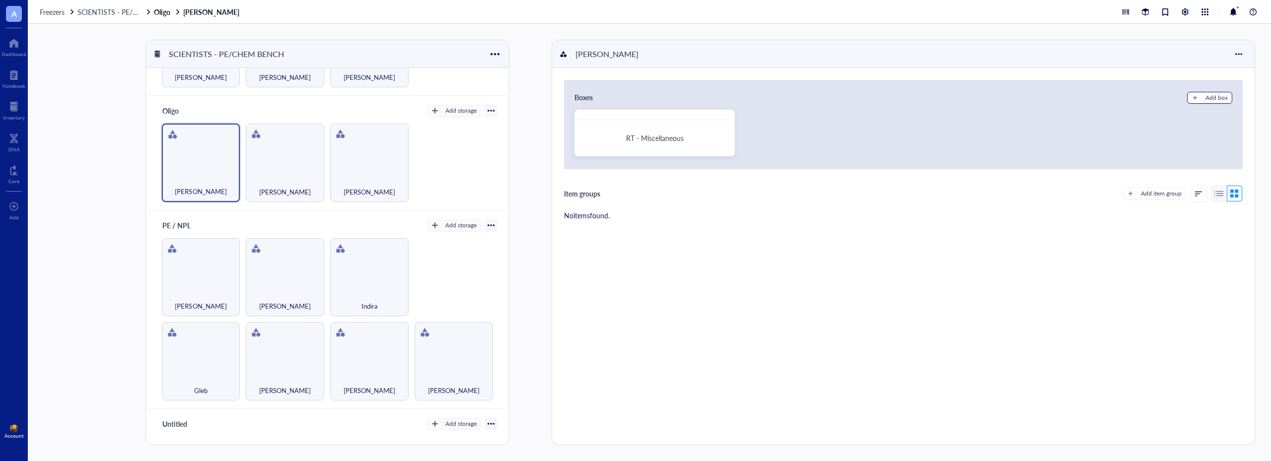
scroll to position [199, 0]
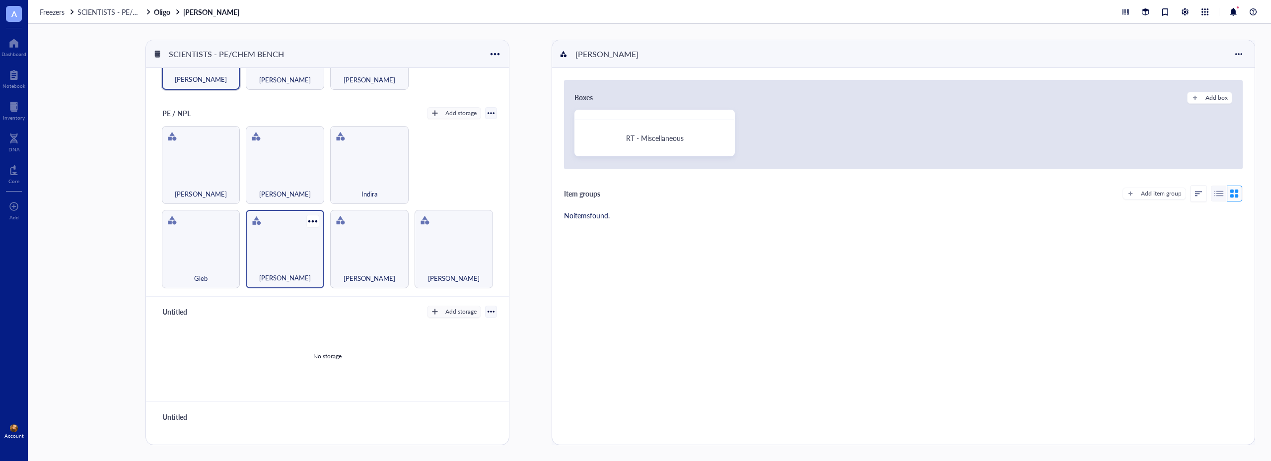
click at [289, 262] on div "[PERSON_NAME]" at bounding box center [285, 273] width 69 height 22
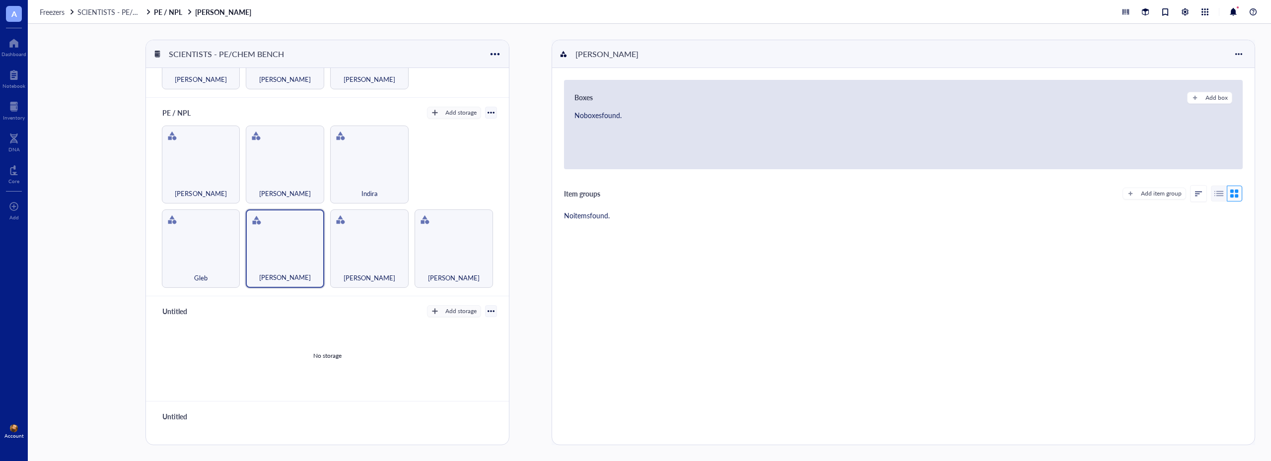
click at [1233, 98] on div "Boxes Add box No boxes found." at bounding box center [903, 124] width 679 height 89
click at [1206, 98] on div "Add box" at bounding box center [1216, 97] width 22 height 9
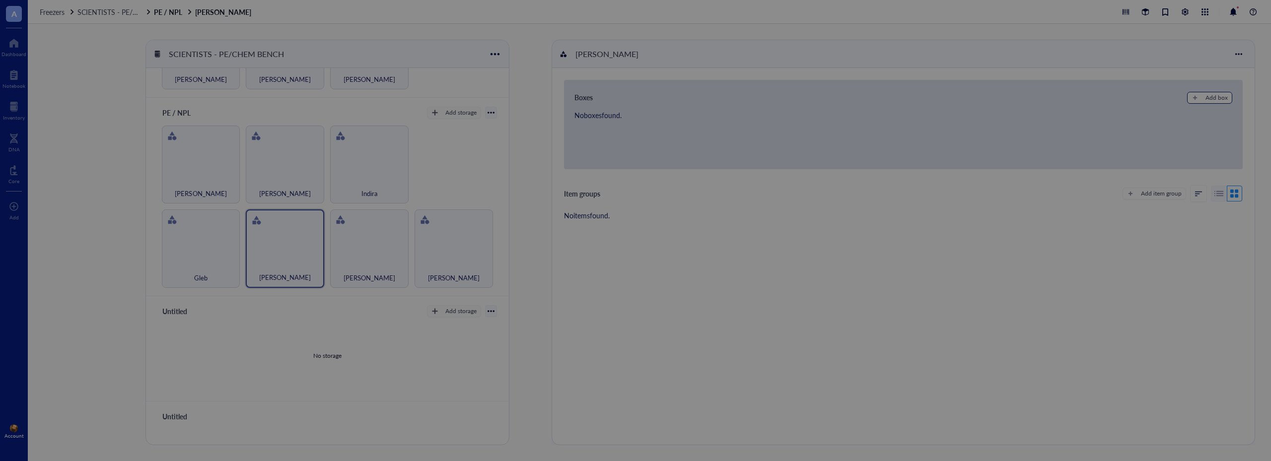
radio input "true"
radio input "false"
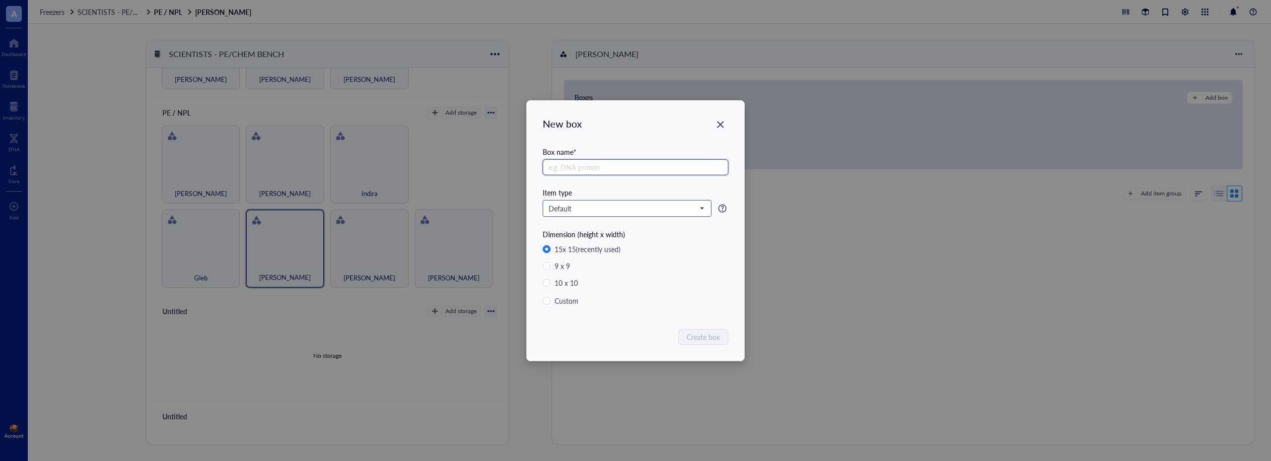
paste input "RT - Miscellaneous"
type input "RT - Miscellaneous"
click at [706, 333] on span "Create box" at bounding box center [703, 337] width 33 height 11
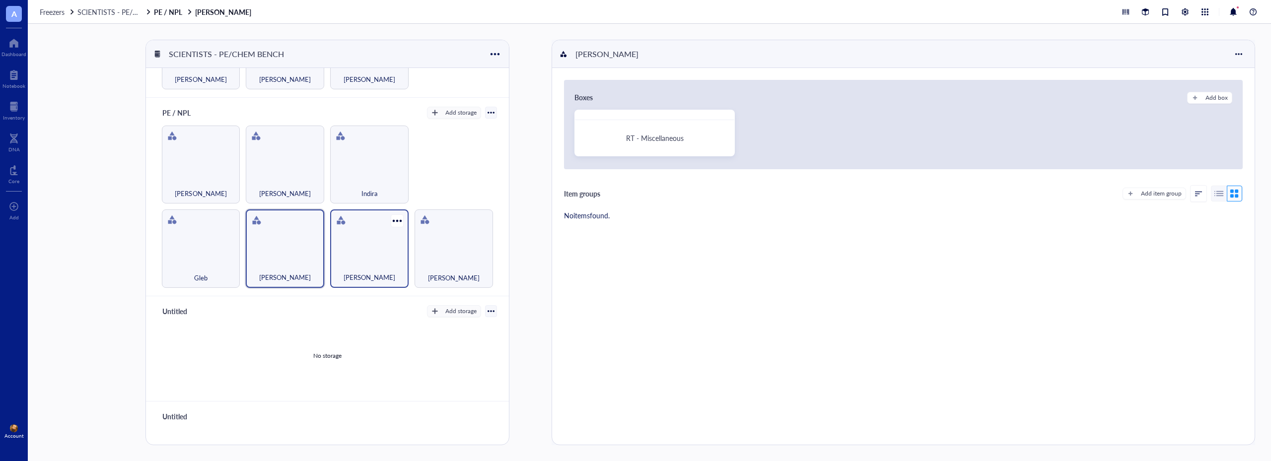
click at [355, 261] on div "[PERSON_NAME]" at bounding box center [369, 272] width 69 height 22
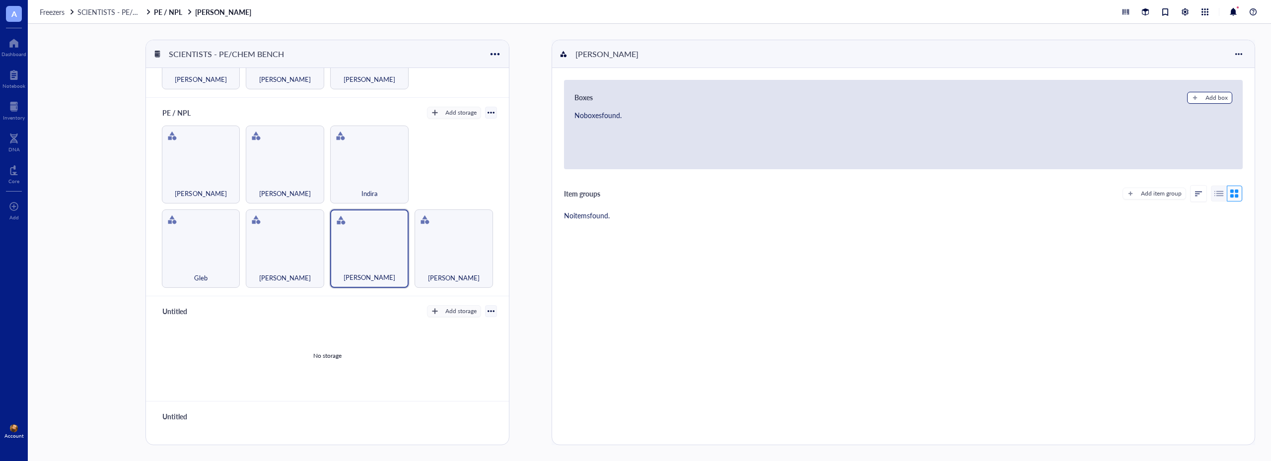
click at [1215, 94] on div "Add box" at bounding box center [1216, 97] width 22 height 9
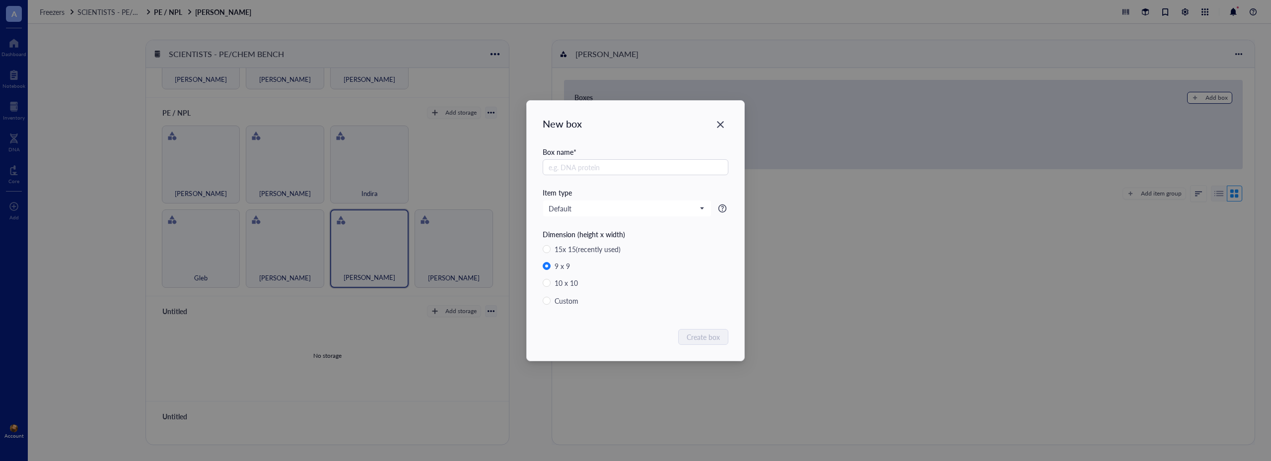
radio input "true"
radio input "false"
paste input "RT - Miscellaneous"
type input "RT - Miscellaneous"
click at [697, 339] on span "Create box" at bounding box center [703, 337] width 33 height 11
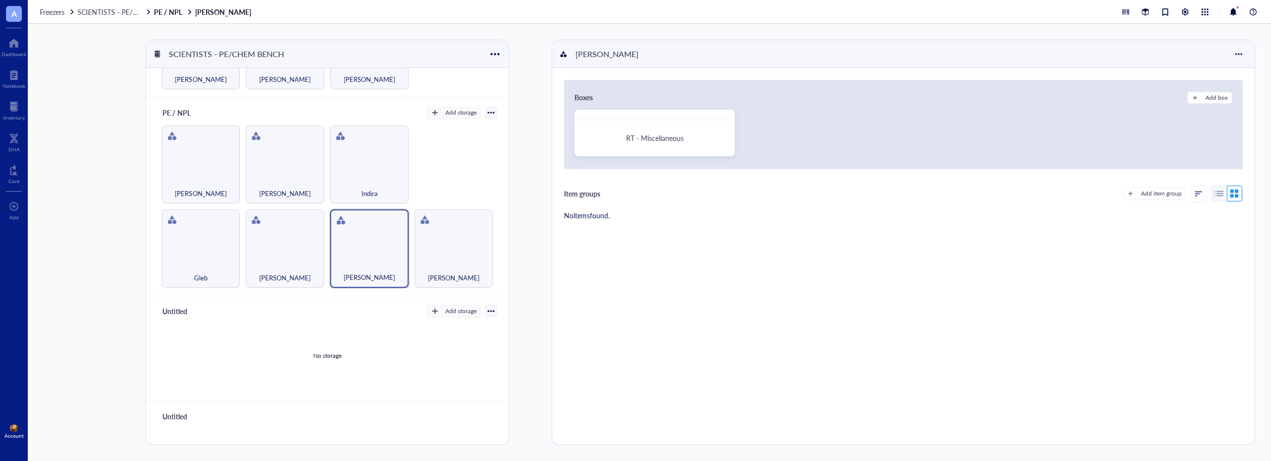
click at [439, 241] on div "[PERSON_NAME]" at bounding box center [454, 248] width 78 height 78
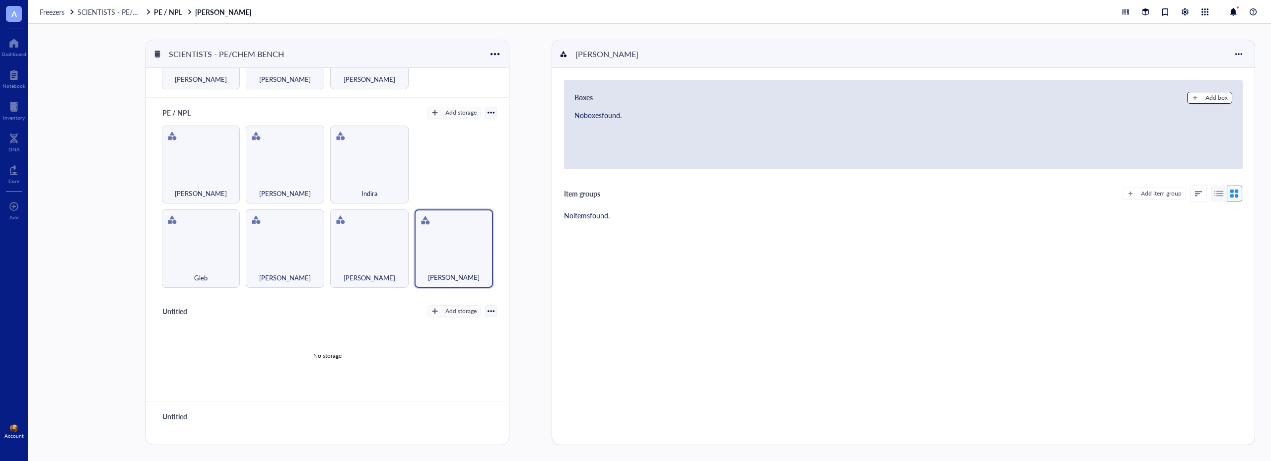
click at [1207, 101] on div "Add box" at bounding box center [1216, 97] width 22 height 9
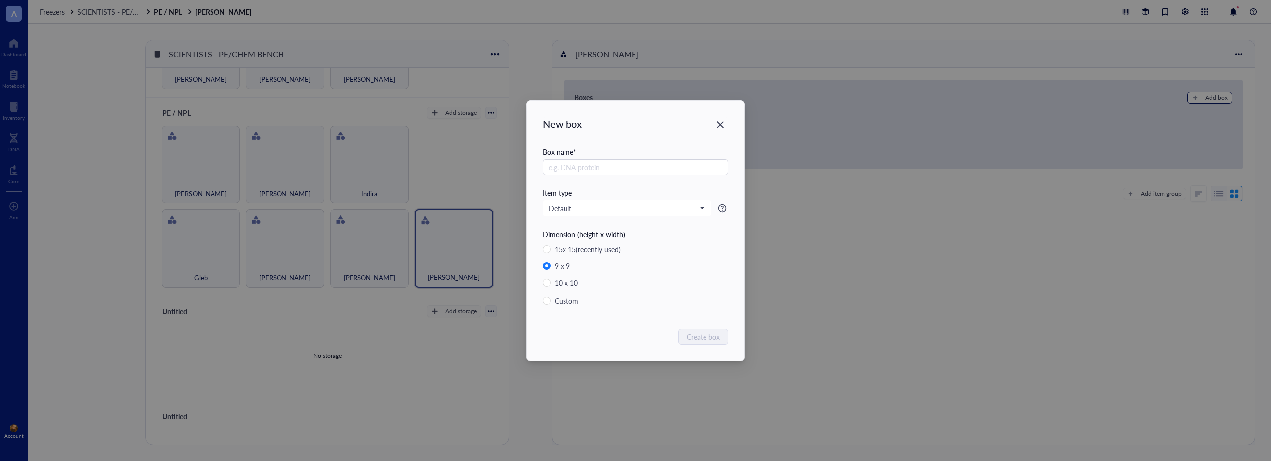
radio input "true"
radio input "false"
paste input "RT - Miscellaneous"
type input "RT - Miscellaneous"
click at [702, 338] on span "Create box" at bounding box center [703, 337] width 33 height 11
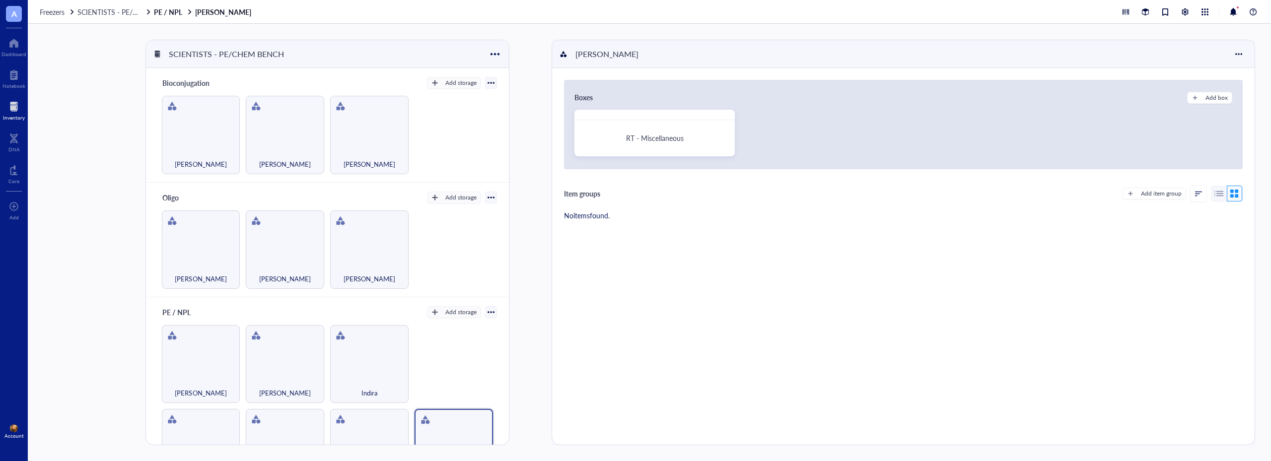
click at [11, 106] on div at bounding box center [14, 107] width 22 height 16
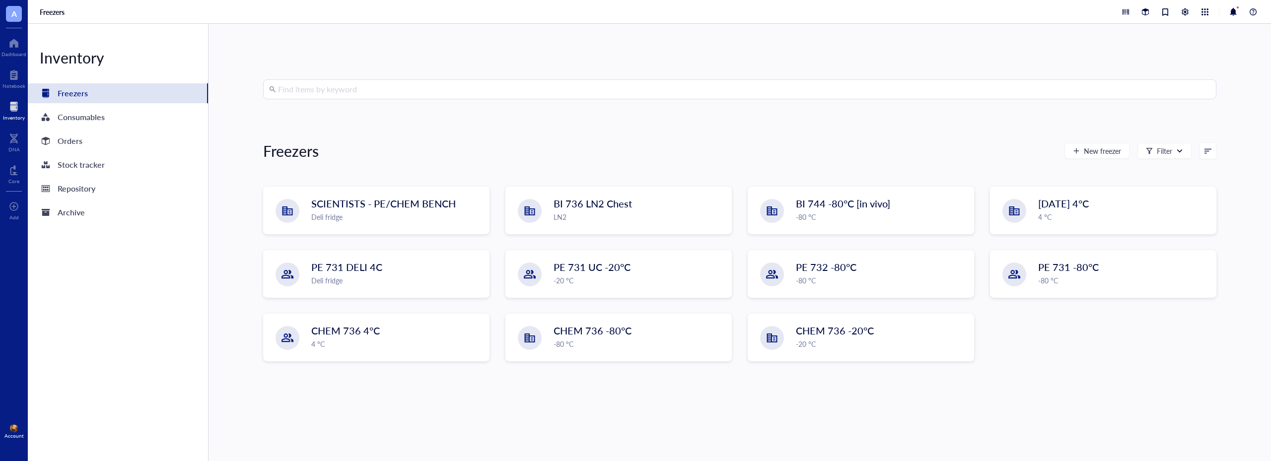
click at [334, 88] on input "search" at bounding box center [744, 89] width 932 height 19
click at [70, 183] on div "Repository" at bounding box center [77, 189] width 38 height 14
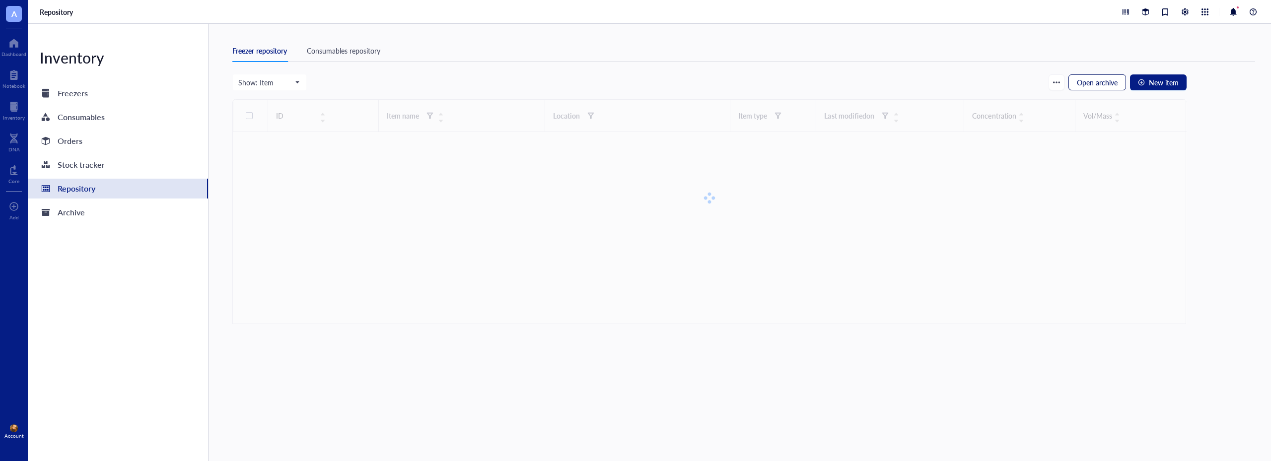
click at [1093, 83] on span "Open archive" at bounding box center [1097, 82] width 41 height 8
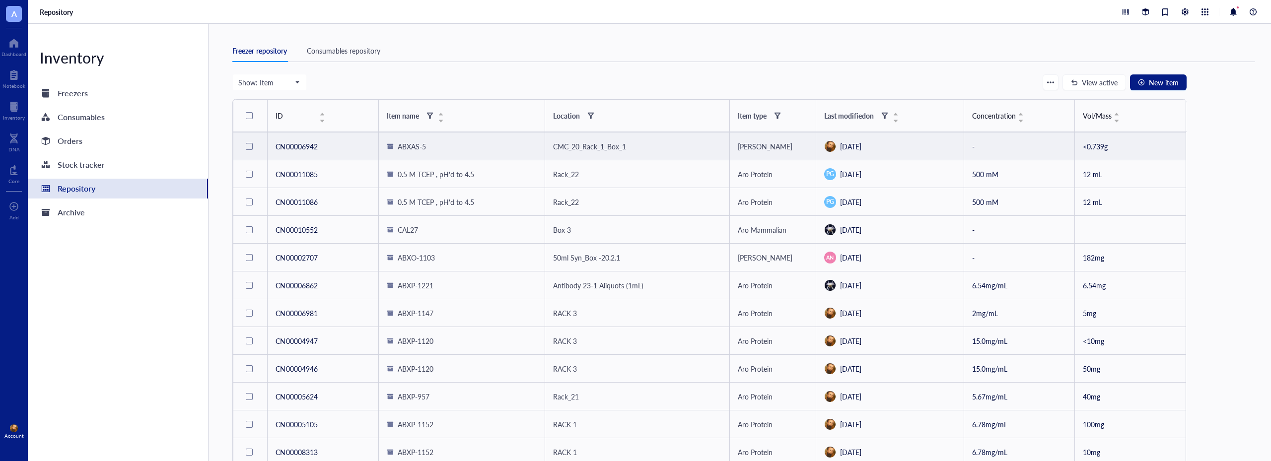
click at [248, 146] on div at bounding box center [249, 146] width 7 height 7
click at [362, 81] on span "Restore" at bounding box center [361, 82] width 23 height 8
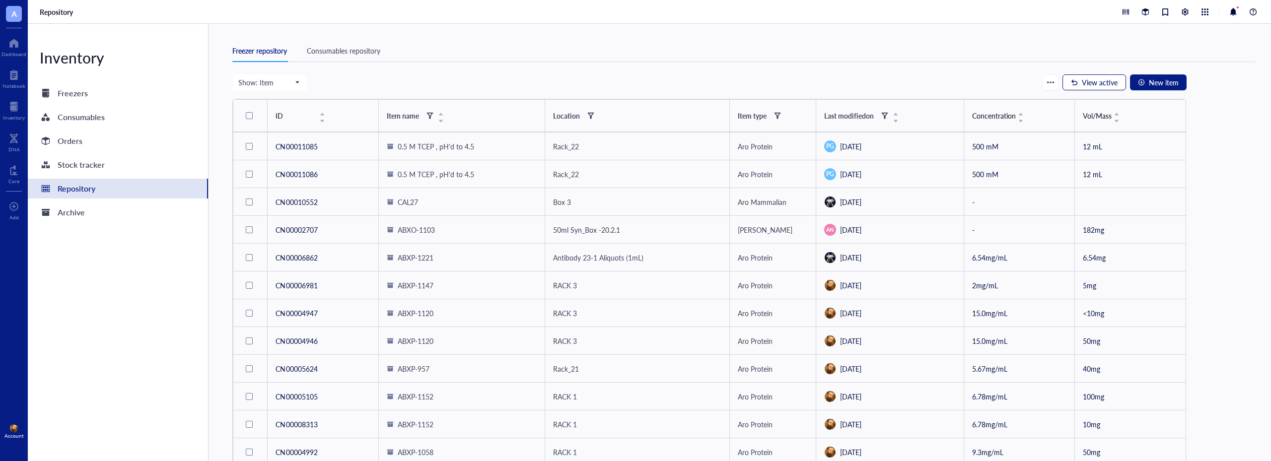
click at [1087, 84] on span "View active" at bounding box center [1100, 82] width 36 height 8
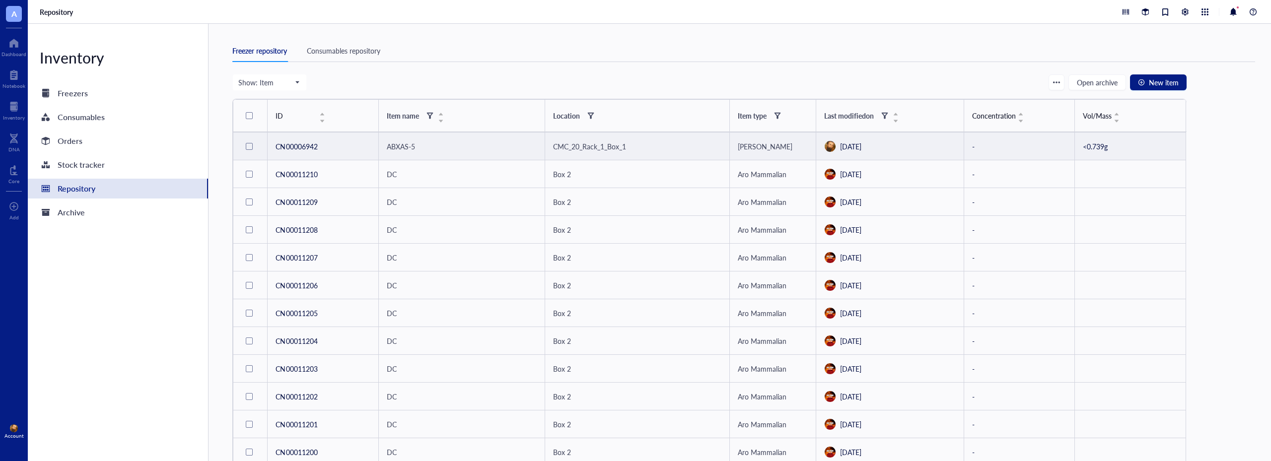
click at [248, 146] on div at bounding box center [249, 146] width 7 height 7
click at [390, 81] on span "Change location" at bounding box center [400, 82] width 50 height 8
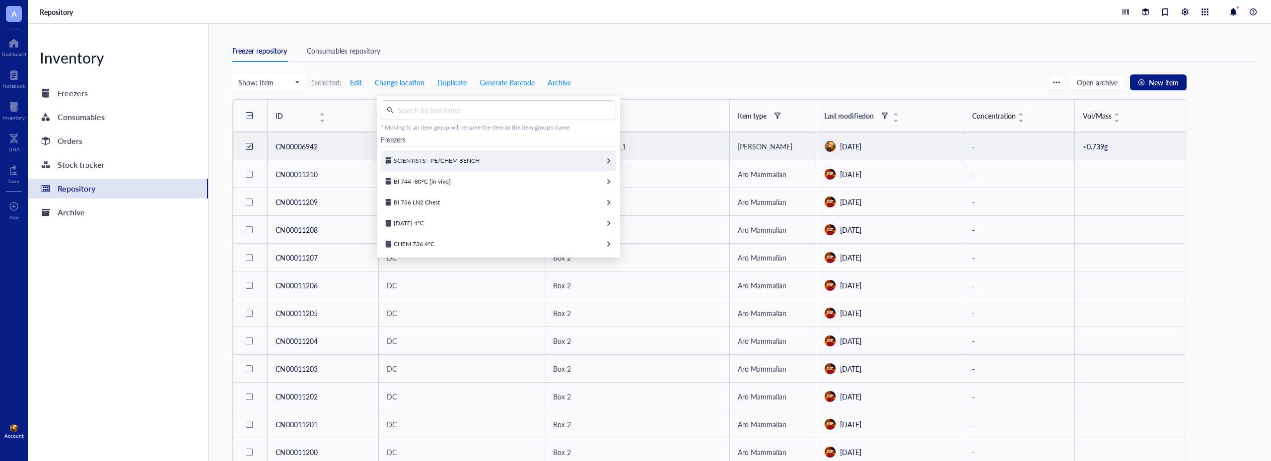
click at [414, 158] on span "SCIENTISTS - PE/CHEM BENCH" at bounding box center [437, 160] width 86 height 8
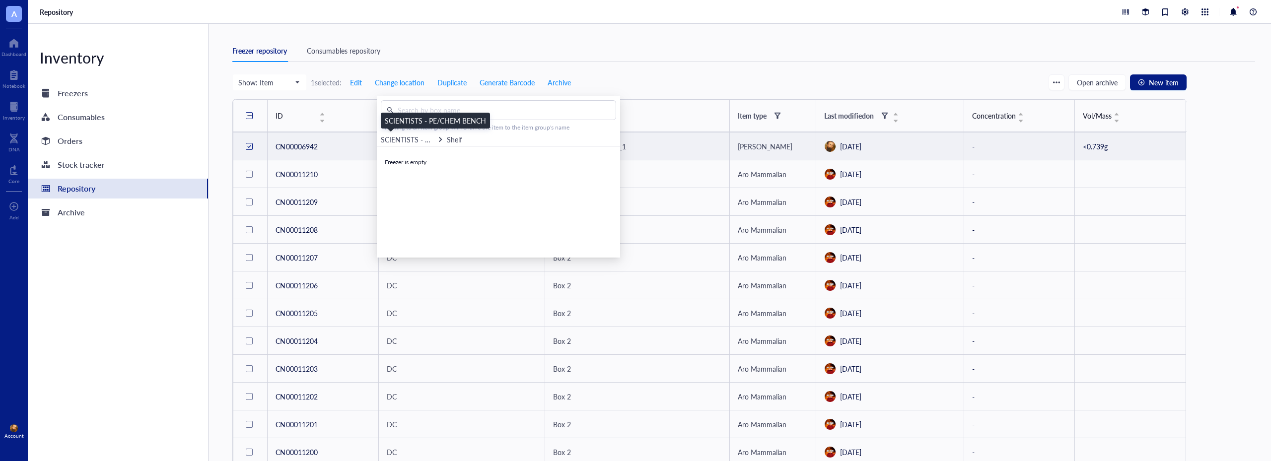
click at [414, 139] on span "SCIENTISTS - PE/CHEM BENCH" at bounding box center [431, 140] width 101 height 10
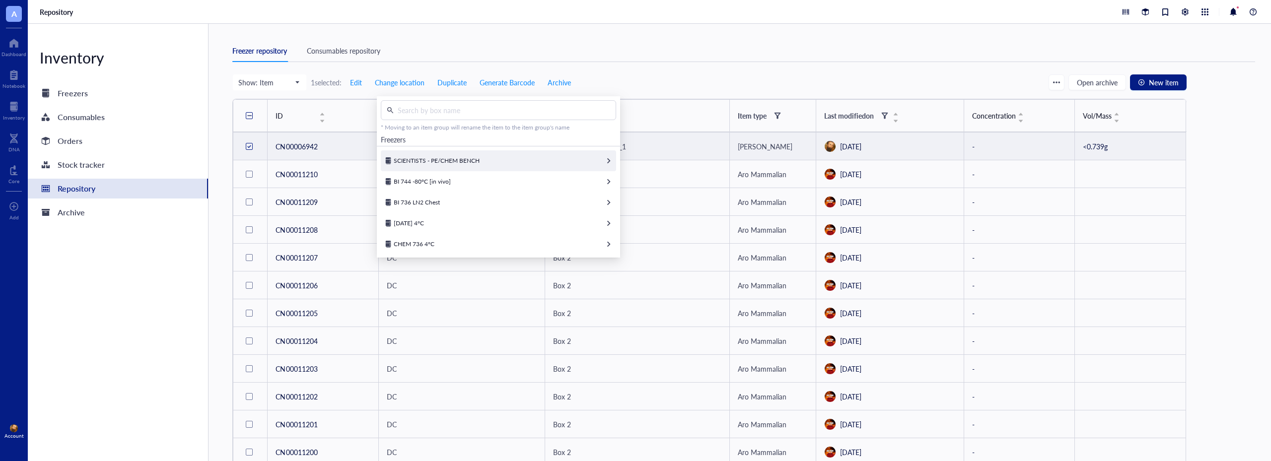
click at [410, 158] on span "SCIENTISTS - PE/CHEM BENCH" at bounding box center [437, 160] width 86 height 8
click at [409, 140] on span "SCIENTISTS - PE/CHEM BENCH" at bounding box center [431, 140] width 101 height 10
click at [467, 112] on input "text" at bounding box center [502, 110] width 216 height 15
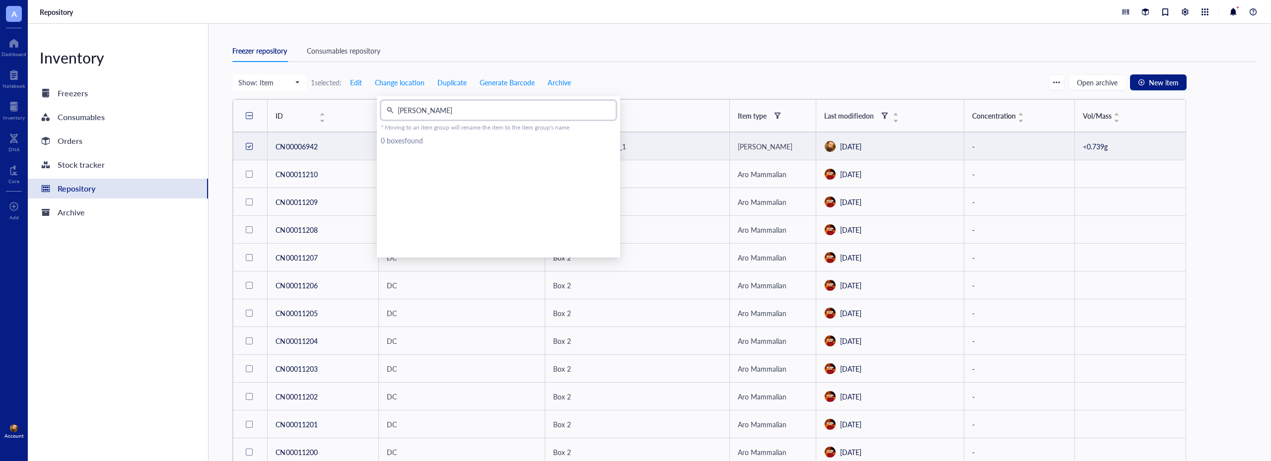
type input "[PERSON_NAME]"
click at [679, 85] on div "Show: Item 1 selected: Edit Change location Duplicate Generate Barcode Archive …" at bounding box center [709, 82] width 954 height 17
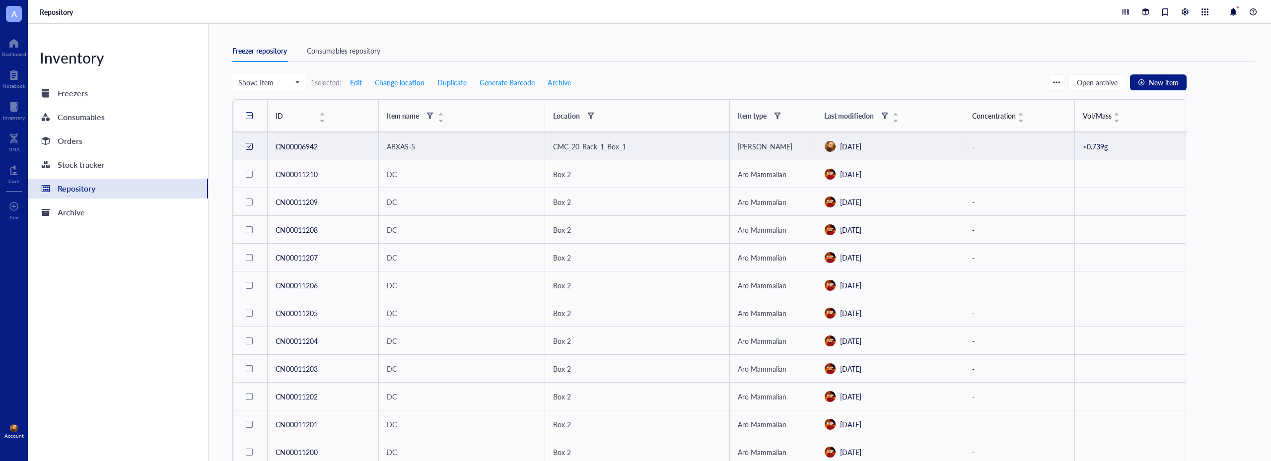
click at [402, 139] on td "ABXAS-5" at bounding box center [461, 147] width 166 height 28
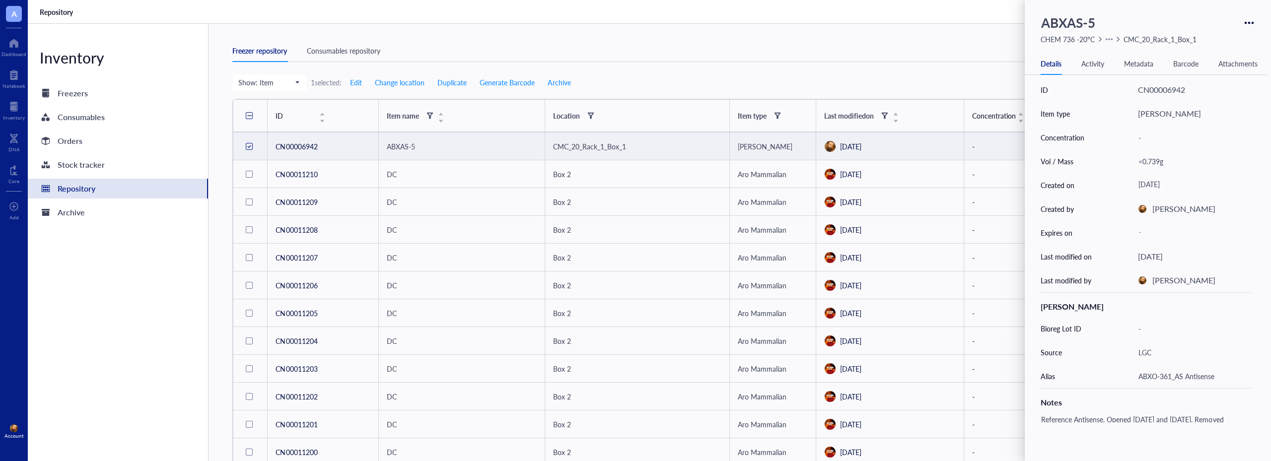
click at [402, 146] on span "ABXAS-5" at bounding box center [401, 146] width 28 height 10
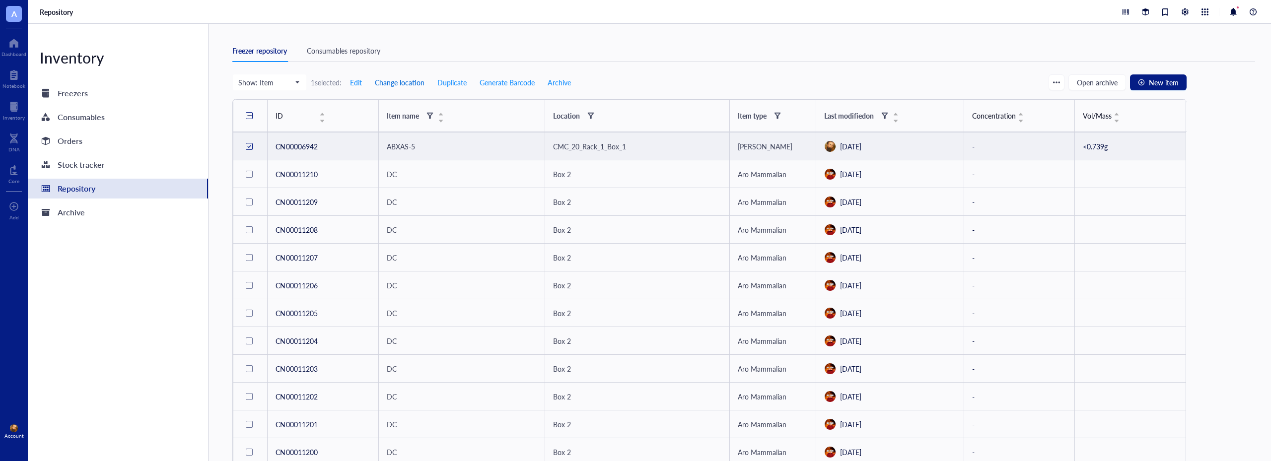
click at [403, 80] on span "Change location" at bounding box center [400, 82] width 50 height 8
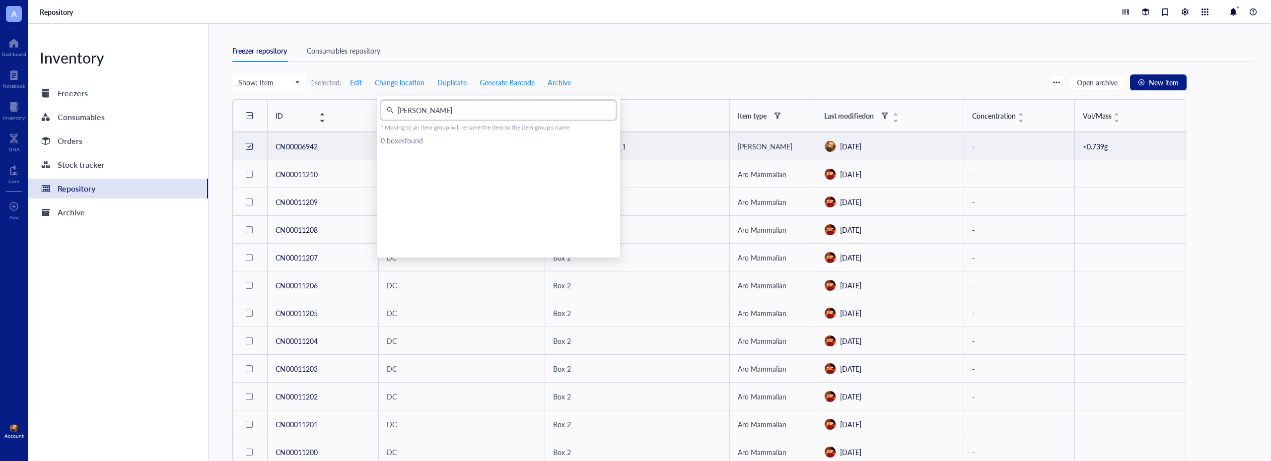
drag, startPoint x: 429, startPoint y: 112, endPoint x: 374, endPoint y: 114, distance: 55.2
click at [374, 114] on body "A Dashboard Notebook Inventory DNA Core To pick up a draggable item, press the …" at bounding box center [635, 230] width 1271 height 461
click at [433, 239] on span "CHEM 736 -20°C" at bounding box center [417, 243] width 46 height 8
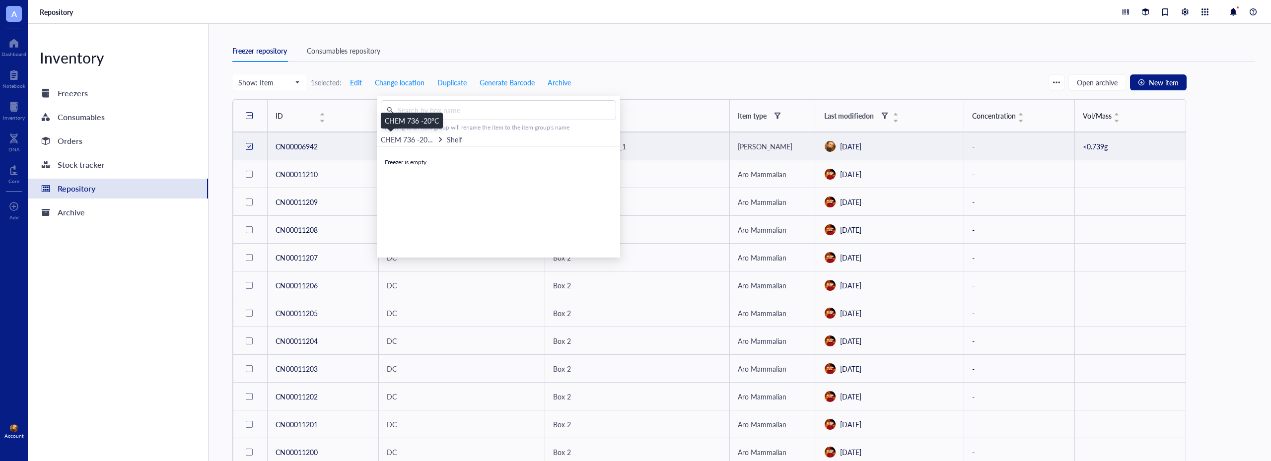
click at [415, 140] on span "CHEM 736 -20°C" at bounding box center [408, 140] width 54 height 10
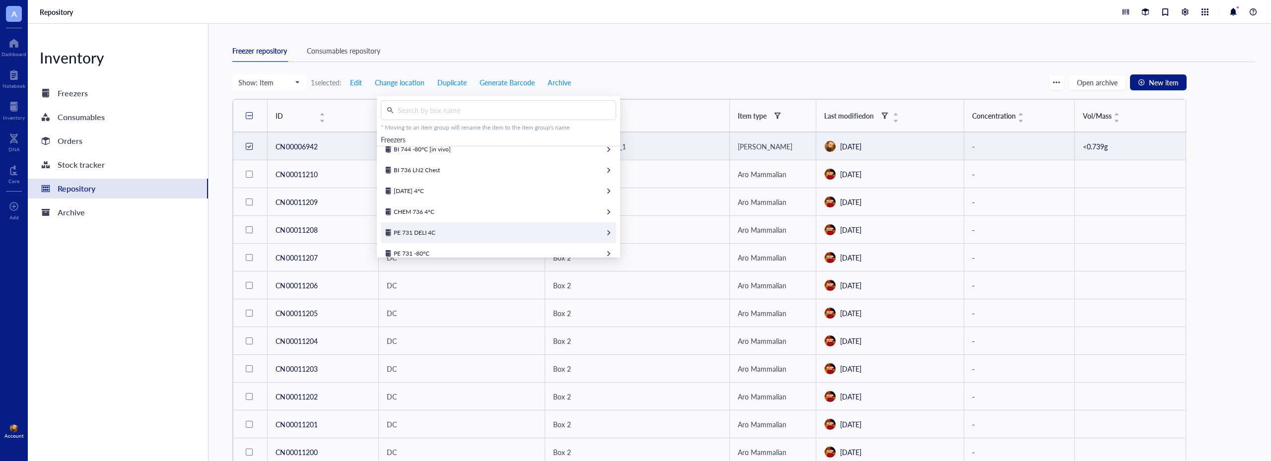
scroll to position [50, 0]
click at [422, 218] on span "PE 731 DELI 4C" at bounding box center [415, 215] width 42 height 8
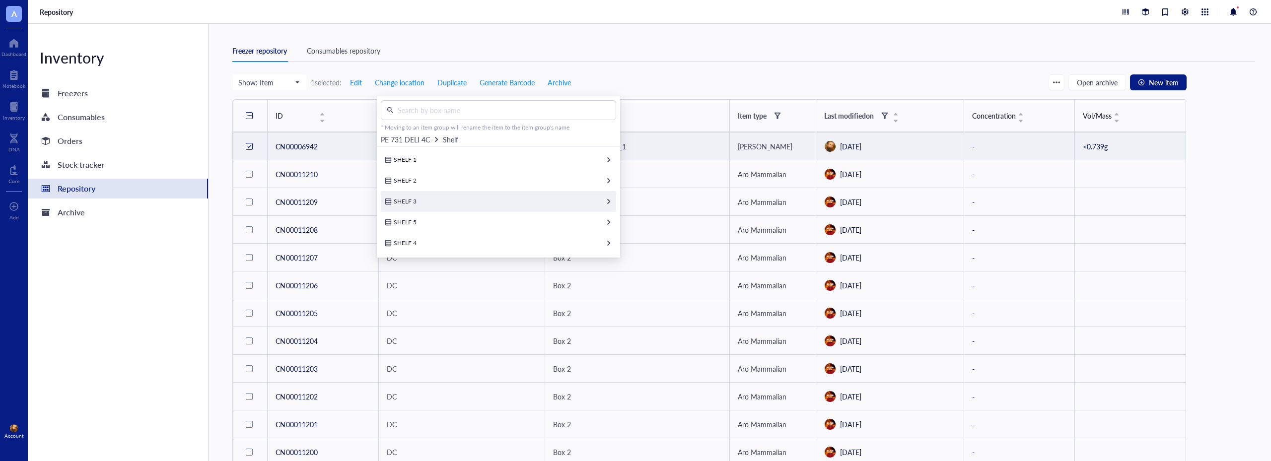
scroll to position [5, 0]
click at [407, 242] on span "SHELF 4" at bounding box center [405, 243] width 23 height 8
click at [426, 202] on span "GB LOOSE ITEMS" at bounding box center [418, 202] width 49 height 8
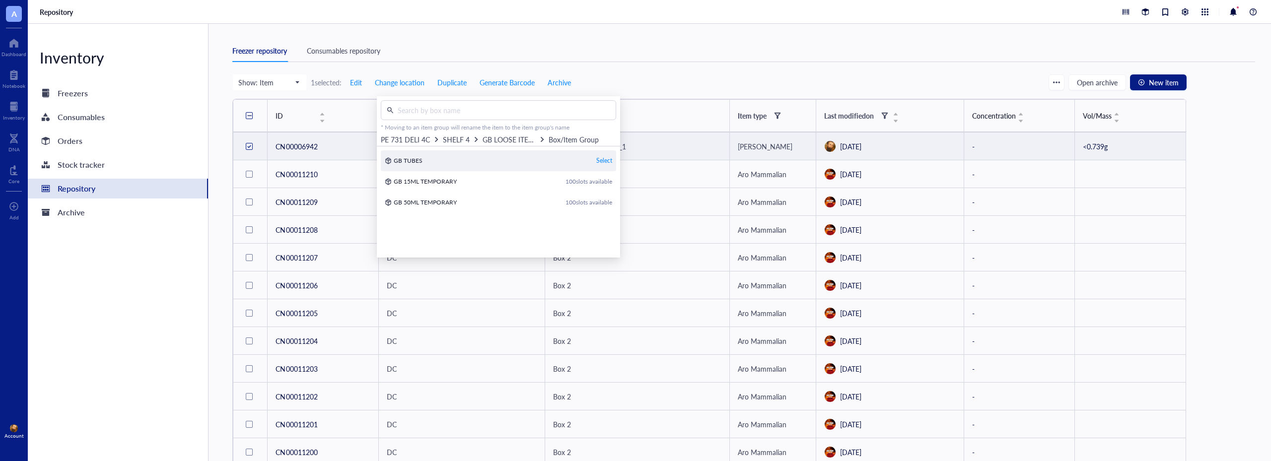
click at [599, 159] on div "Select" at bounding box center [604, 160] width 16 height 9
click at [417, 144] on div "ABXAS-5" at bounding box center [462, 146] width 150 height 11
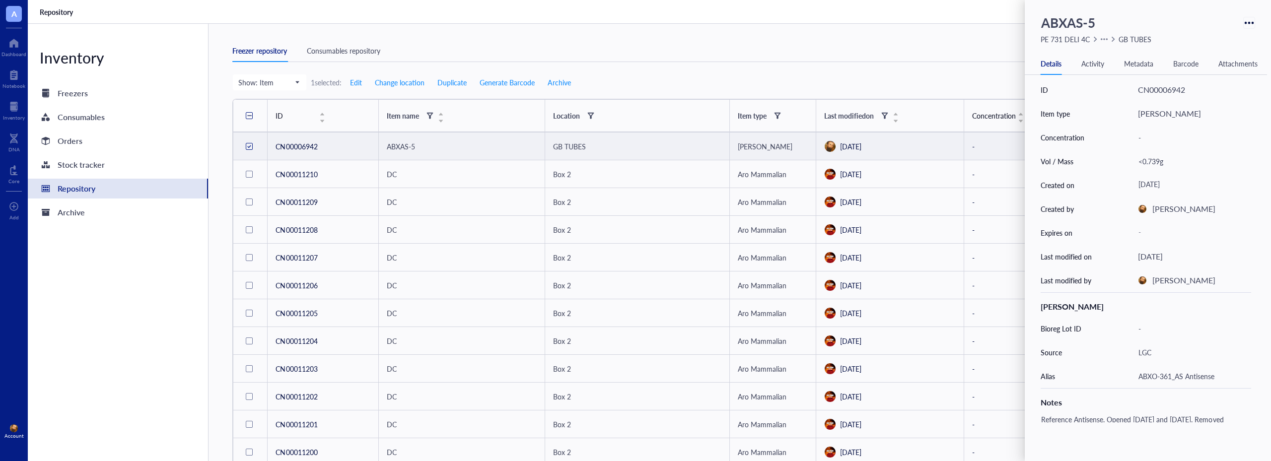
click at [1253, 19] on icon at bounding box center [1249, 22] width 9 height 9
click at [1250, 22] on icon at bounding box center [1249, 23] width 2 height 2
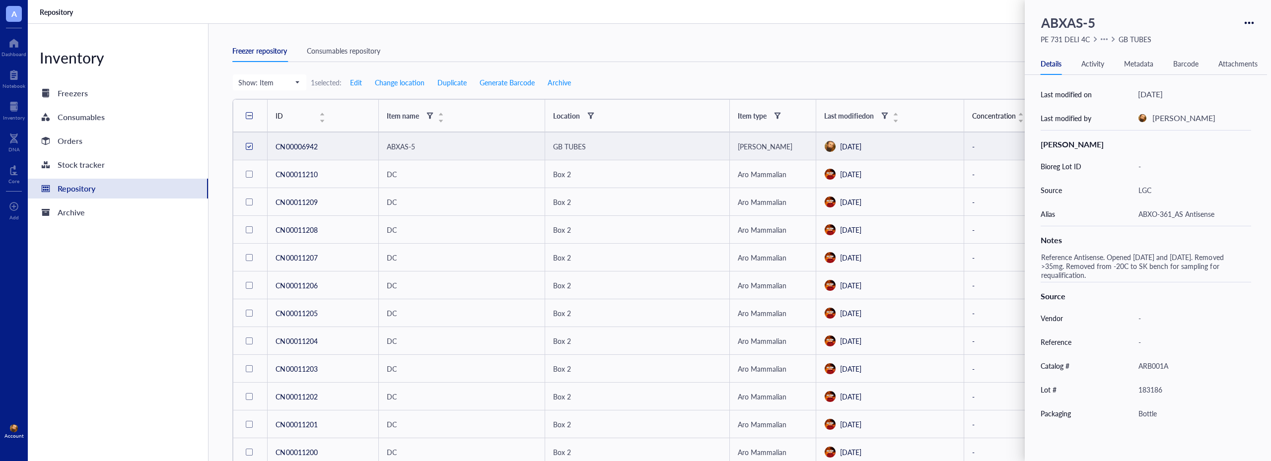
scroll to position [189, 0]
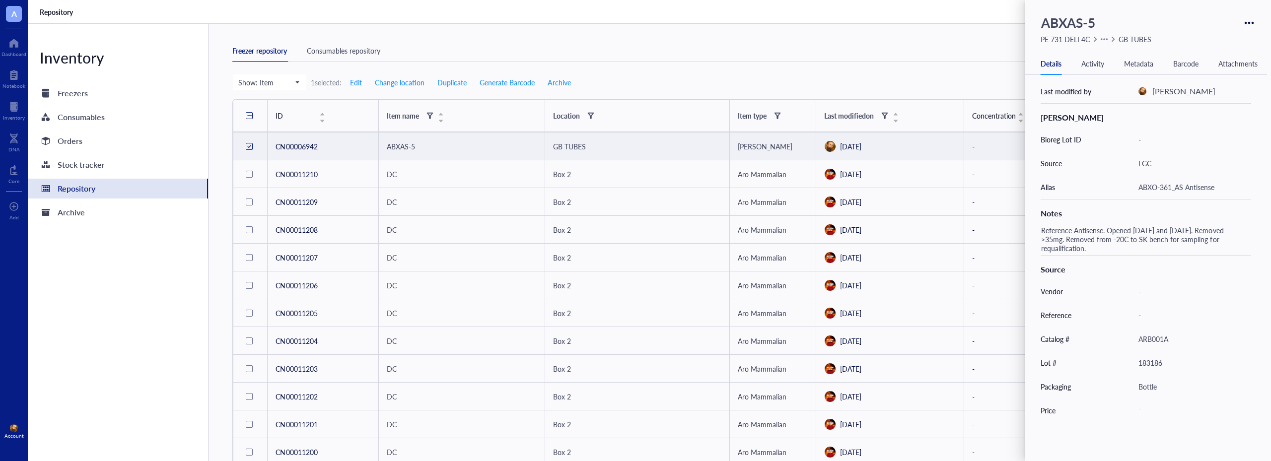
drag, startPoint x: 670, startPoint y: 74, endPoint x: 662, endPoint y: 75, distance: 8.5
click at [670, 74] on div "Show: Item 1 selected: Edit Change location Duplicate Generate Barcode Archive …" at bounding box center [709, 82] width 954 height 17
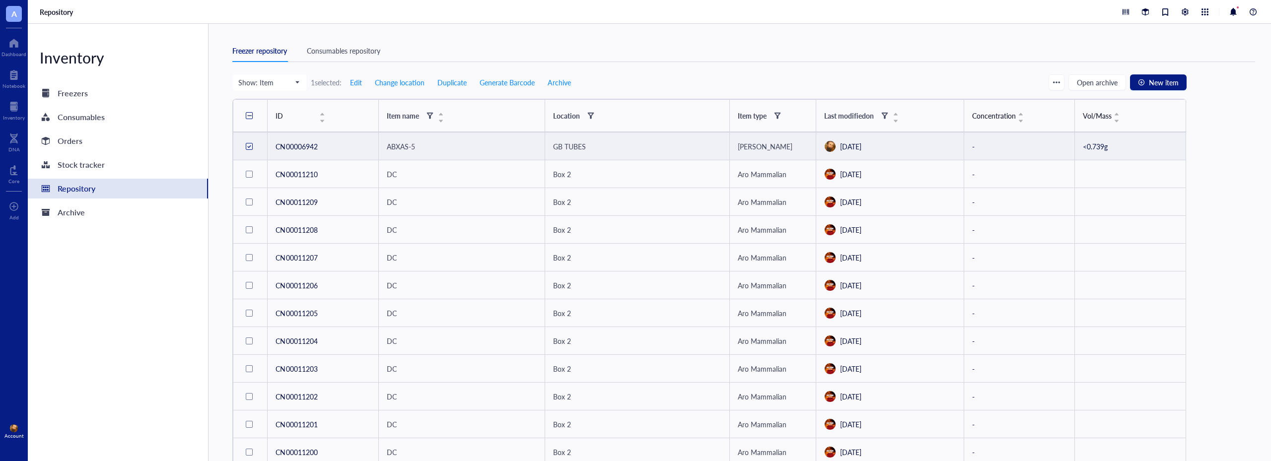
click at [298, 147] on td "CN00006942" at bounding box center [323, 147] width 111 height 28
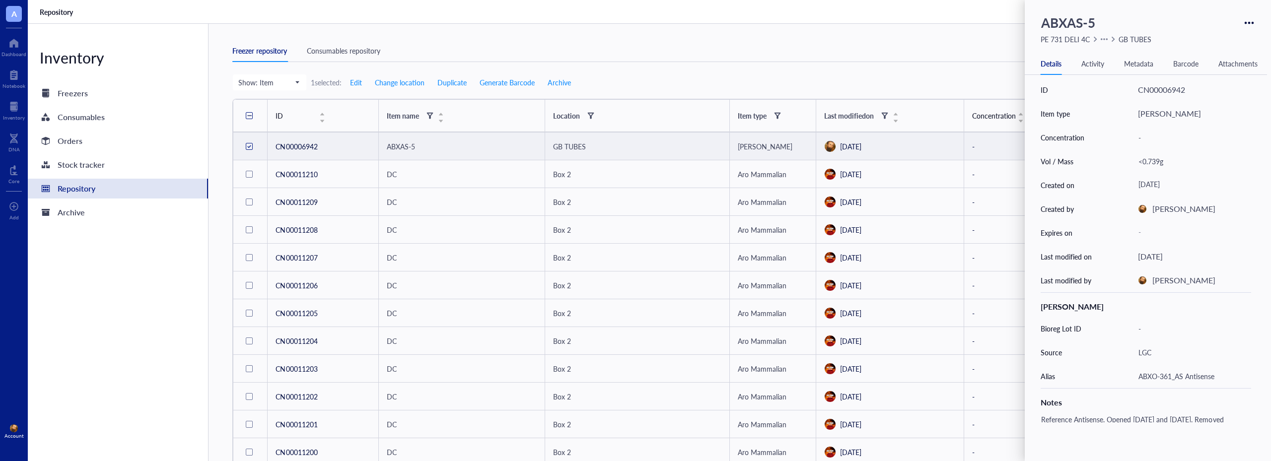
click at [426, 145] on div "ABXAS-5" at bounding box center [462, 146] width 150 height 11
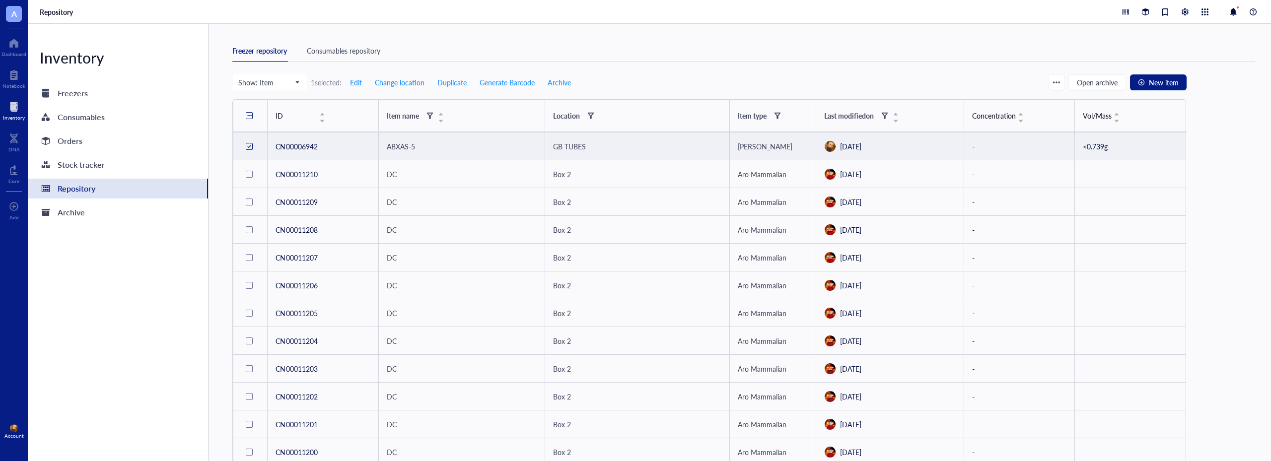
click at [17, 108] on div at bounding box center [14, 107] width 22 height 16
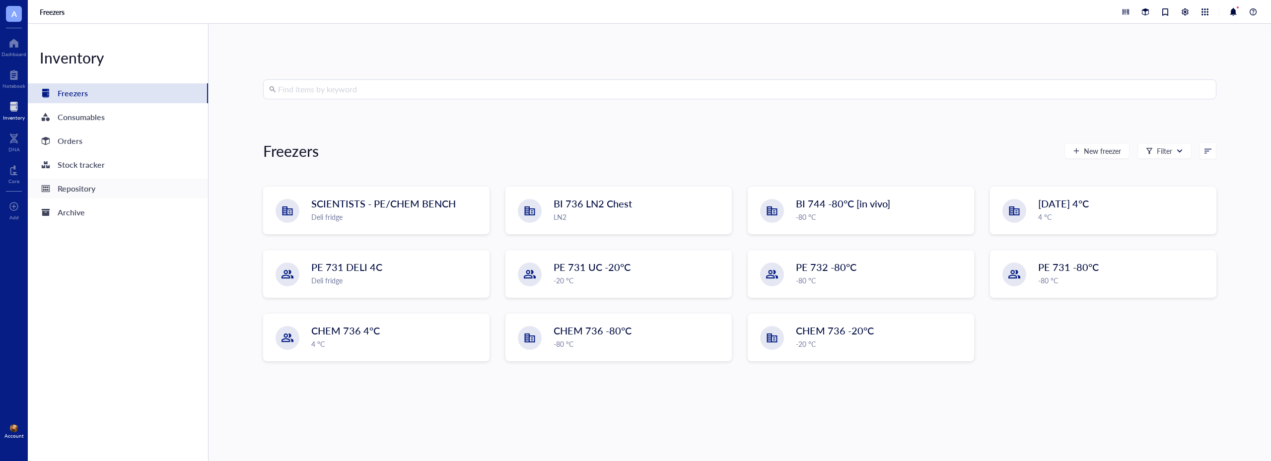
click at [79, 189] on div "Repository" at bounding box center [77, 189] width 38 height 14
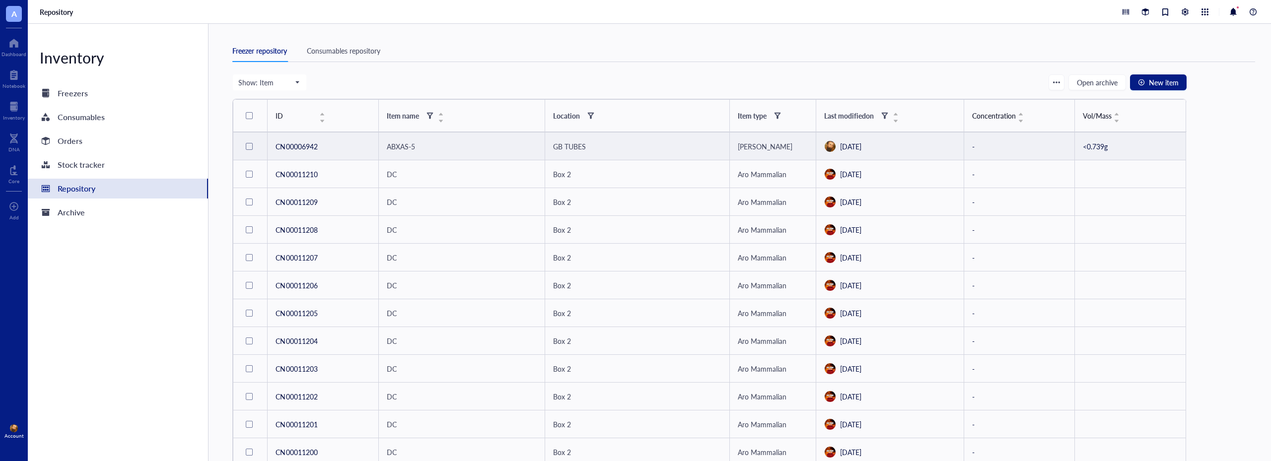
click at [411, 147] on span "ABXAS-5" at bounding box center [401, 146] width 28 height 10
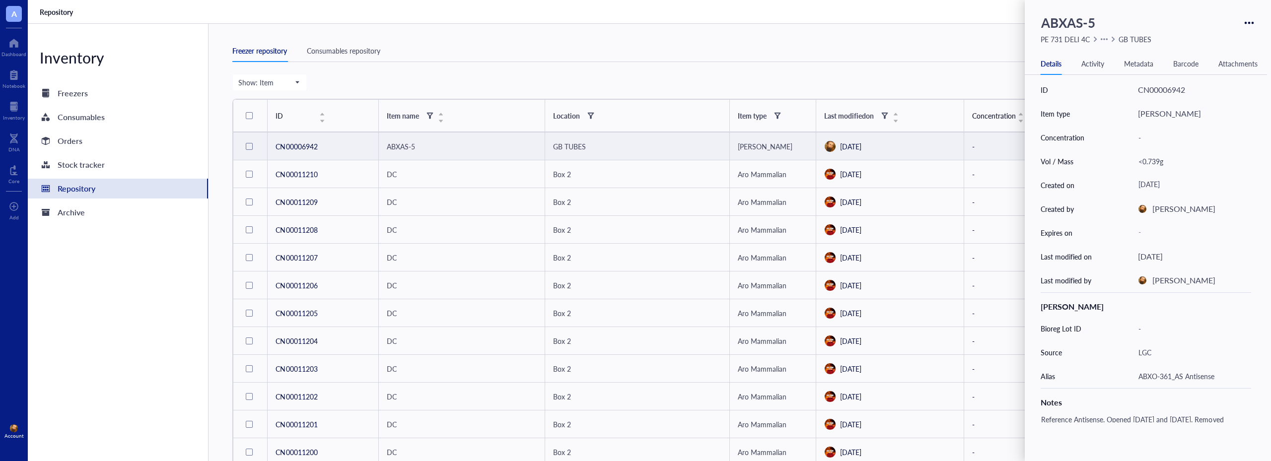
click at [644, 75] on div "Show: Item Open archive New item" at bounding box center [709, 82] width 954 height 17
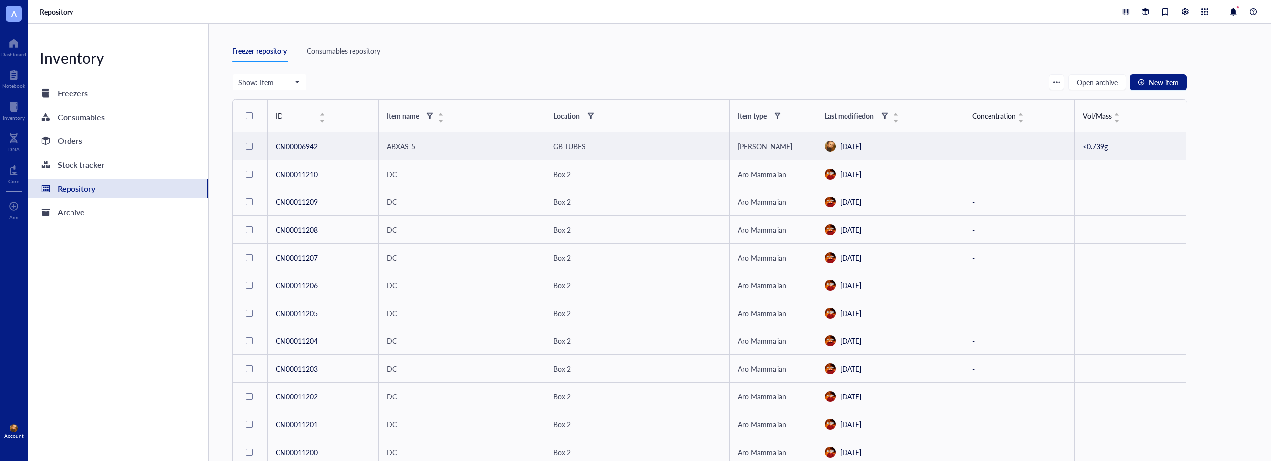
click at [402, 144] on span "ABXAS-5" at bounding box center [401, 146] width 28 height 10
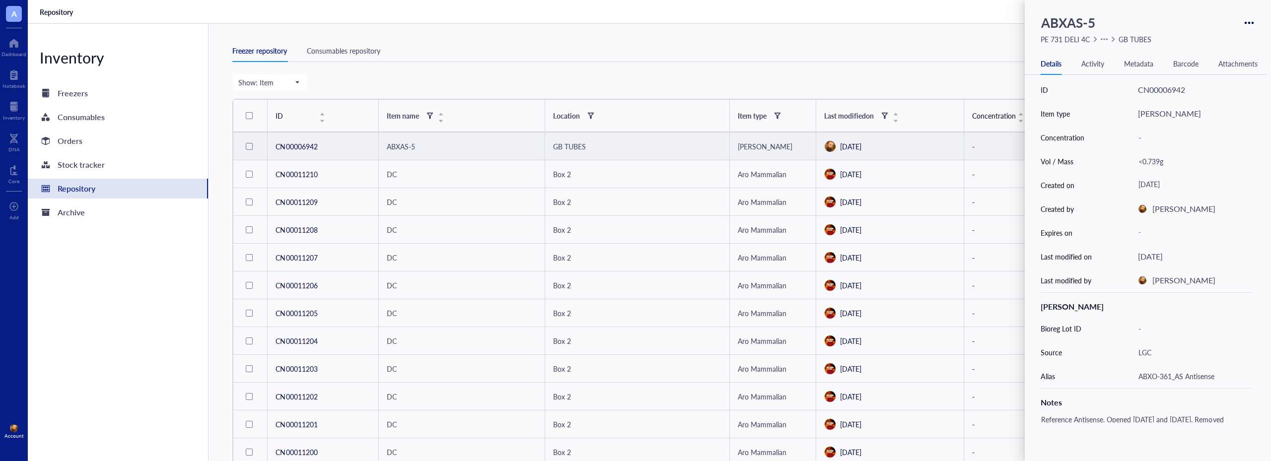
click at [249, 148] on div at bounding box center [249, 146] width 7 height 7
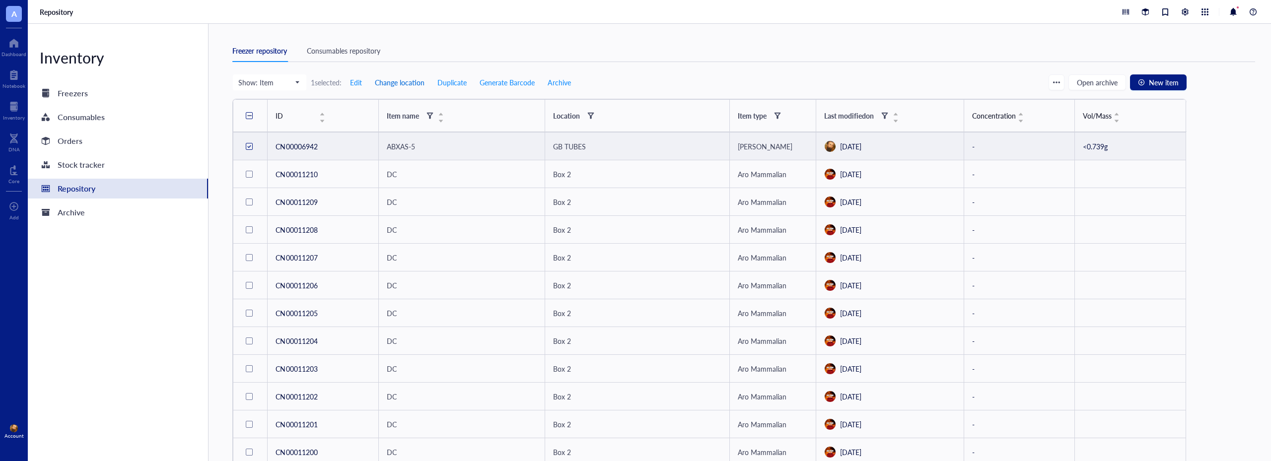
click at [396, 81] on span "Change location" at bounding box center [400, 82] width 50 height 8
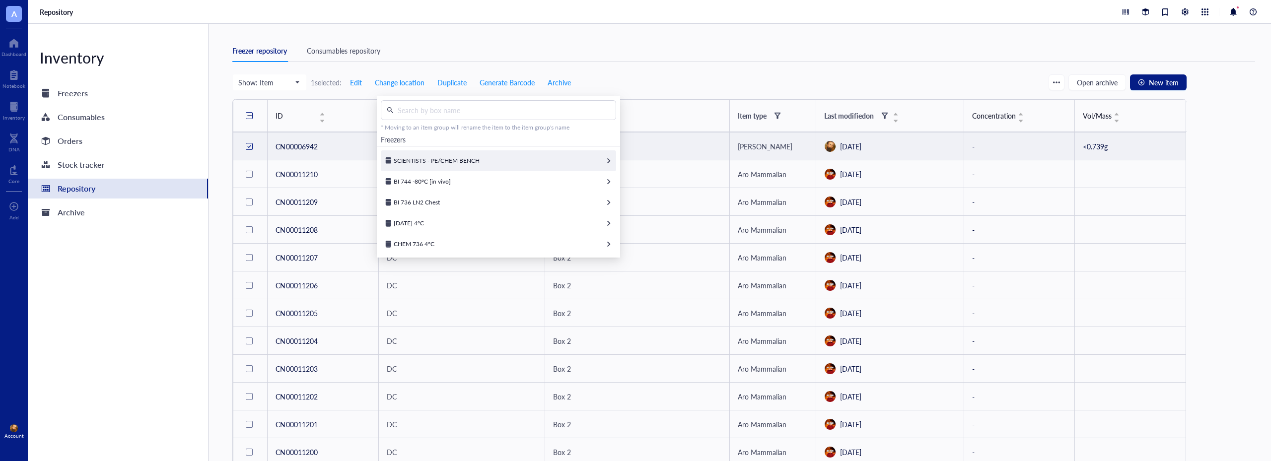
click at [442, 158] on span "SCIENTISTS - PE/CHEM BENCH" at bounding box center [437, 160] width 86 height 8
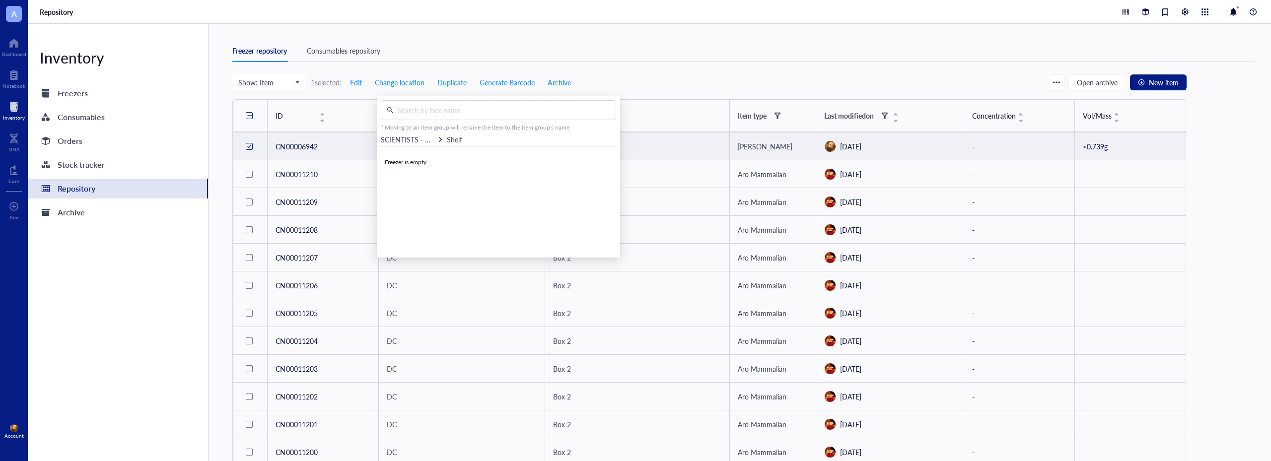
click at [11, 104] on div at bounding box center [14, 107] width 22 height 16
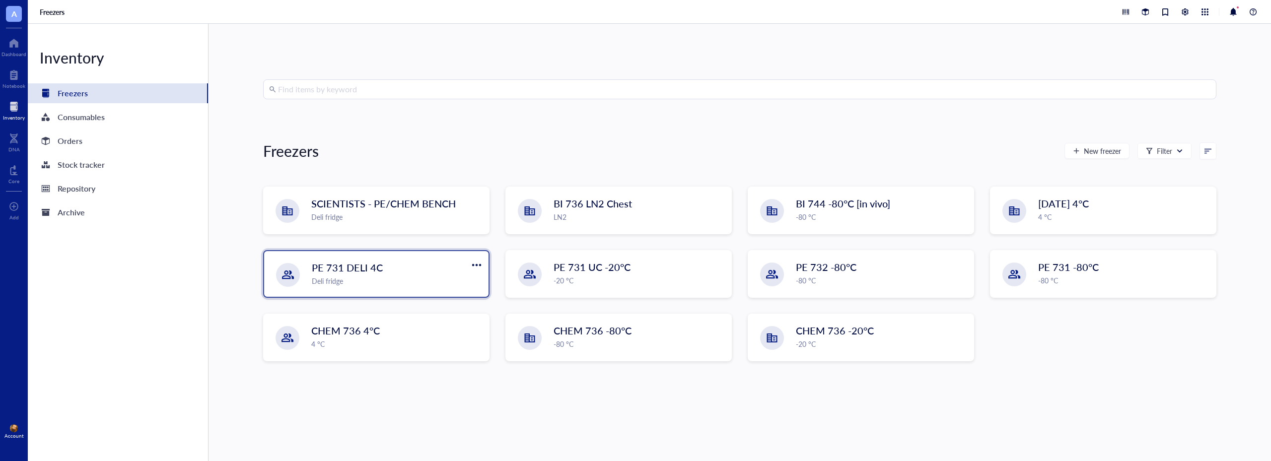
click at [387, 276] on div "Deli fridge" at bounding box center [397, 281] width 171 height 11
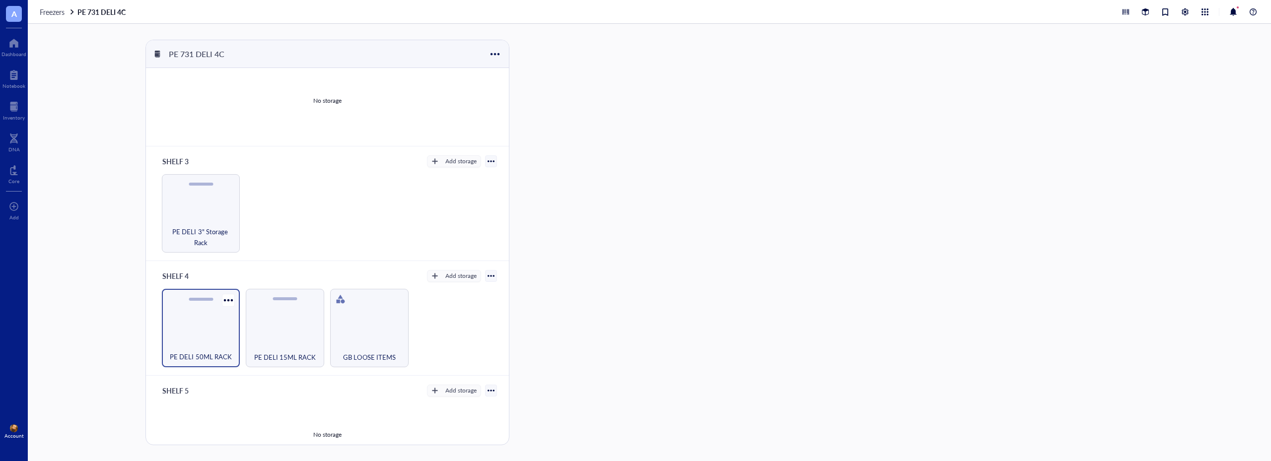
scroll to position [149, 0]
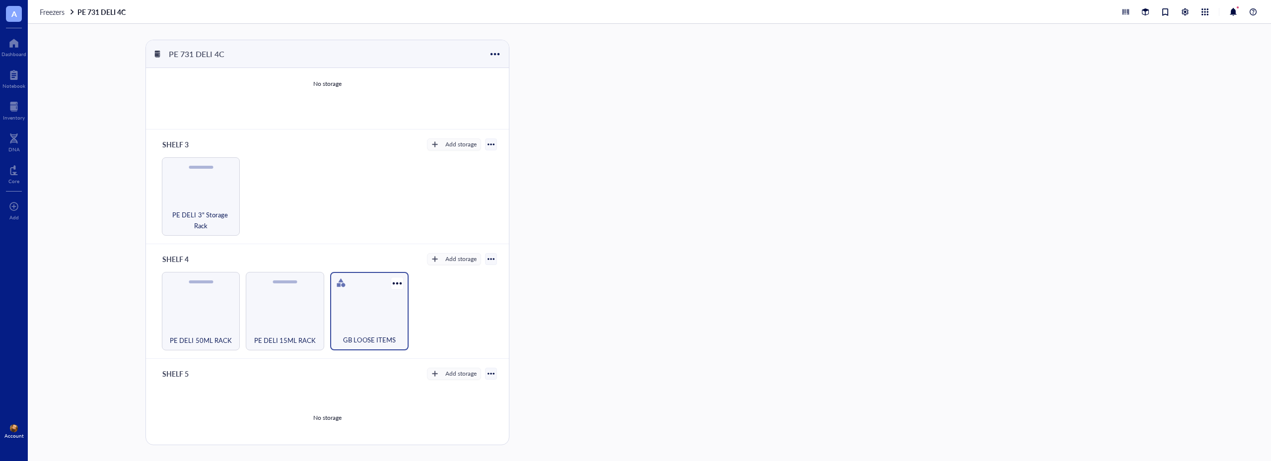
click at [379, 311] on div "GB LOOSE ITEMS" at bounding box center [369, 311] width 78 height 78
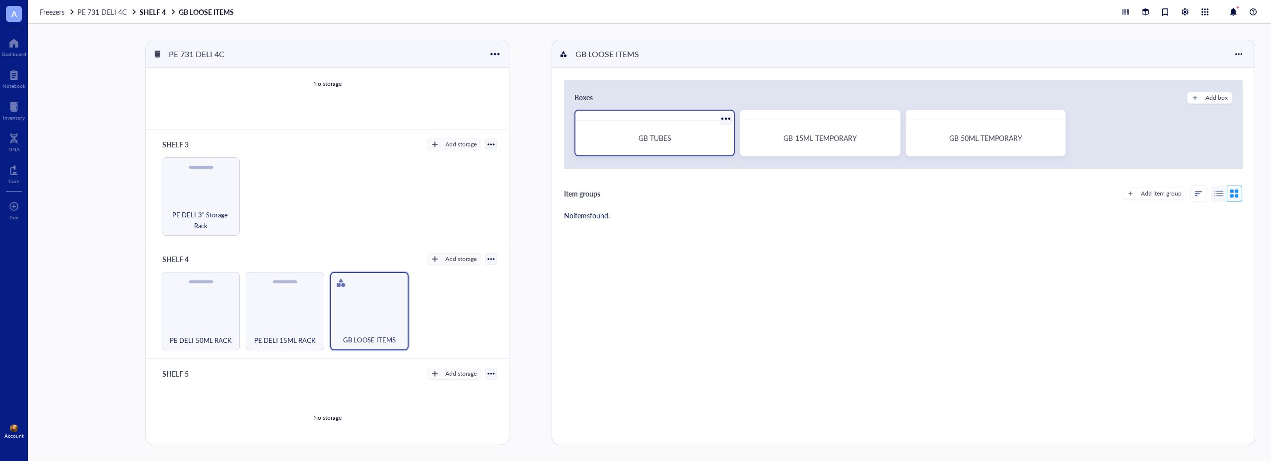
click at [677, 137] on div "GB TUBES" at bounding box center [654, 138] width 135 height 9
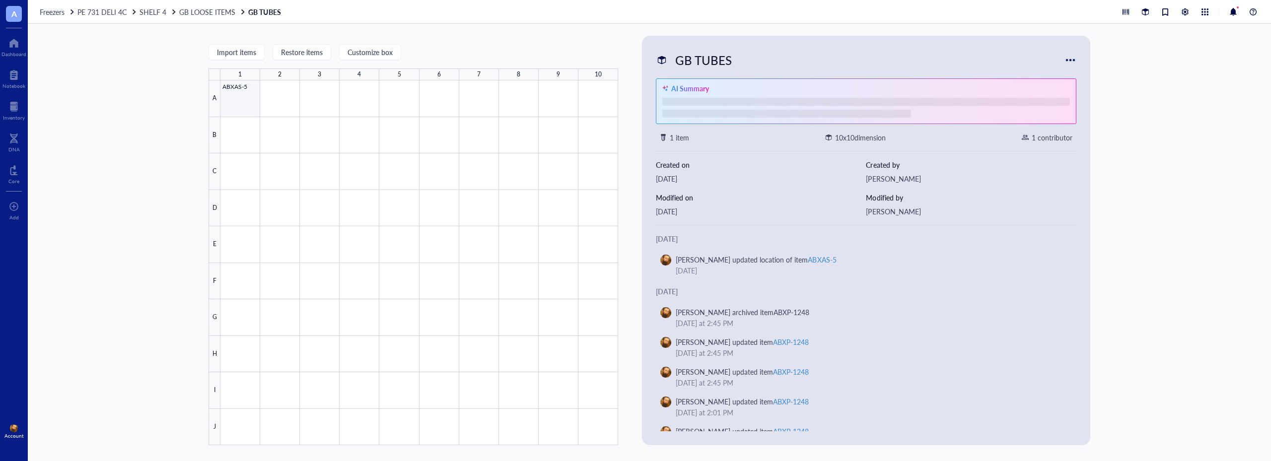
click at [242, 92] on div at bounding box center [419, 262] width 398 height 365
type textarea "Keep everyone on the same page…"
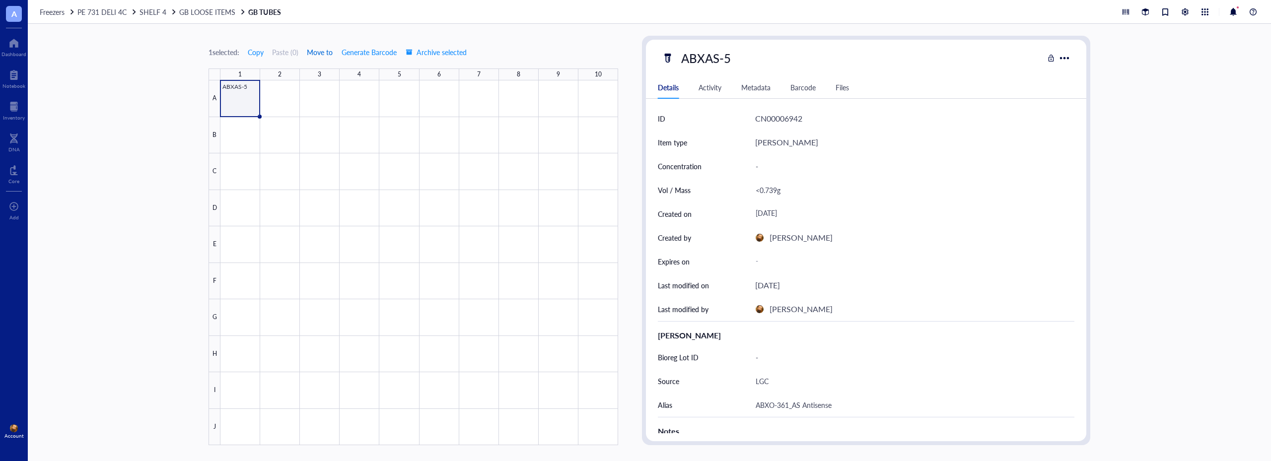
click at [323, 55] on span "Move to" at bounding box center [320, 52] width 26 height 8
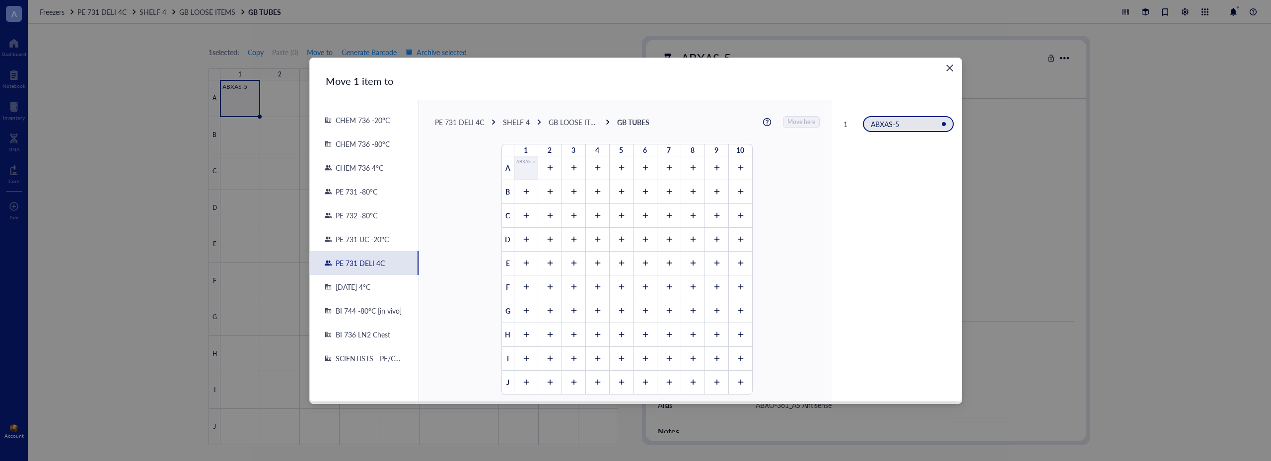
click at [365, 356] on div "SCIENTISTS - PE/CHEM BENCH" at bounding box center [367, 358] width 71 height 9
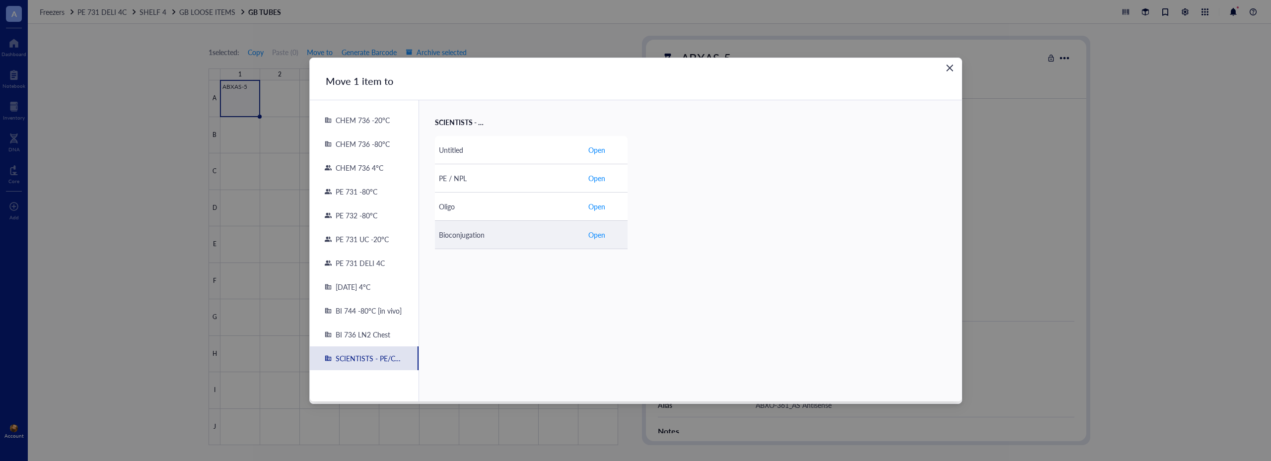
click at [595, 238] on span "Open" at bounding box center [596, 234] width 17 height 11
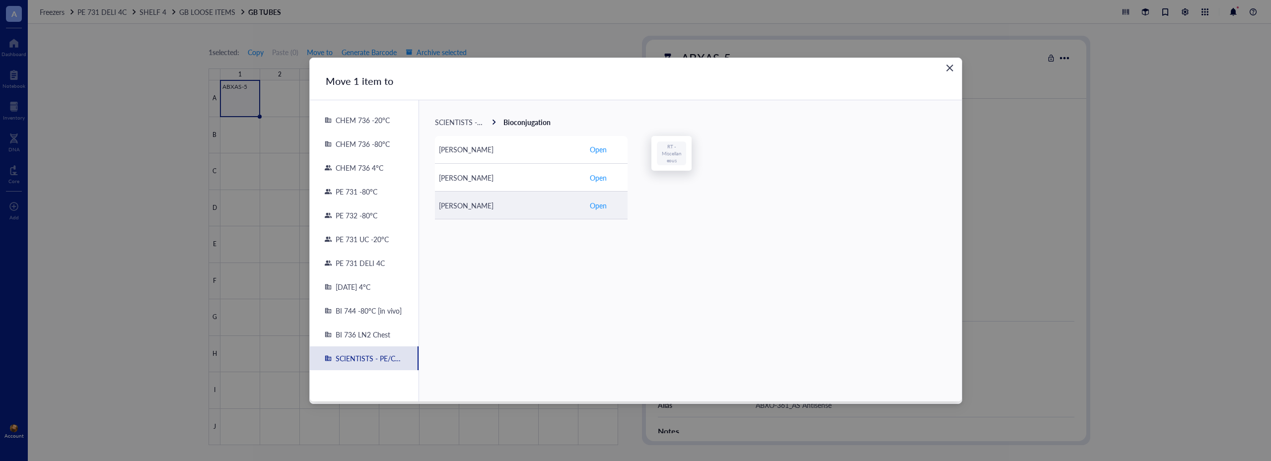
click at [601, 205] on span "Open" at bounding box center [598, 205] width 17 height 9
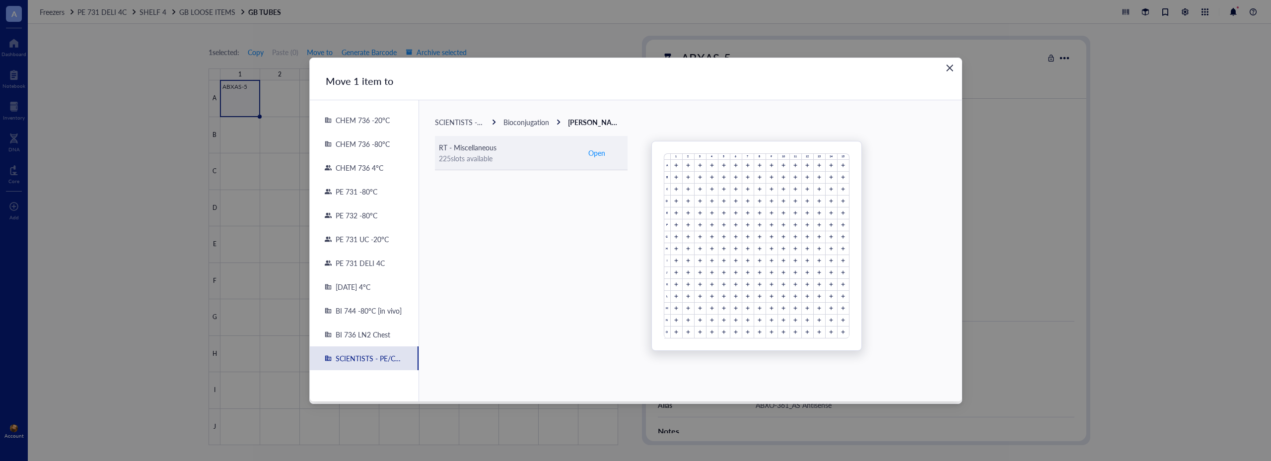
click at [596, 153] on span "Open" at bounding box center [596, 152] width 17 height 11
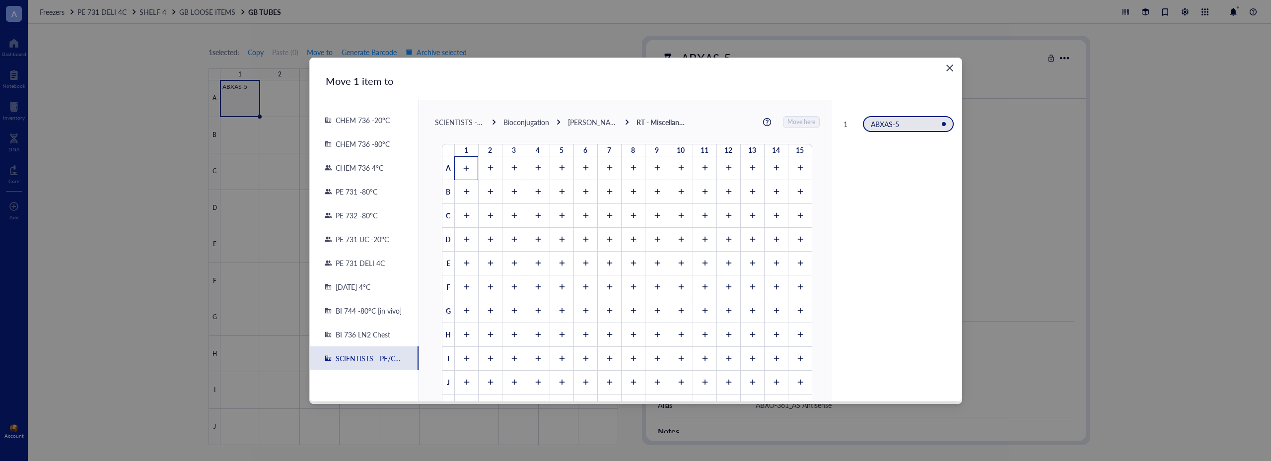
click at [458, 165] on div at bounding box center [466, 168] width 24 height 24
click at [794, 120] on span "Move here" at bounding box center [802, 122] width 28 height 13
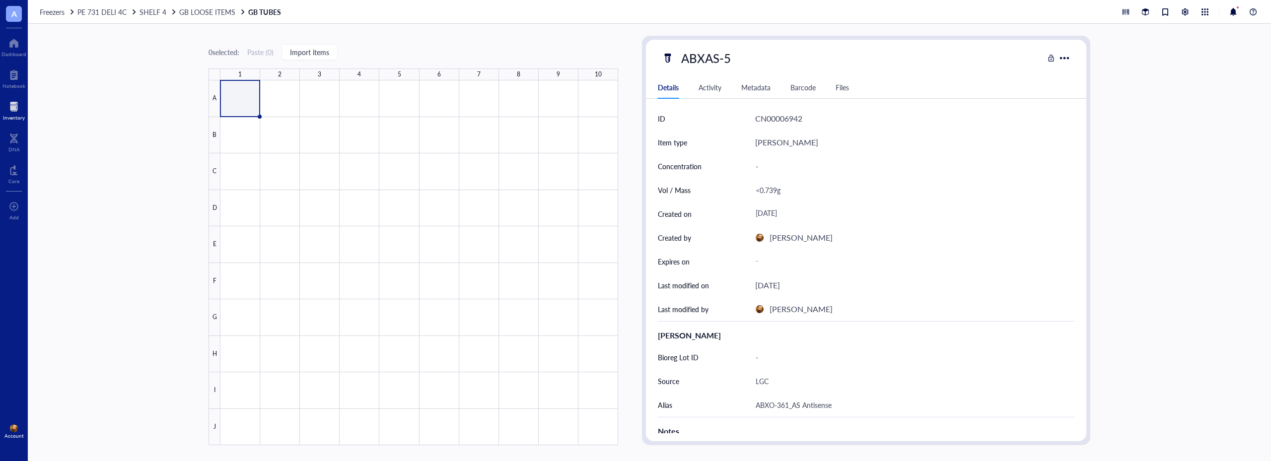
click at [19, 110] on div at bounding box center [14, 107] width 22 height 16
